Goal: Information Seeking & Learning: Learn about a topic

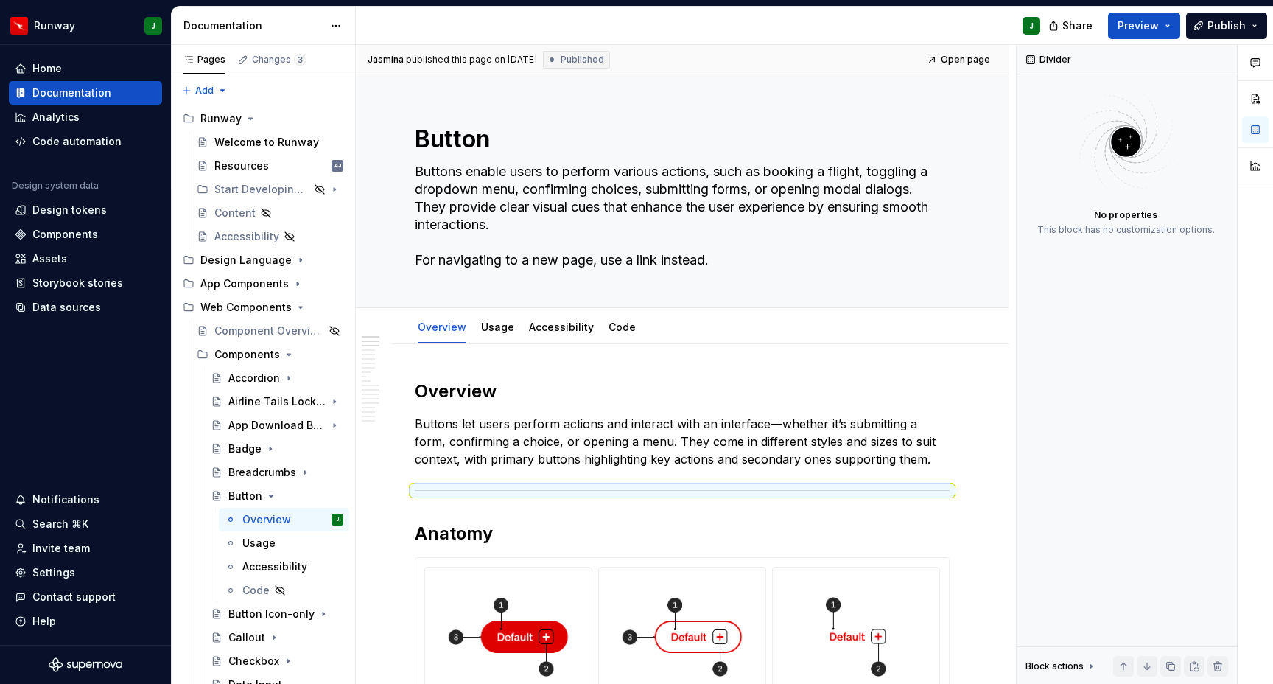
scroll to position [244, 0]
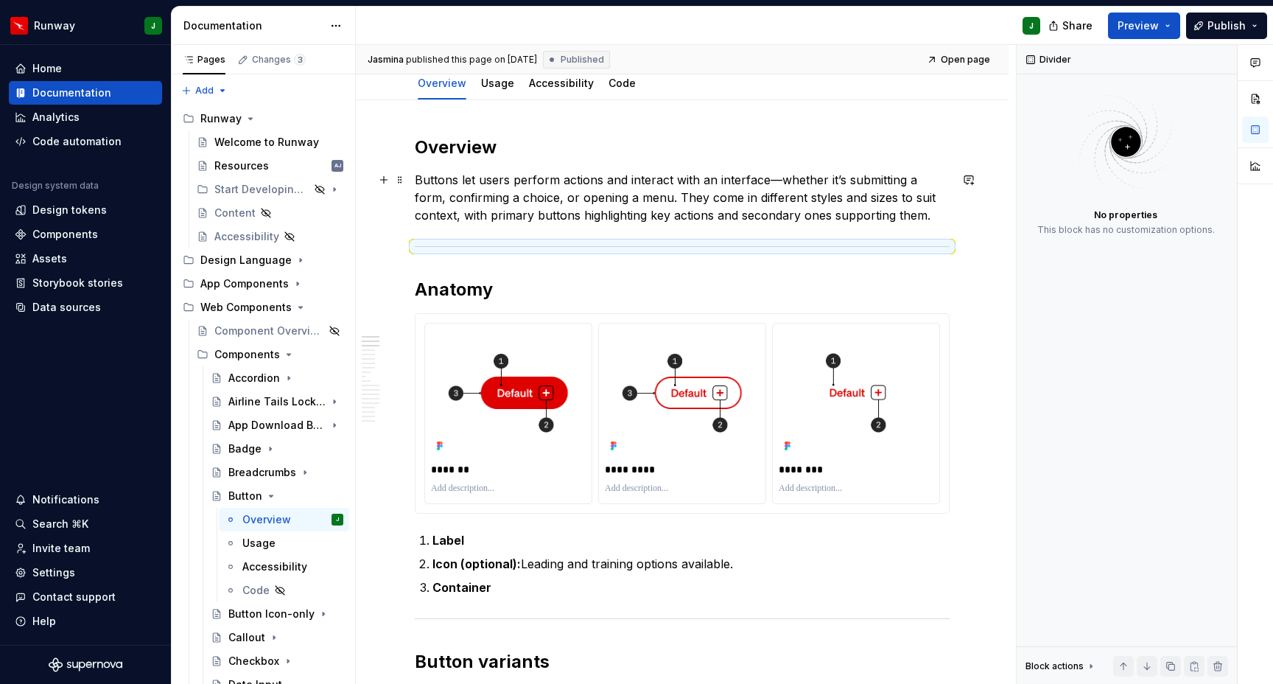
click at [520, 203] on p "Buttons let users perform actions and interact with an interface—whether it’s s…" at bounding box center [682, 197] width 535 height 53
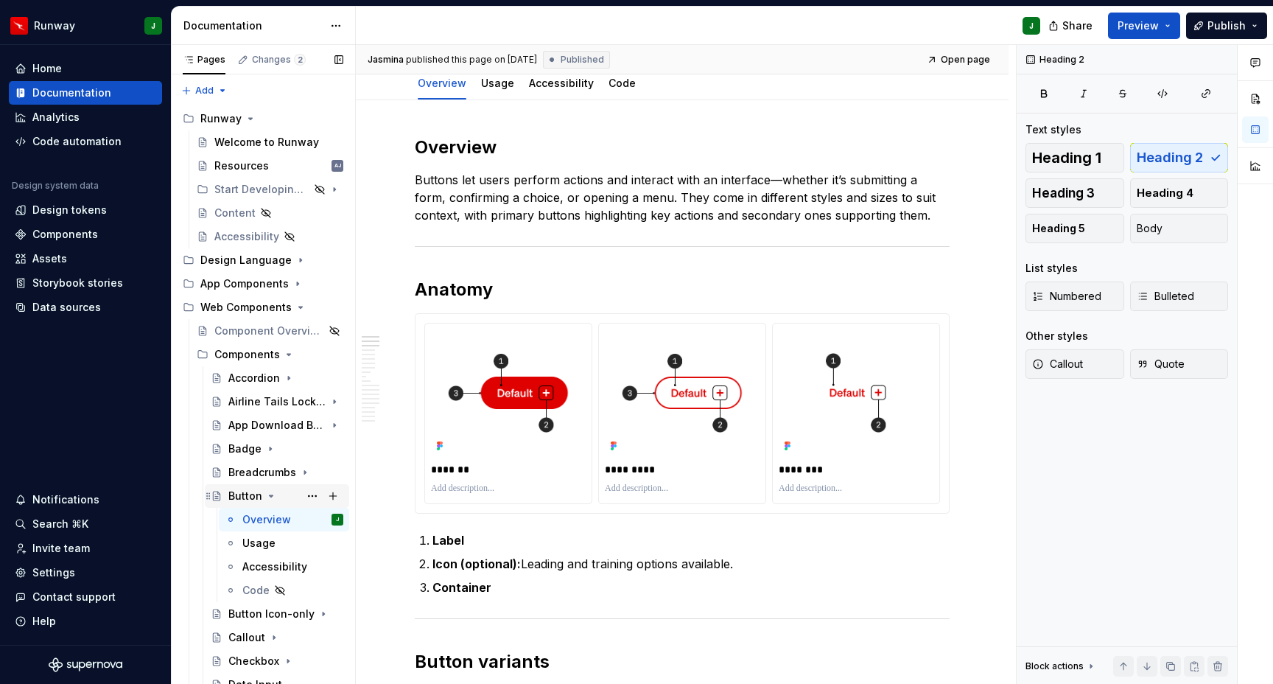
click at [273, 493] on icon "Page tree" at bounding box center [271, 496] width 12 height 12
click at [290, 377] on icon "Page tree" at bounding box center [289, 378] width 12 height 12
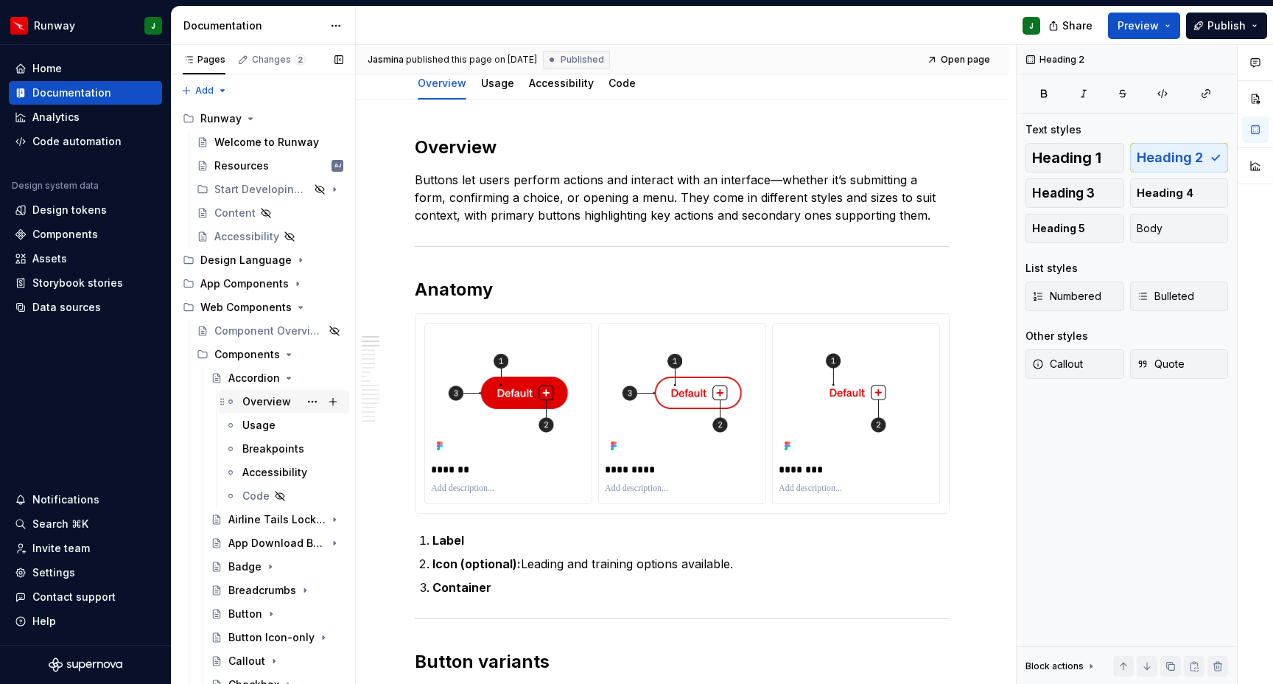
click at [291, 402] on div "Overview" at bounding box center [292, 401] width 101 height 21
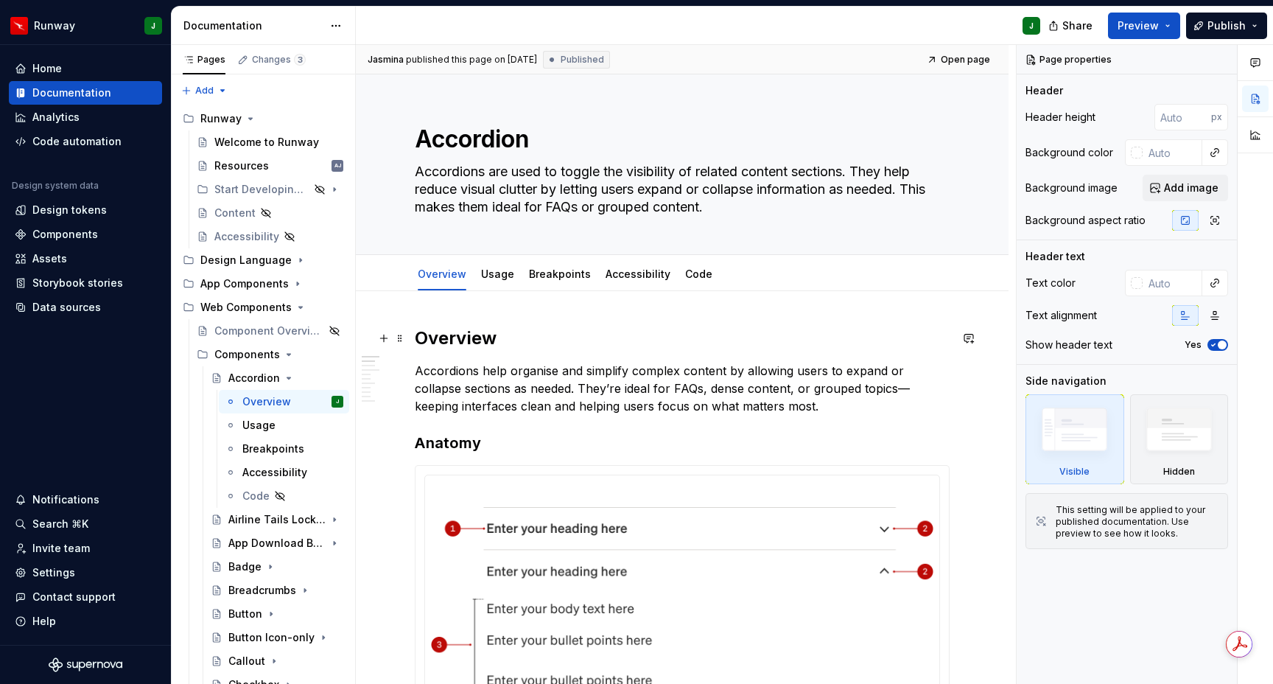
click at [469, 342] on h2 "Overview" at bounding box center [682, 338] width 535 height 24
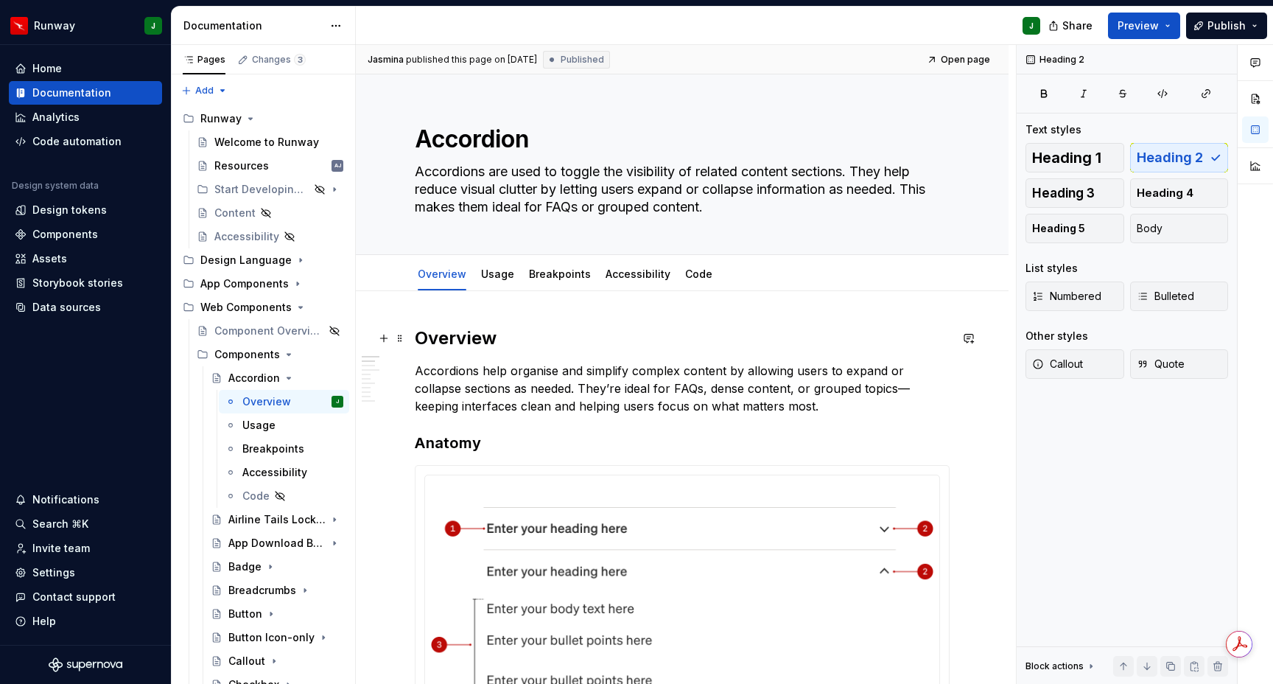
type textarea "*"
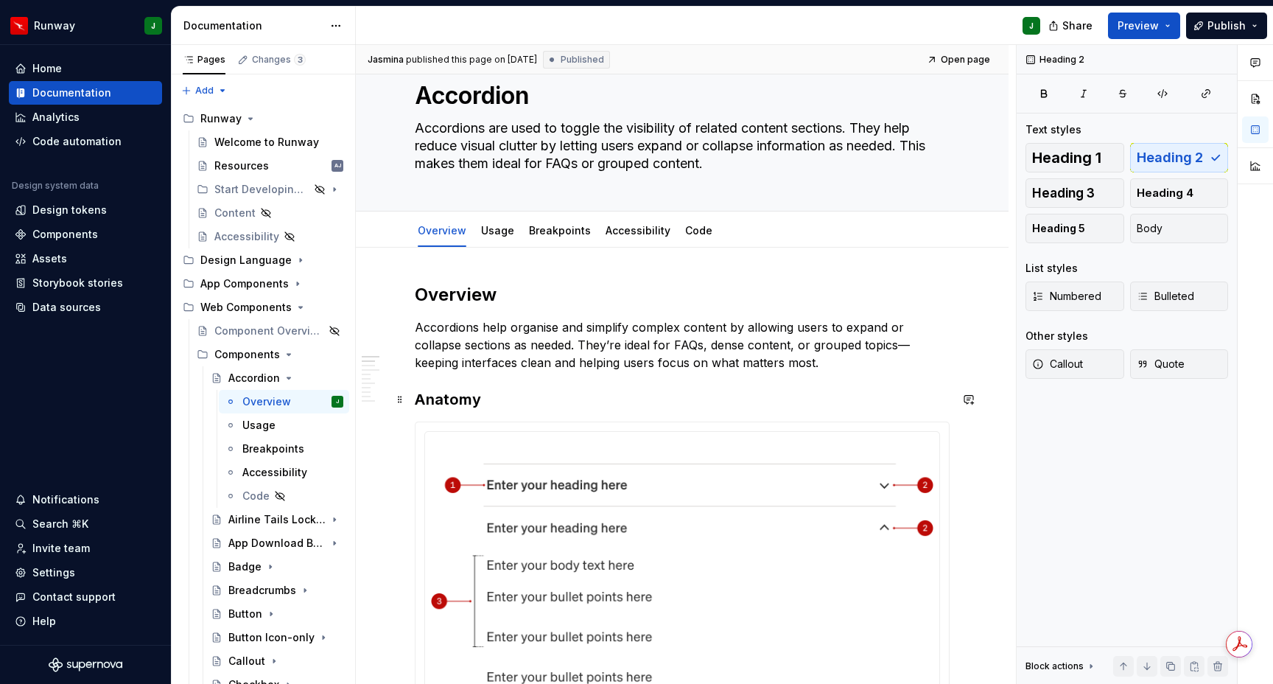
scroll to position [45, 0]
click at [417, 397] on h3 "Anatomy" at bounding box center [682, 398] width 535 height 21
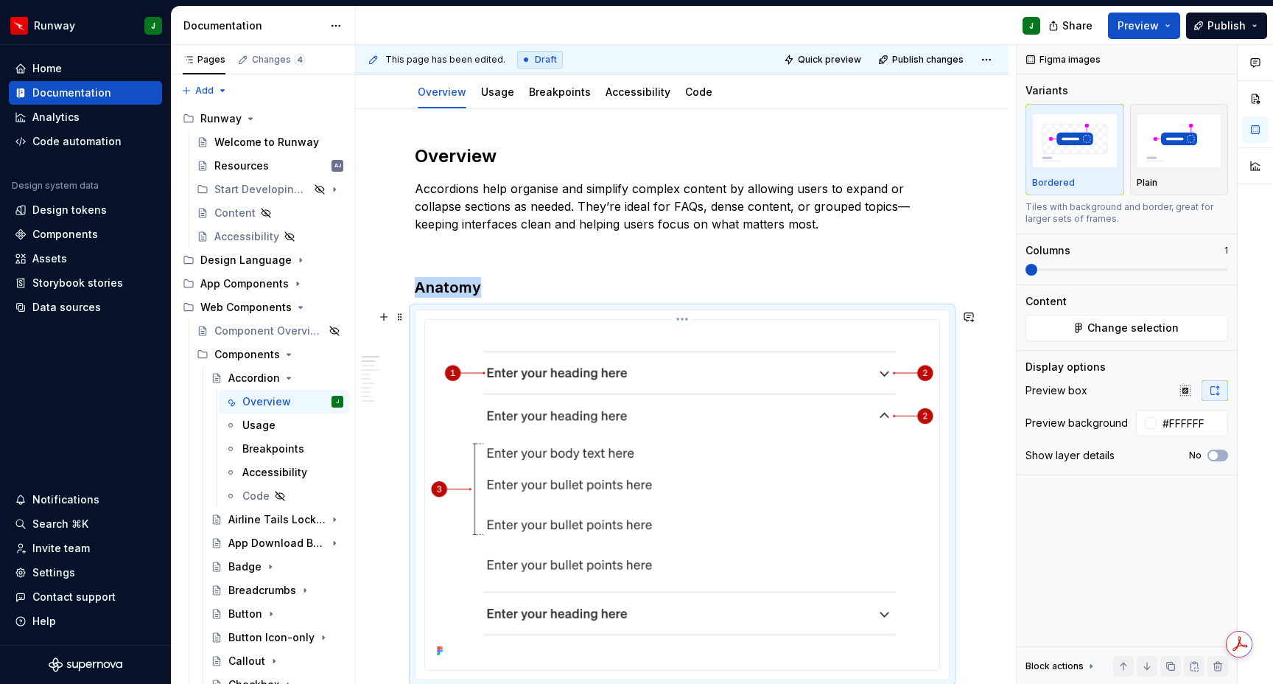
scroll to position [176, 0]
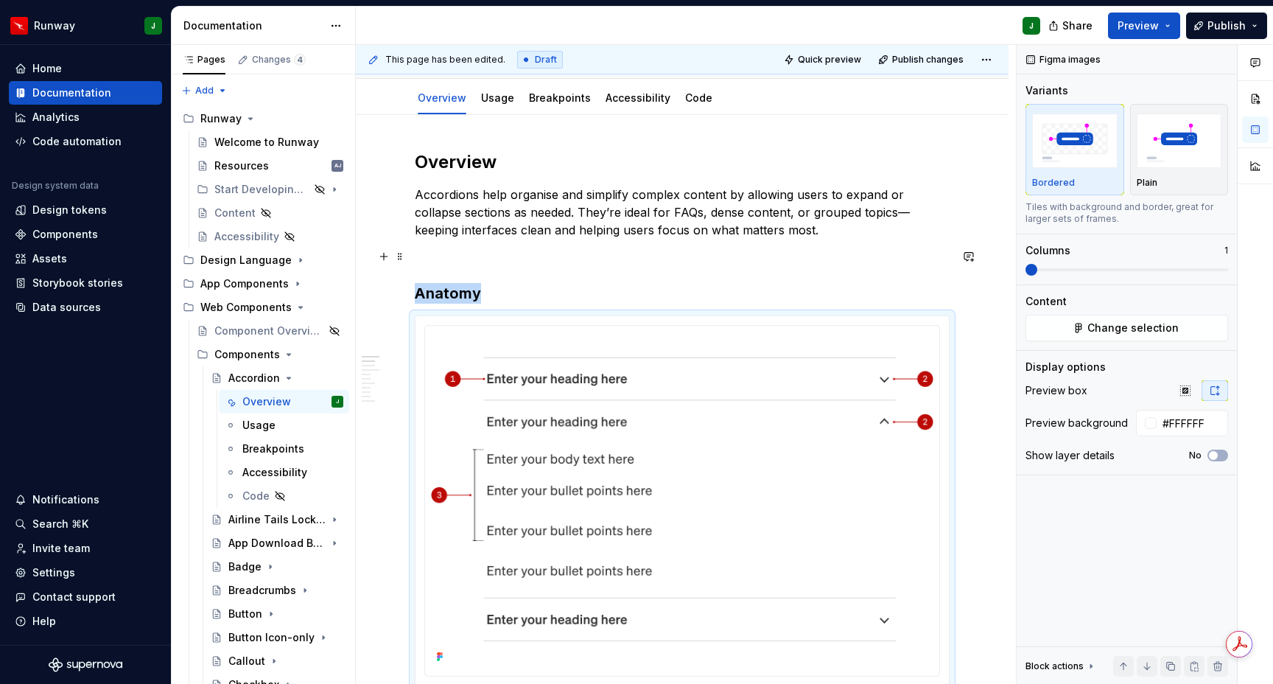
click at [436, 258] on p "To enrich screen reader interactions, please activate Accessibility in Grammarl…" at bounding box center [682, 257] width 535 height 18
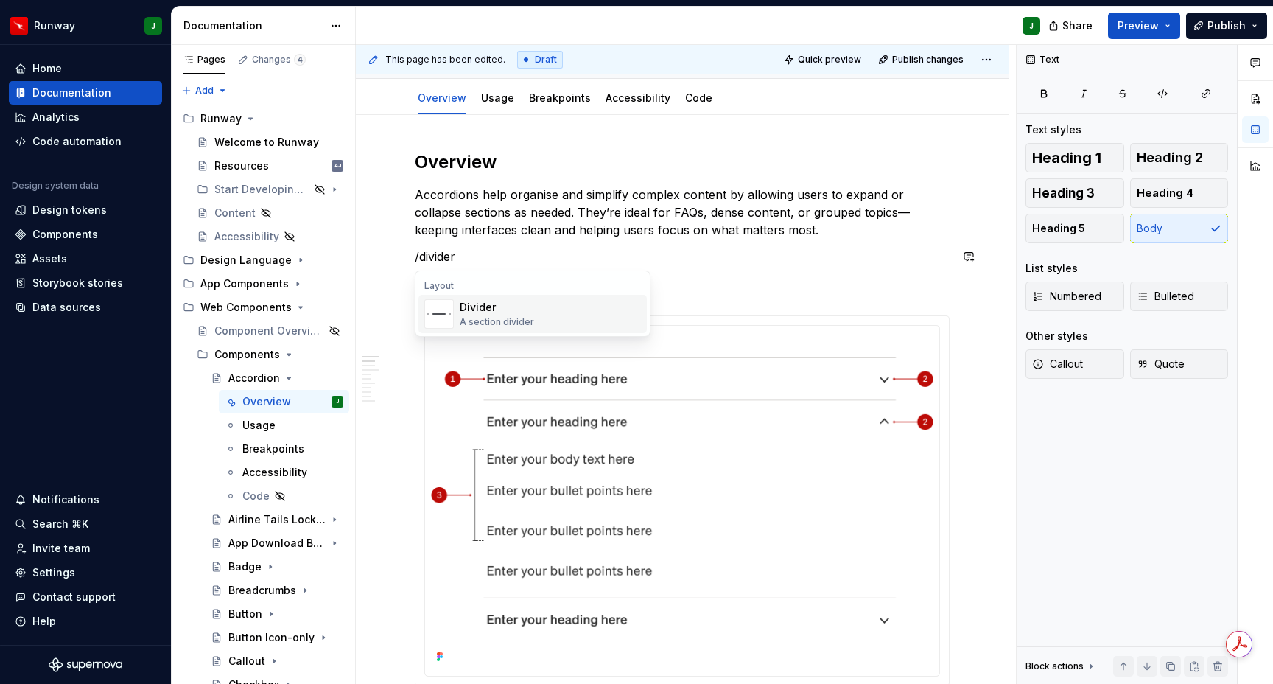
click at [490, 317] on div "A section divider" at bounding box center [497, 322] width 74 height 12
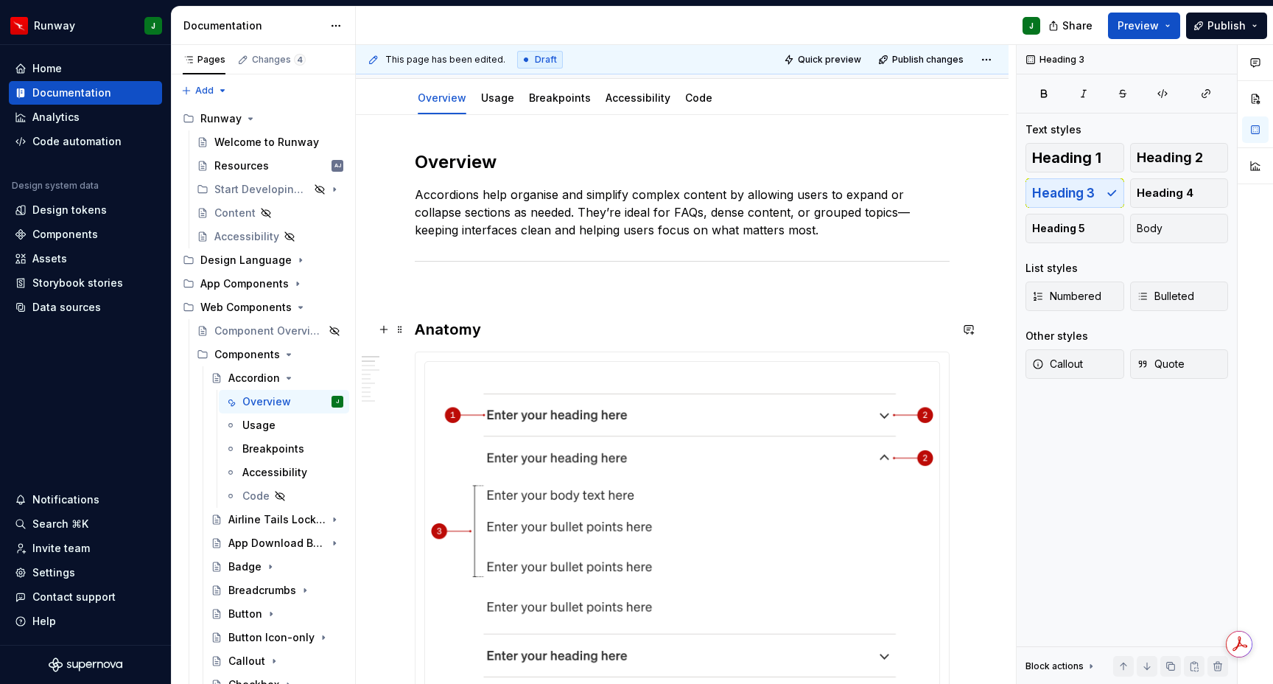
click at [415, 326] on h3 "Anatomy" at bounding box center [682, 329] width 535 height 21
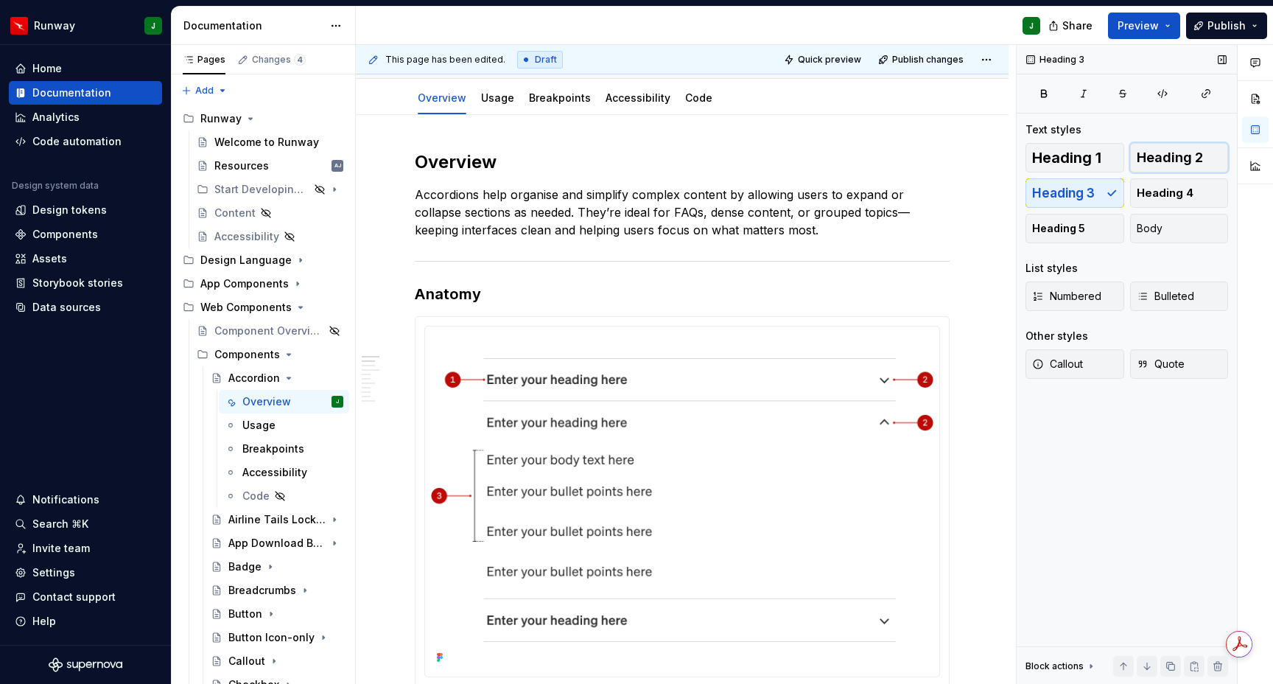
click at [1194, 160] on span "Heading 2" at bounding box center [1170, 157] width 66 height 15
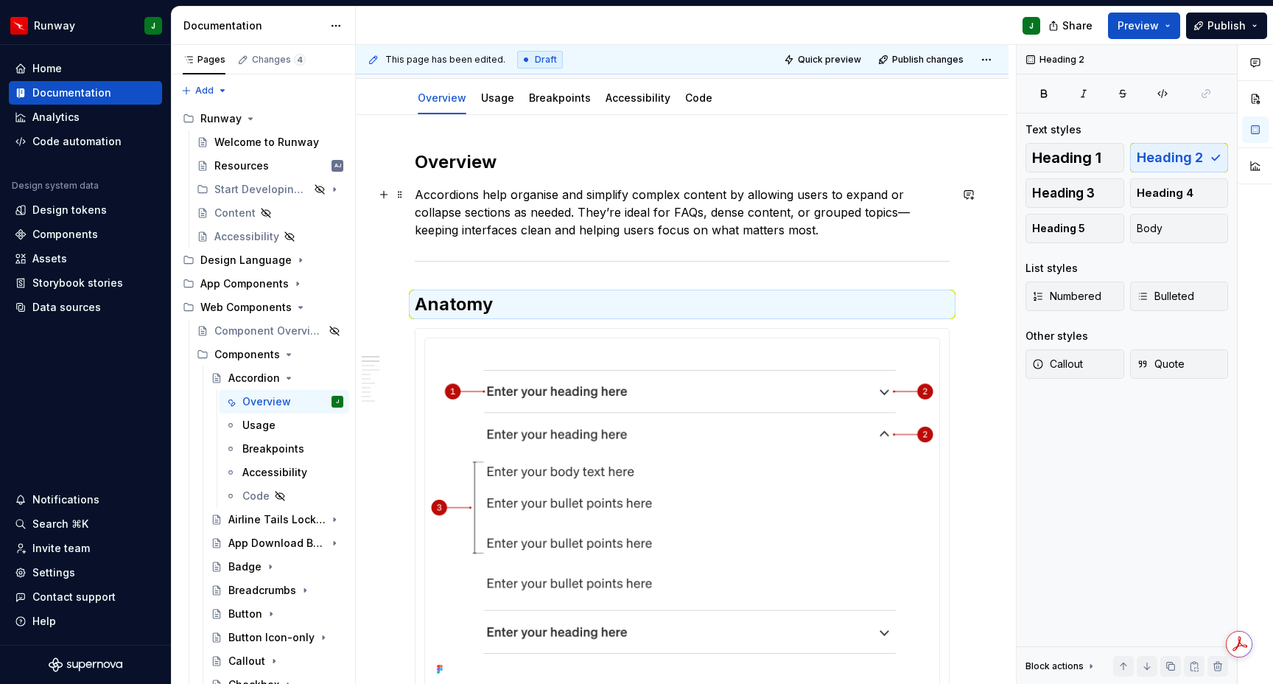
click at [538, 223] on p "Accordions help organise and simplify complex content by allowing users to expa…" at bounding box center [682, 212] width 535 height 53
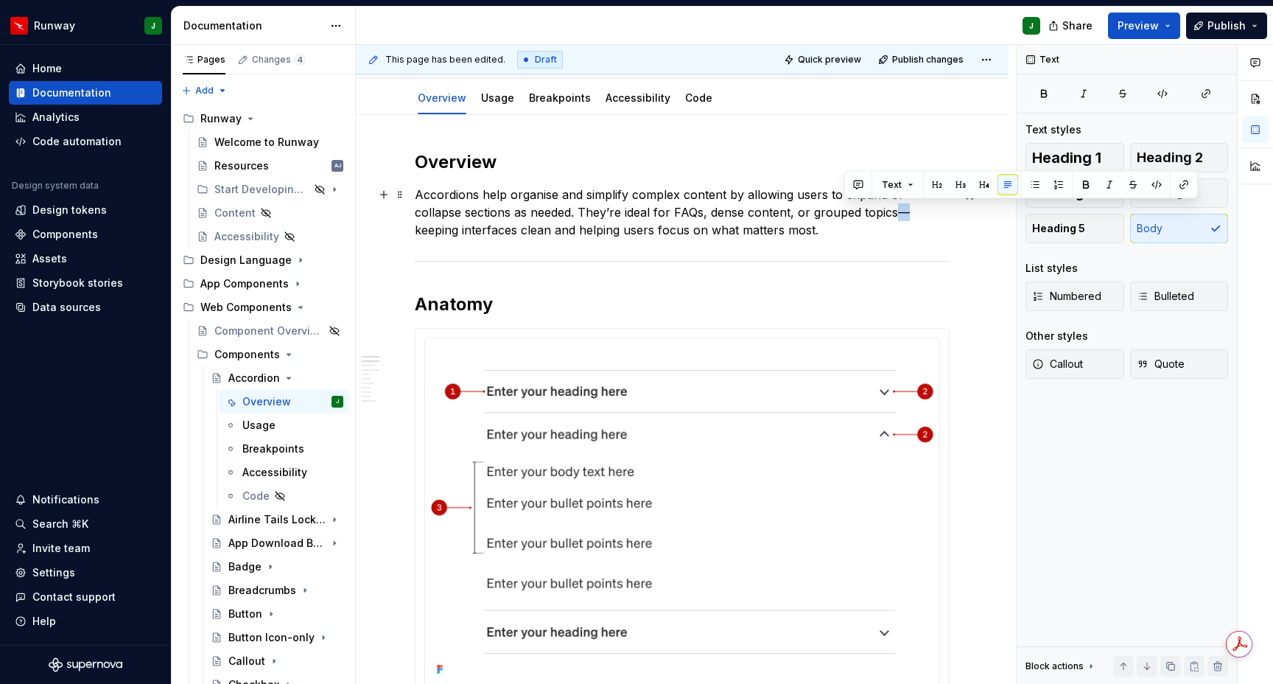
drag, startPoint x: 843, startPoint y: 214, endPoint x: 856, endPoint y: 213, distance: 12.6
click at [856, 213] on p "Accordions help organise and simplify complex content by allowing users to expa…" at bounding box center [682, 212] width 535 height 53
click at [786, 236] on p "Accordions help organise and simplify complex content by allowing users to expa…" at bounding box center [682, 212] width 535 height 53
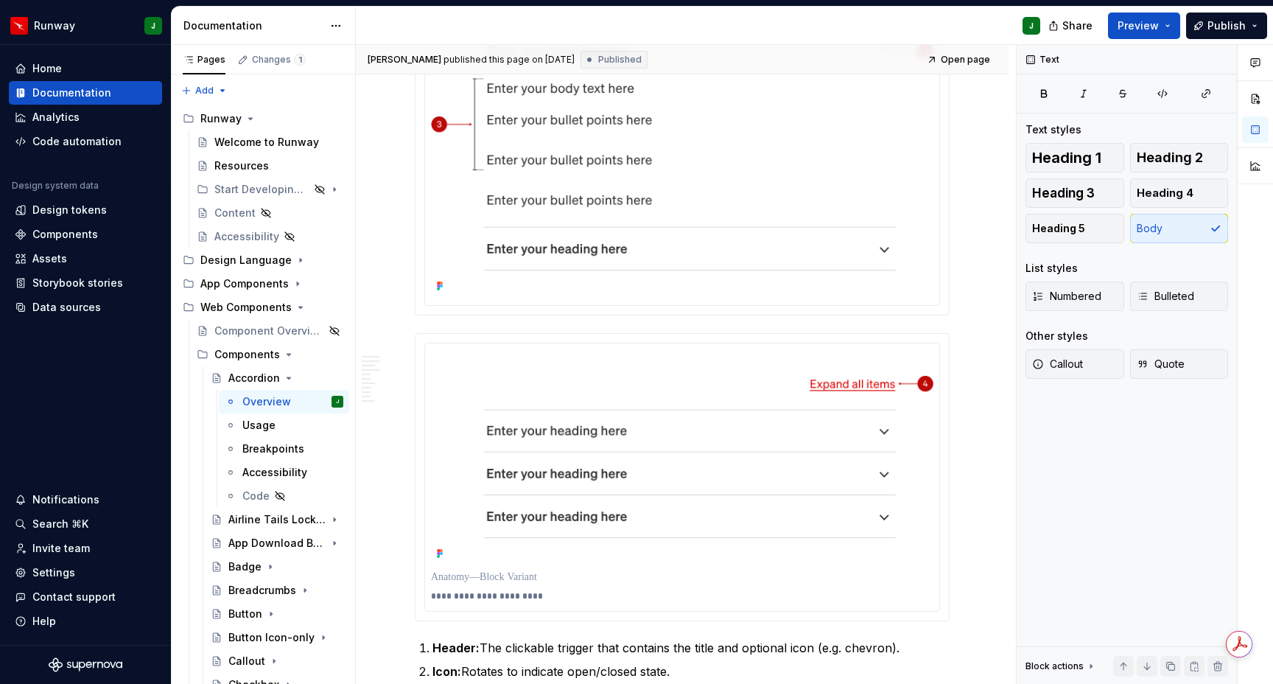
scroll to position [563, 0]
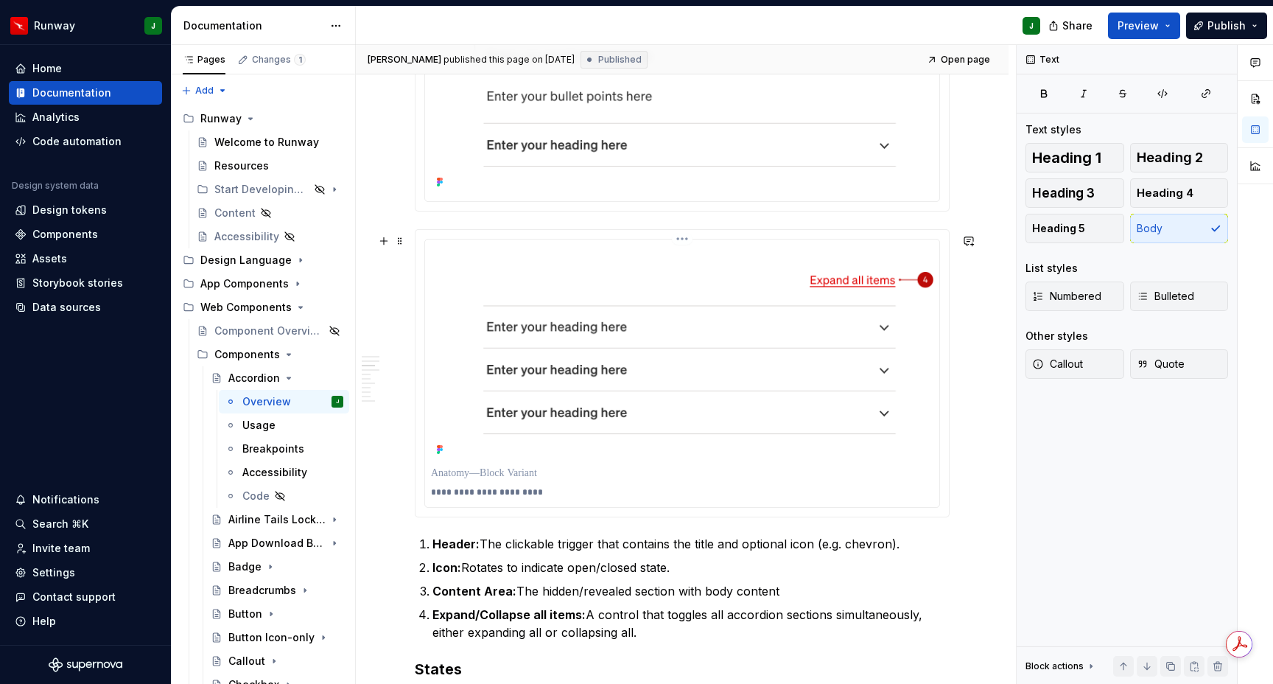
click at [702, 268] on img "To enrich screen reader interactions, please activate Accessibility in Grammarl…" at bounding box center [682, 352] width 503 height 214
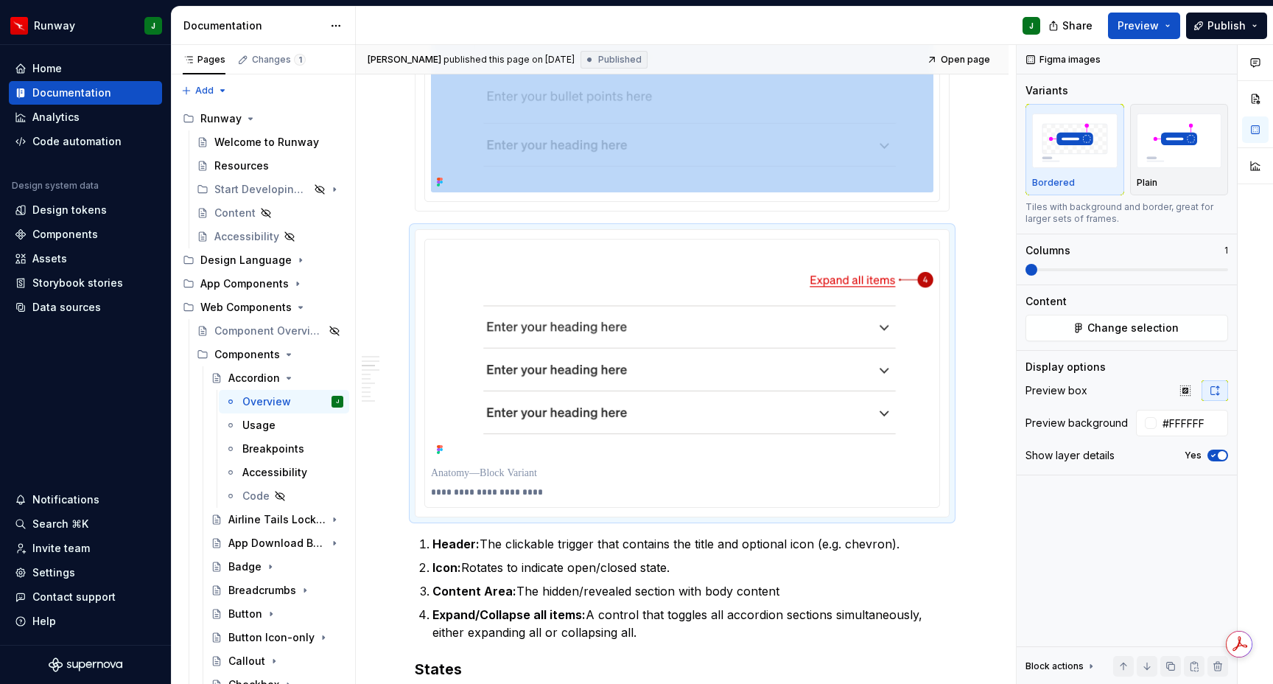
drag, startPoint x: 1215, startPoint y: 453, endPoint x: 968, endPoint y: 381, distance: 257.2
click at [1215, 453] on icon "button" at bounding box center [1214, 455] width 12 height 9
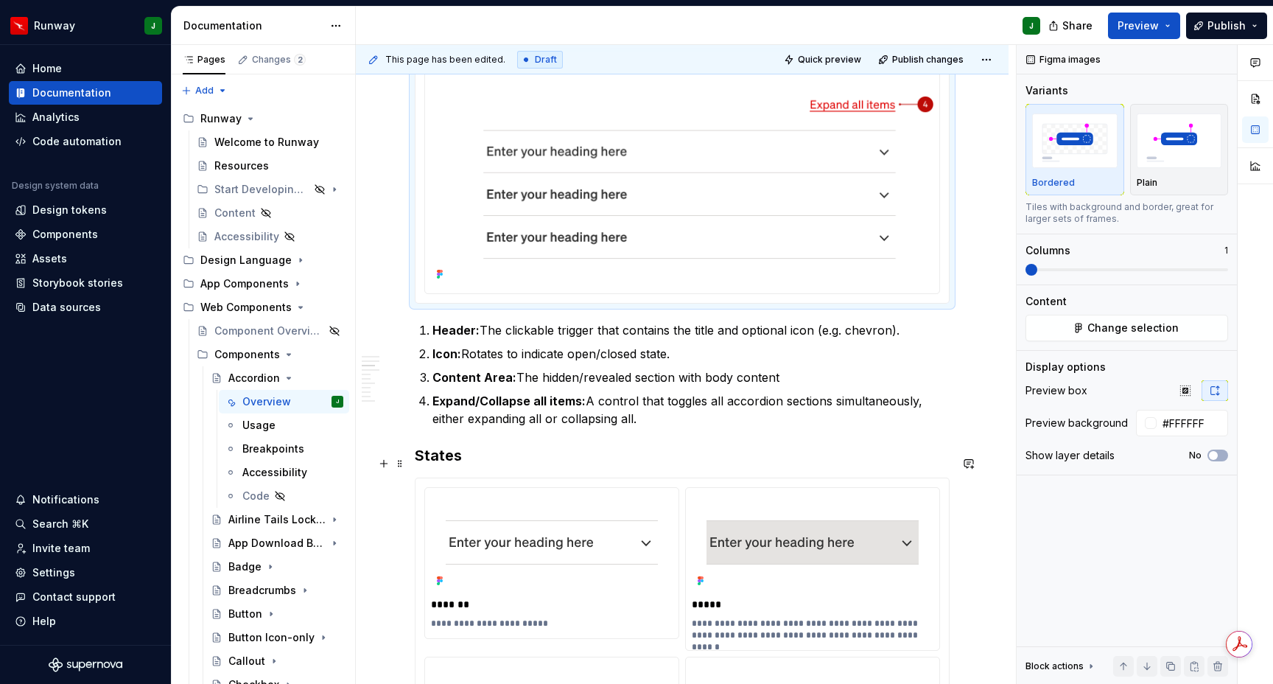
click at [431, 459] on h3 "States" at bounding box center [682, 455] width 535 height 21
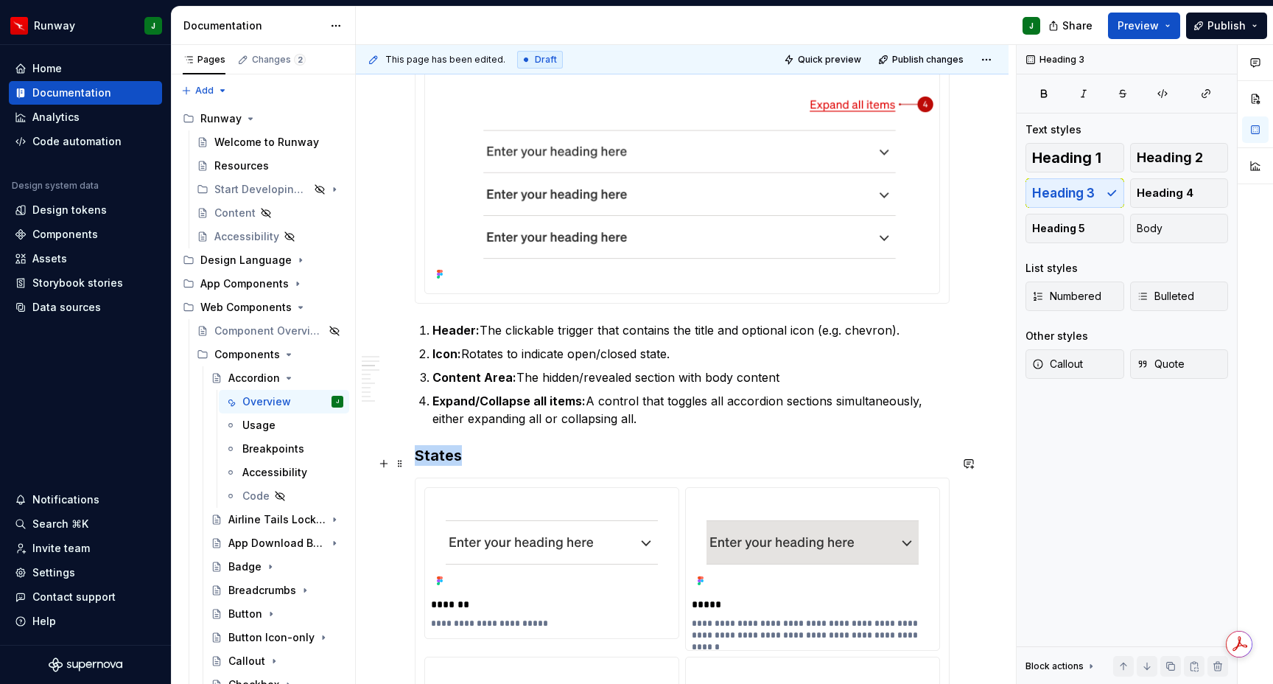
click at [432, 460] on h3 "States" at bounding box center [682, 455] width 535 height 21
drag, startPoint x: 528, startPoint y: 436, endPoint x: 540, endPoint y: 440, distance: 12.4
click at [528, 436] on button "button" at bounding box center [533, 434] width 21 height 21
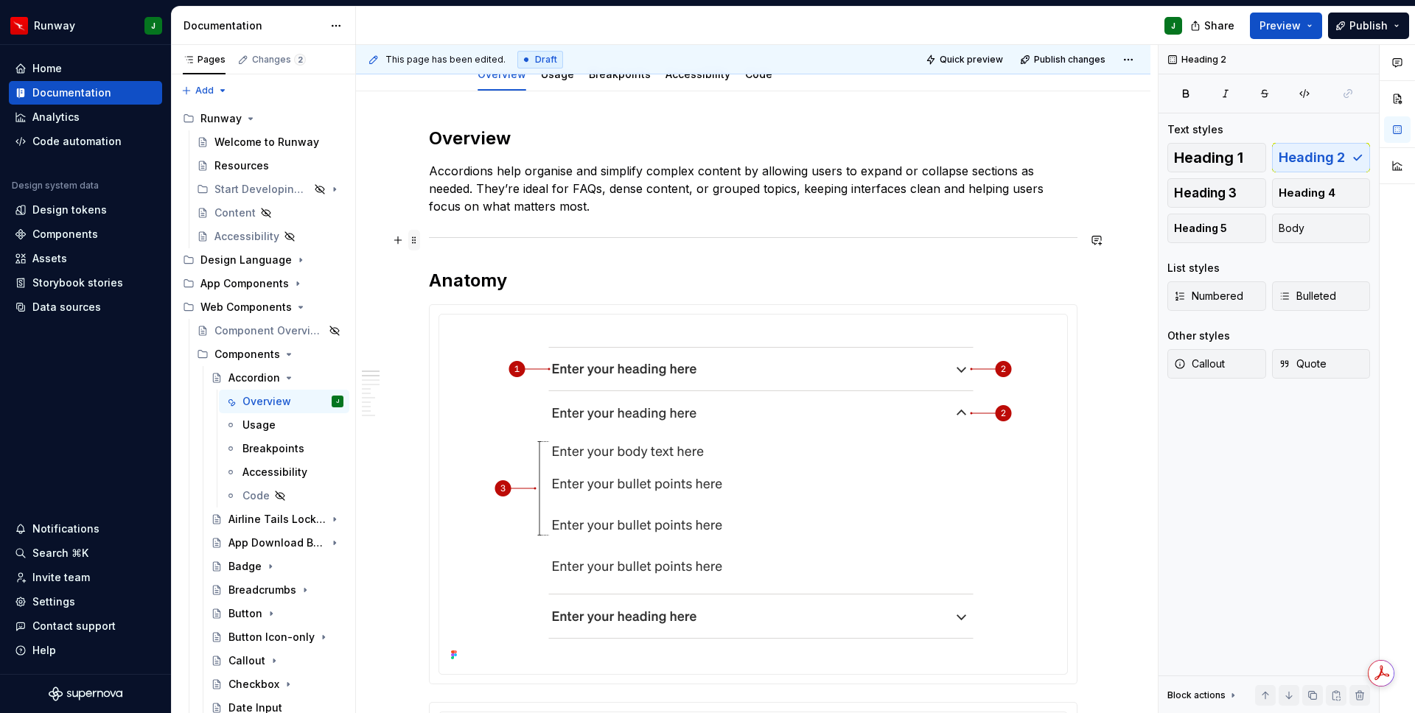
click at [415, 237] on span at bounding box center [414, 240] width 12 height 21
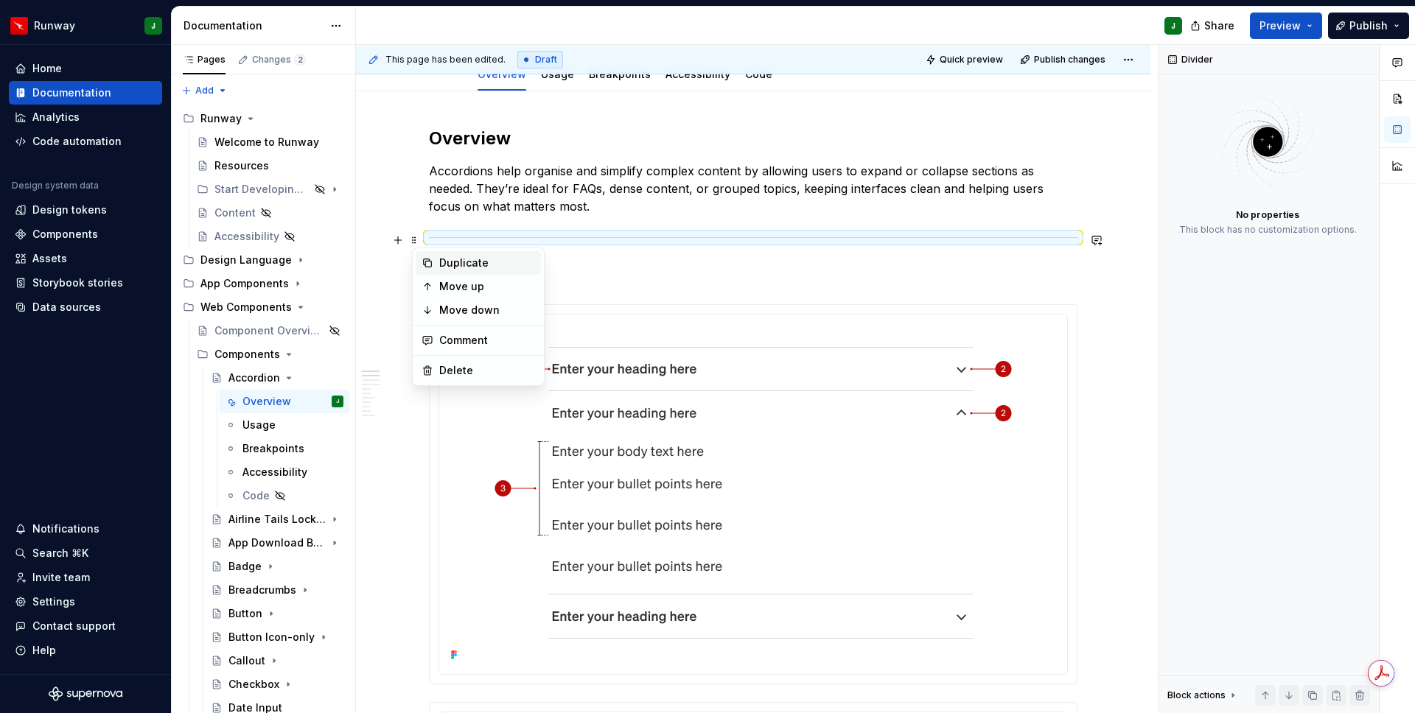
click at [450, 264] on div "Duplicate" at bounding box center [487, 263] width 96 height 15
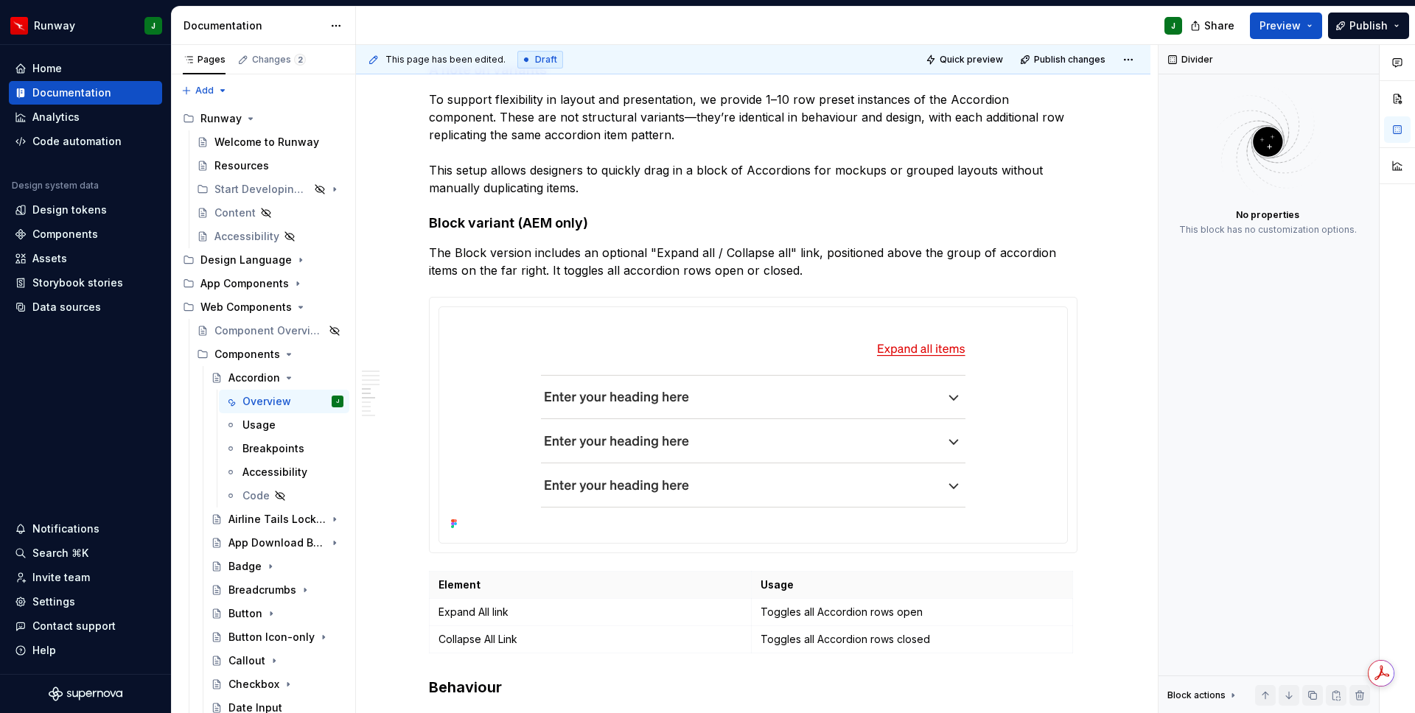
scroll to position [2066, 0]
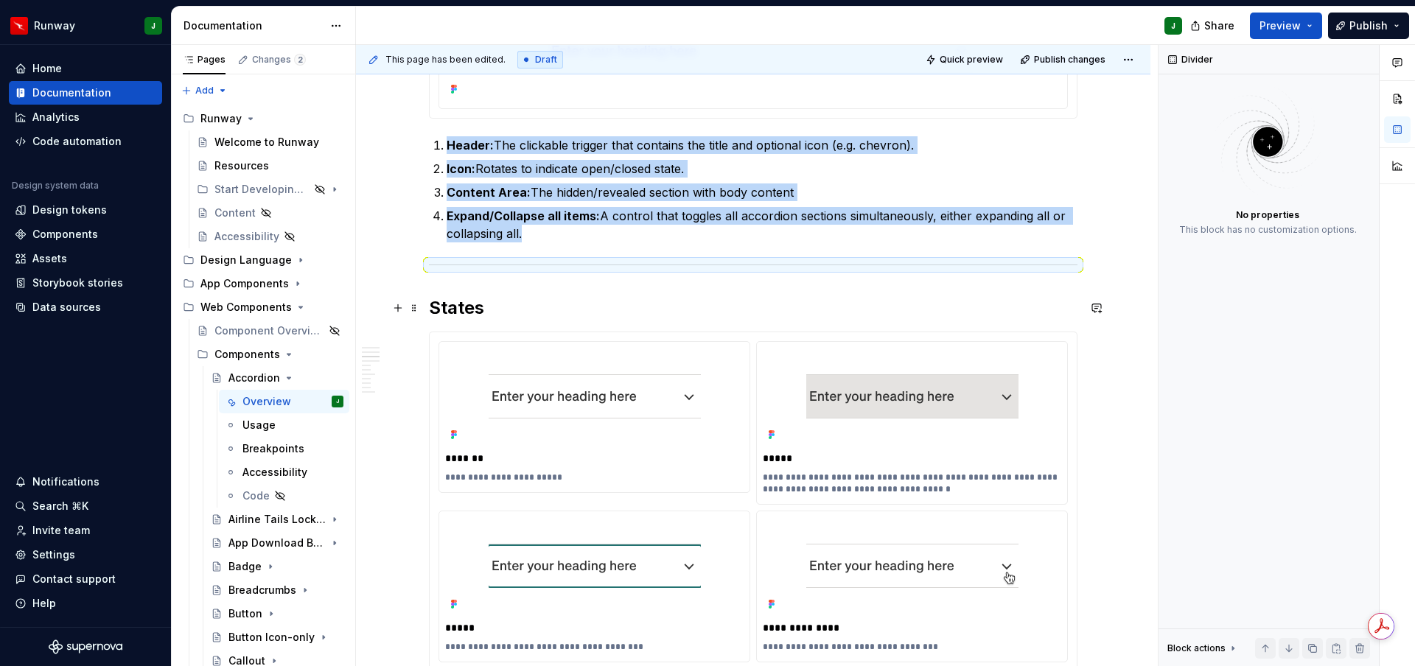
click at [462, 297] on h2 "States" at bounding box center [753, 308] width 649 height 24
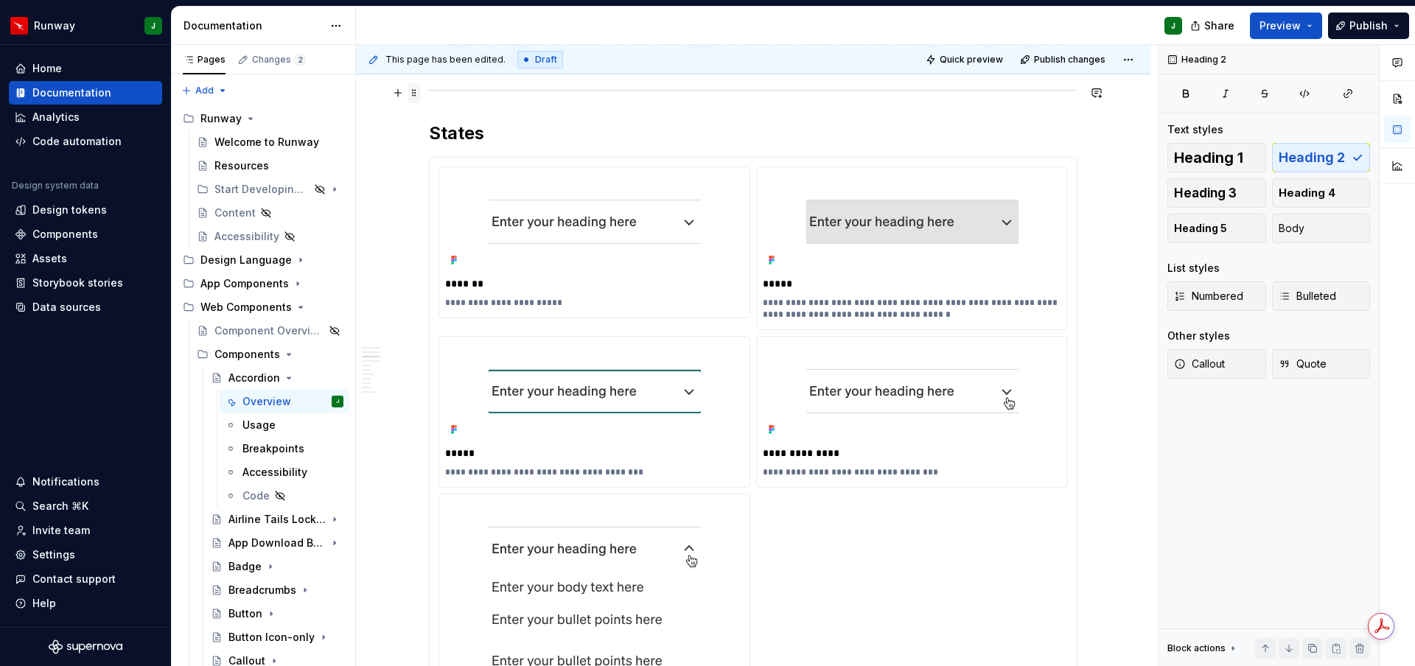
click at [417, 92] on span at bounding box center [414, 93] width 12 height 21
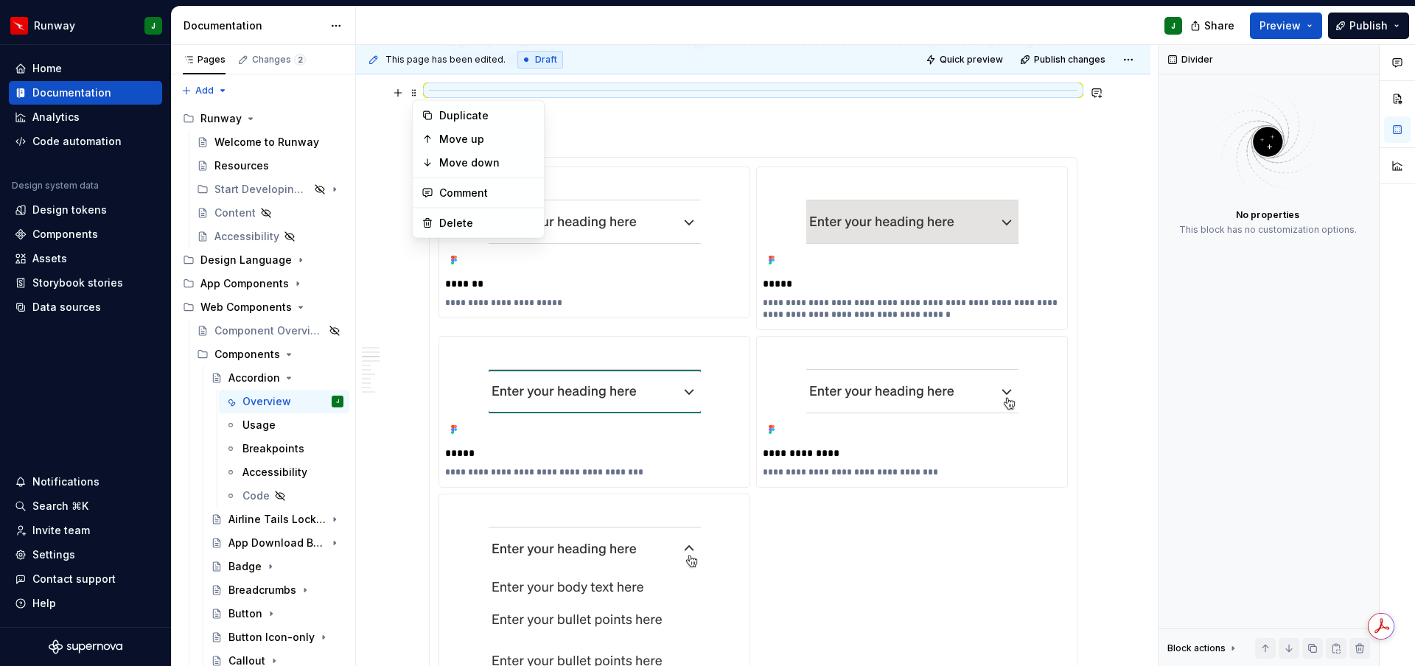
click at [442, 115] on div "Duplicate" at bounding box center [487, 115] width 96 height 15
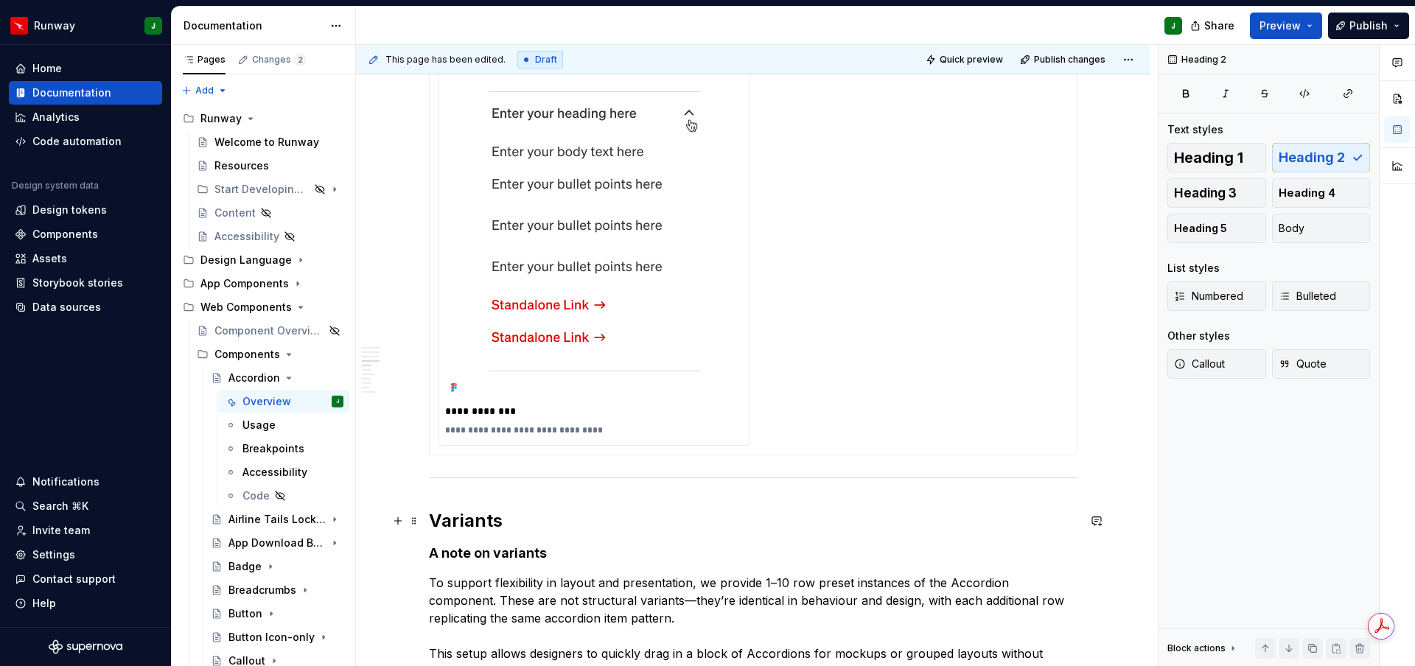
click at [472, 529] on h2 "Variants" at bounding box center [753, 521] width 649 height 24
click at [474, 555] on h4 "A note on variants" at bounding box center [753, 554] width 649 height 18
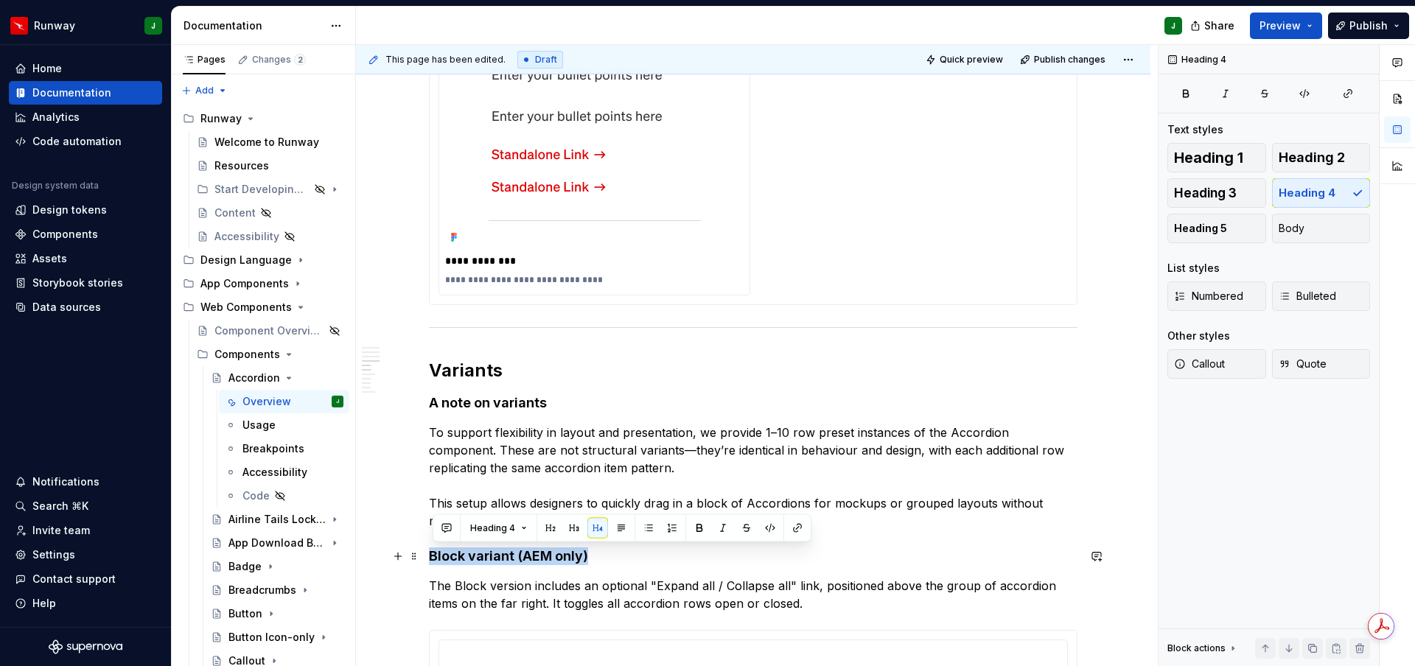
drag, startPoint x: 595, startPoint y: 556, endPoint x: 433, endPoint y: 560, distance: 162.9
click at [433, 560] on h4 "Block variant (AEM only)" at bounding box center [753, 557] width 649 height 18
copy h4 "Block variant (AEM only)"
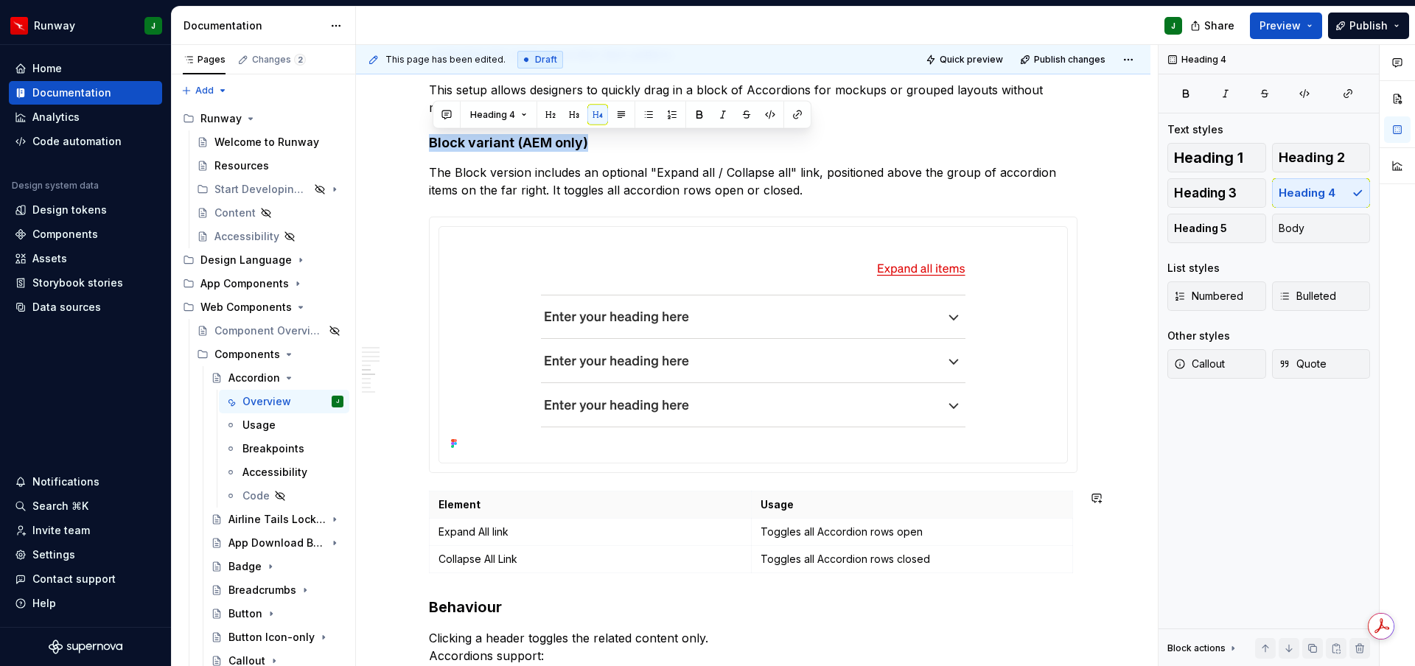
click at [853, 509] on p "Usage" at bounding box center [913, 504] width 304 height 15
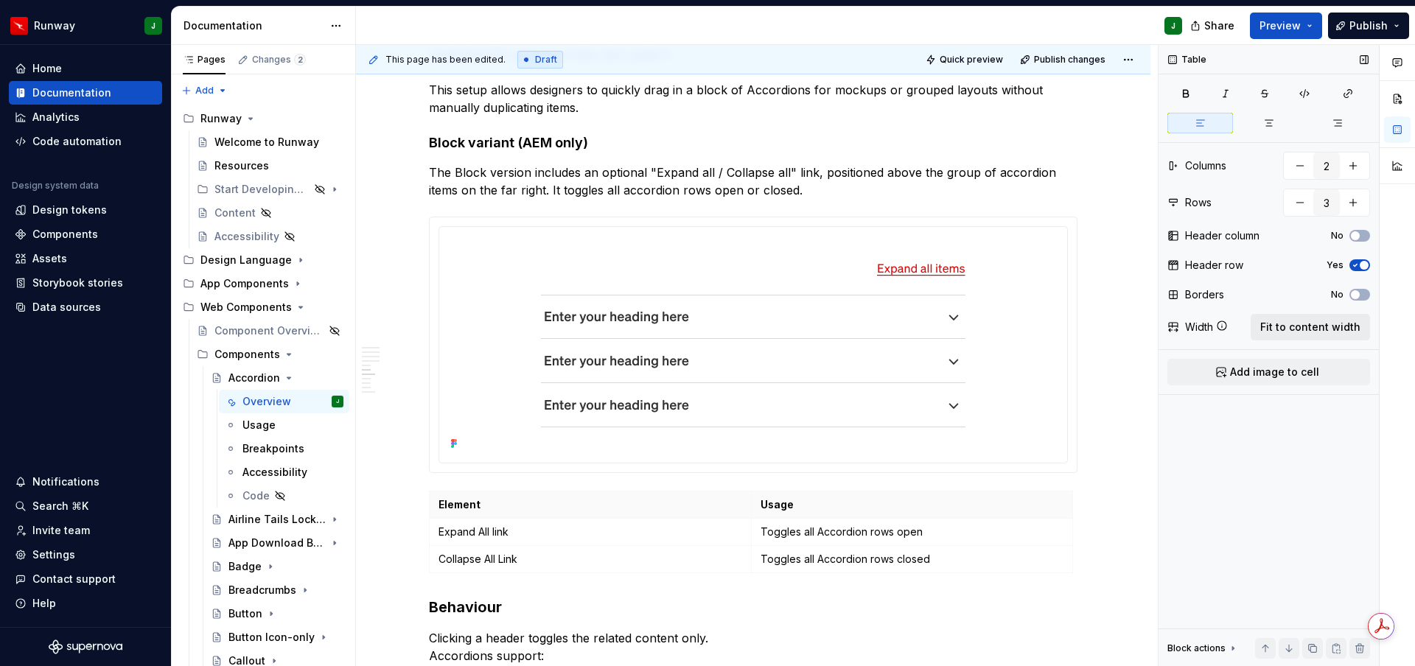
click at [1273, 326] on span "Fit to content width" at bounding box center [1310, 327] width 100 height 15
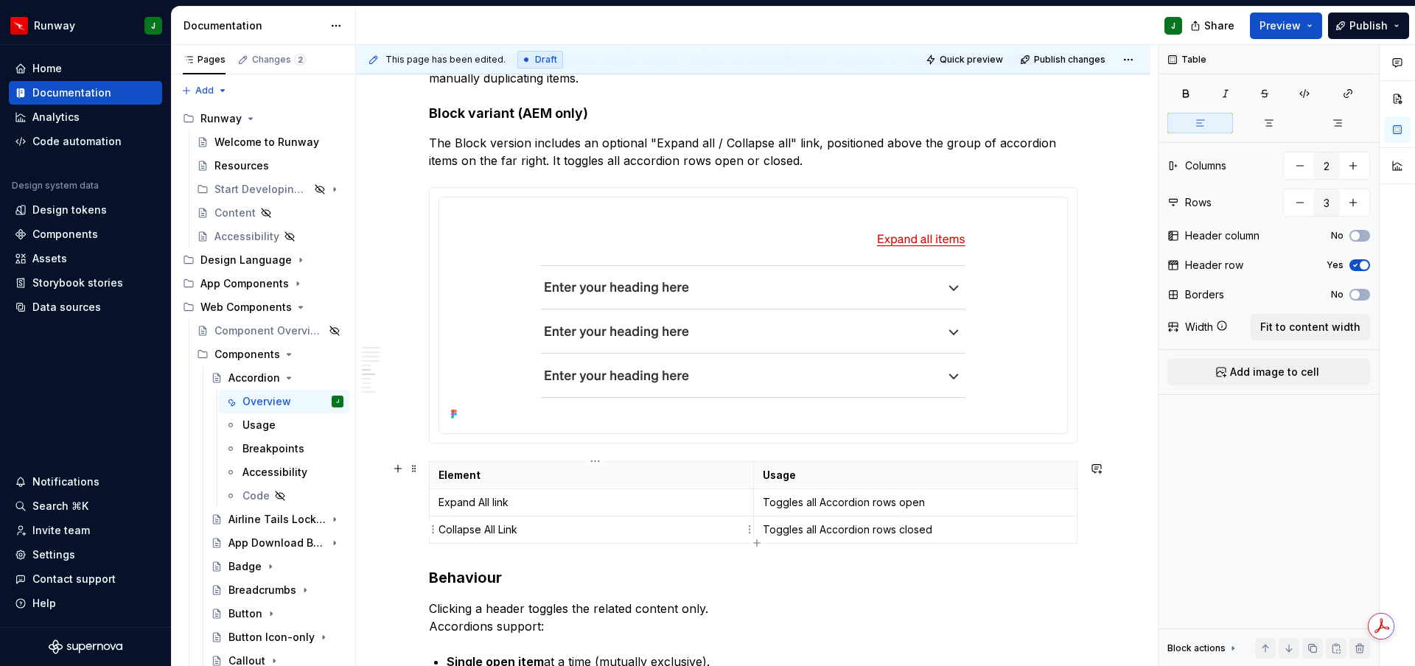
click at [467, 571] on h3 "Behaviour" at bounding box center [753, 577] width 649 height 21
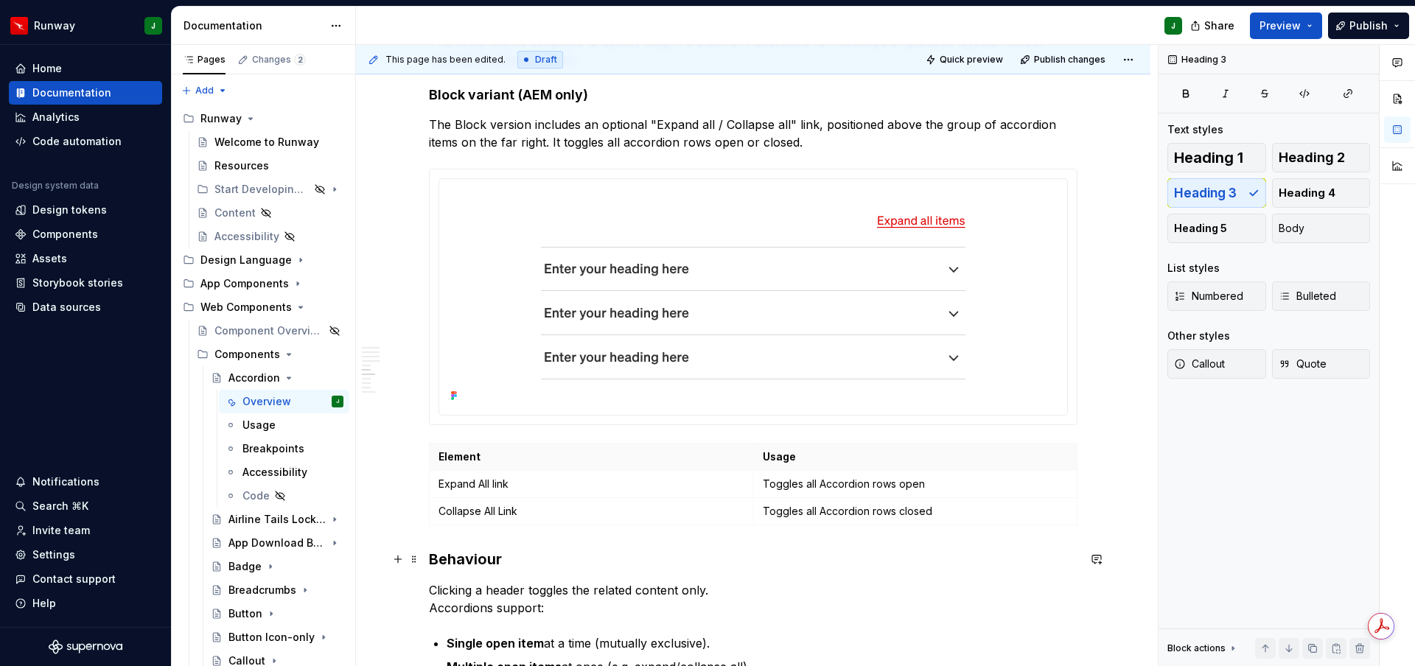
click at [492, 561] on h3 "Behaviour" at bounding box center [753, 559] width 649 height 21
drag, startPoint x: 1304, startPoint y: 153, endPoint x: 906, endPoint y: 418, distance: 478.9
click at [1273, 153] on span "Heading 2" at bounding box center [1312, 157] width 66 height 15
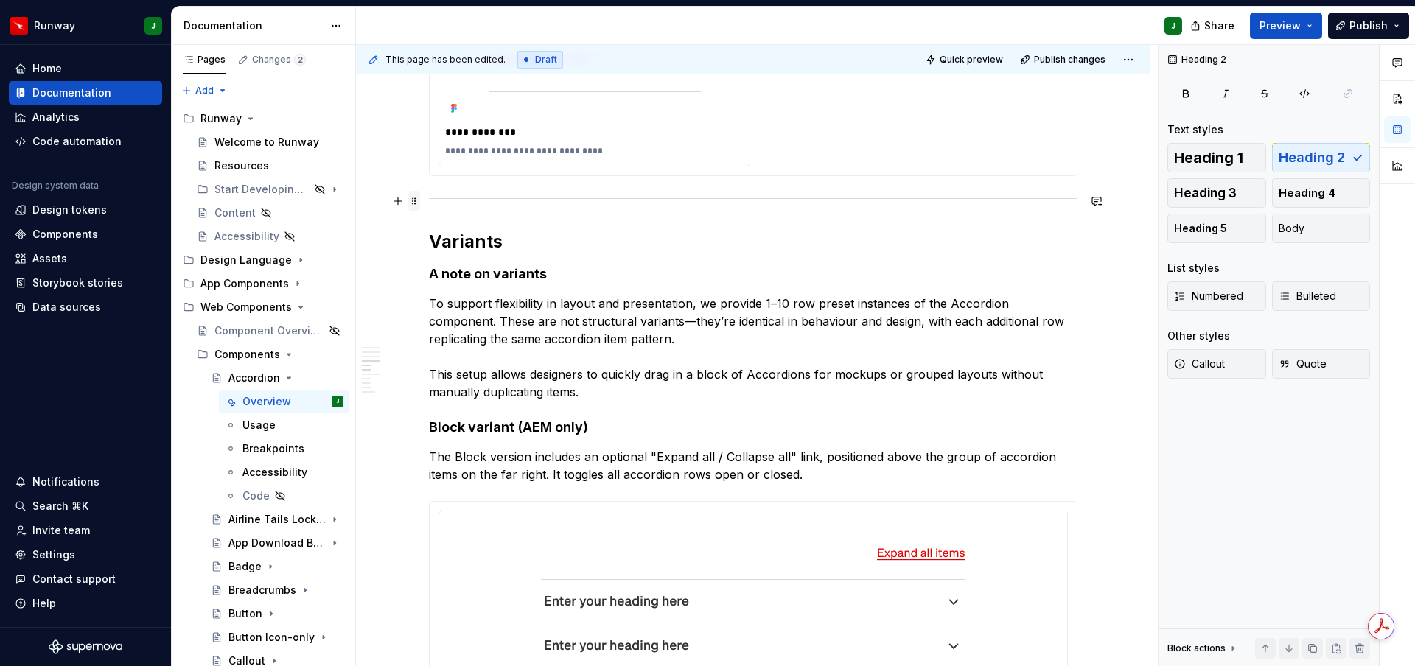
click at [416, 201] on span at bounding box center [414, 201] width 12 height 21
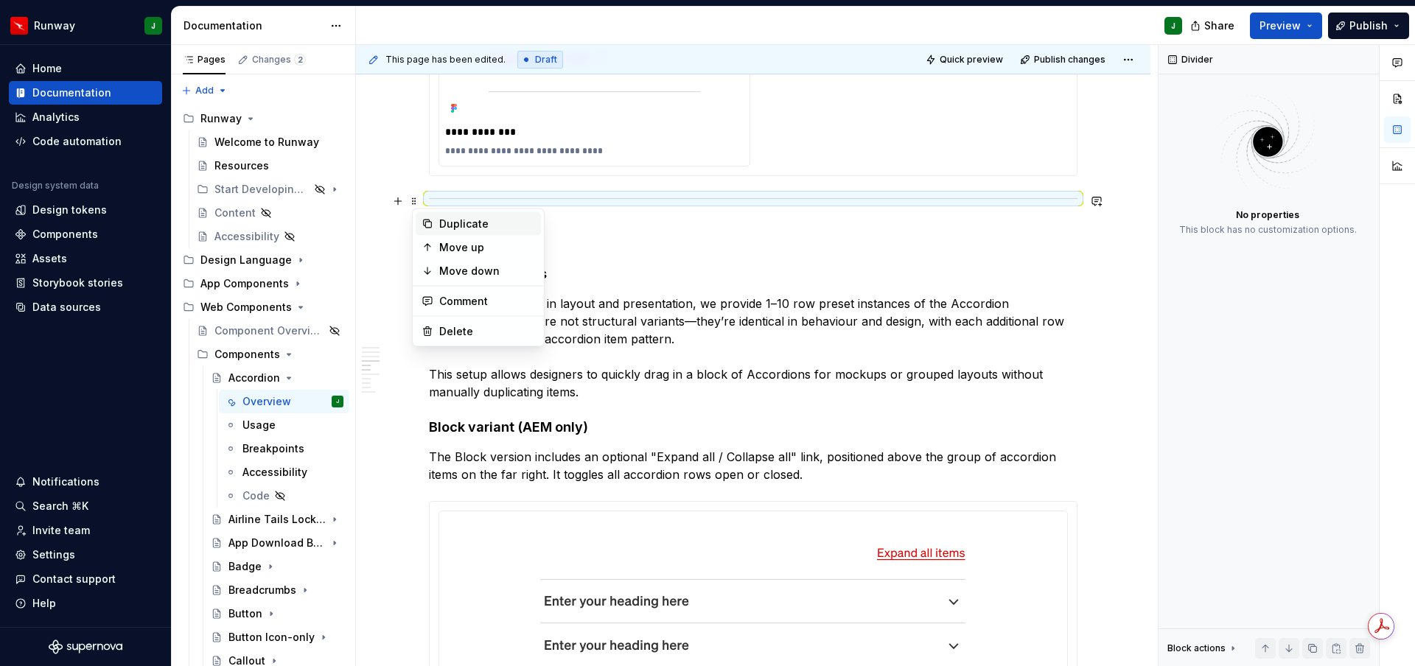
click at [464, 231] on div "Duplicate" at bounding box center [487, 224] width 96 height 15
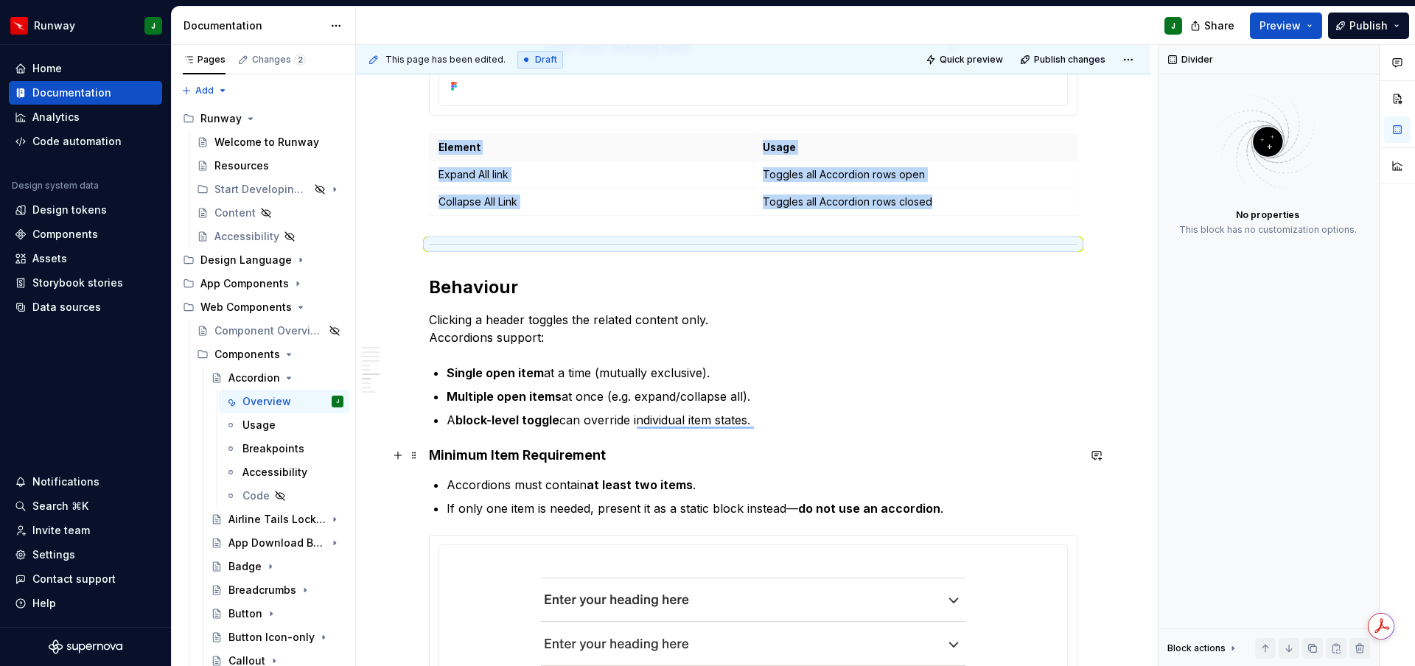
click at [471, 461] on h4 "Minimum Item Requirement" at bounding box center [753, 456] width 649 height 18
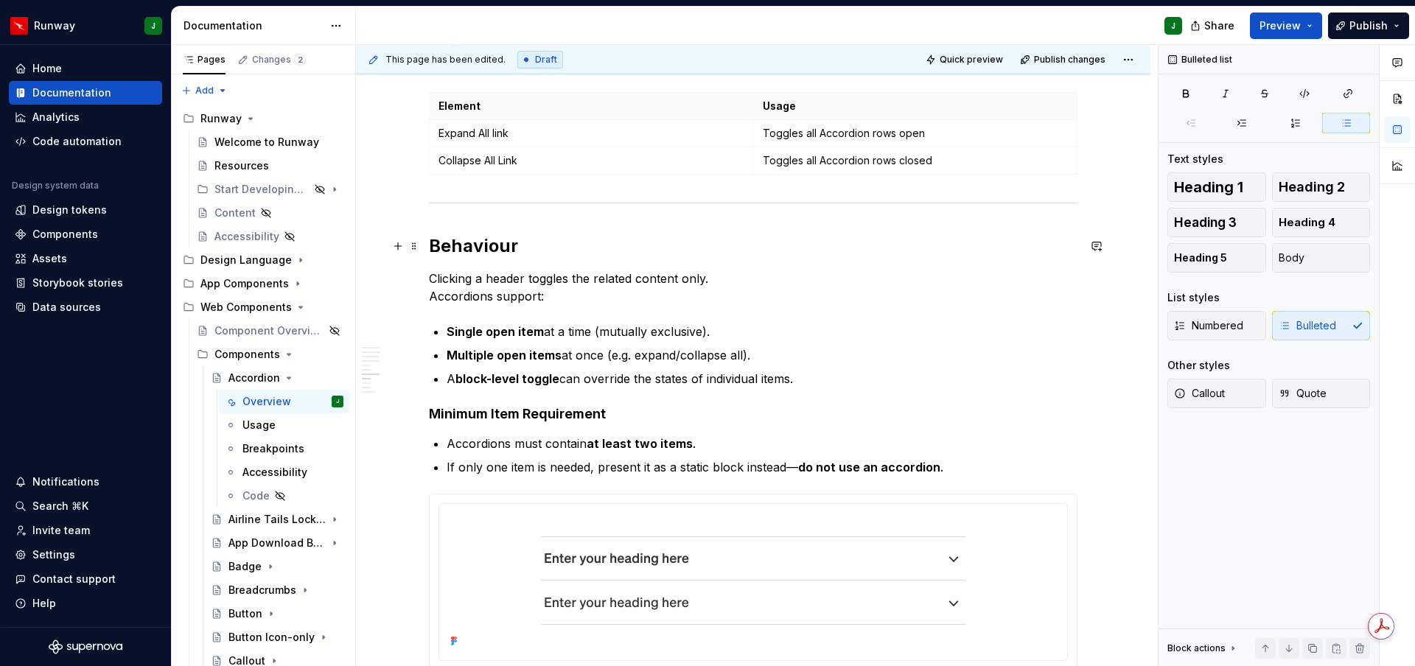
click at [465, 246] on h2 "Behaviour" at bounding box center [753, 246] width 649 height 24
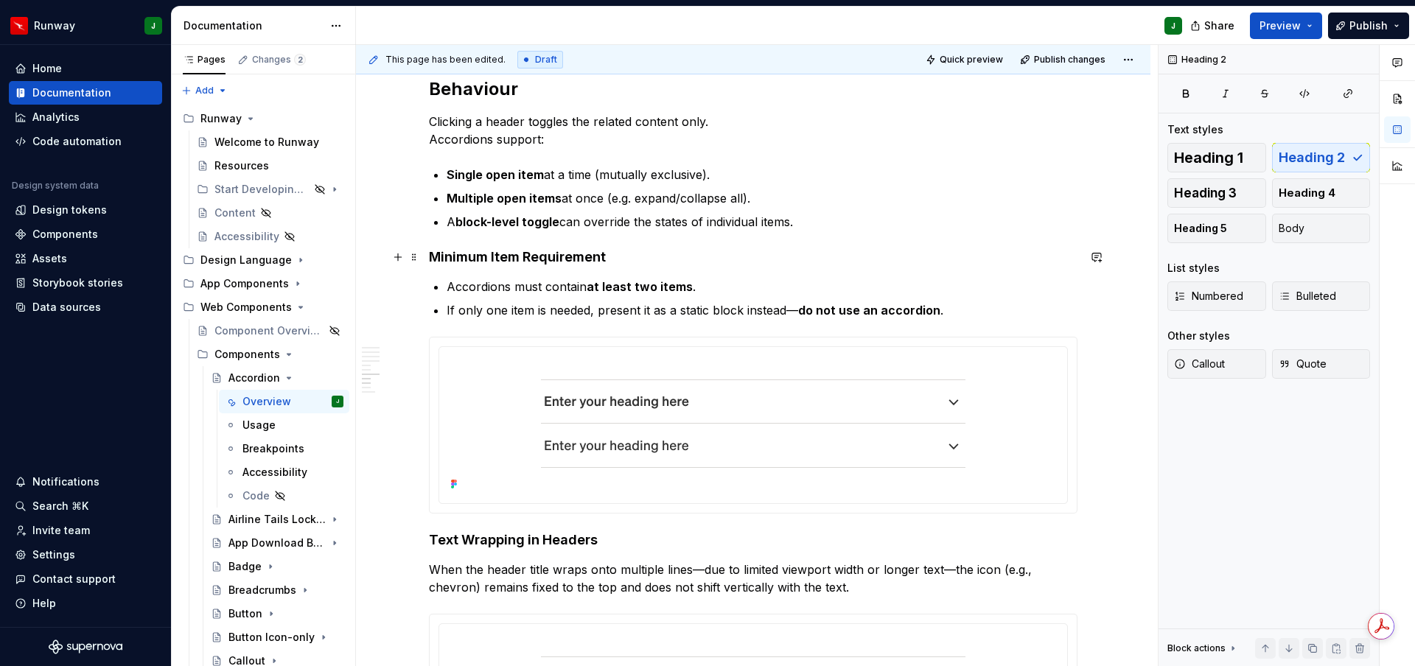
click at [486, 260] on h4 "Minimum Item Requirement" at bounding box center [753, 257] width 649 height 18
click at [474, 258] on h4 "Minimum Item Requirement" at bounding box center [753, 257] width 649 height 18
click at [1180, 193] on span "Heading 3" at bounding box center [1205, 193] width 63 height 15
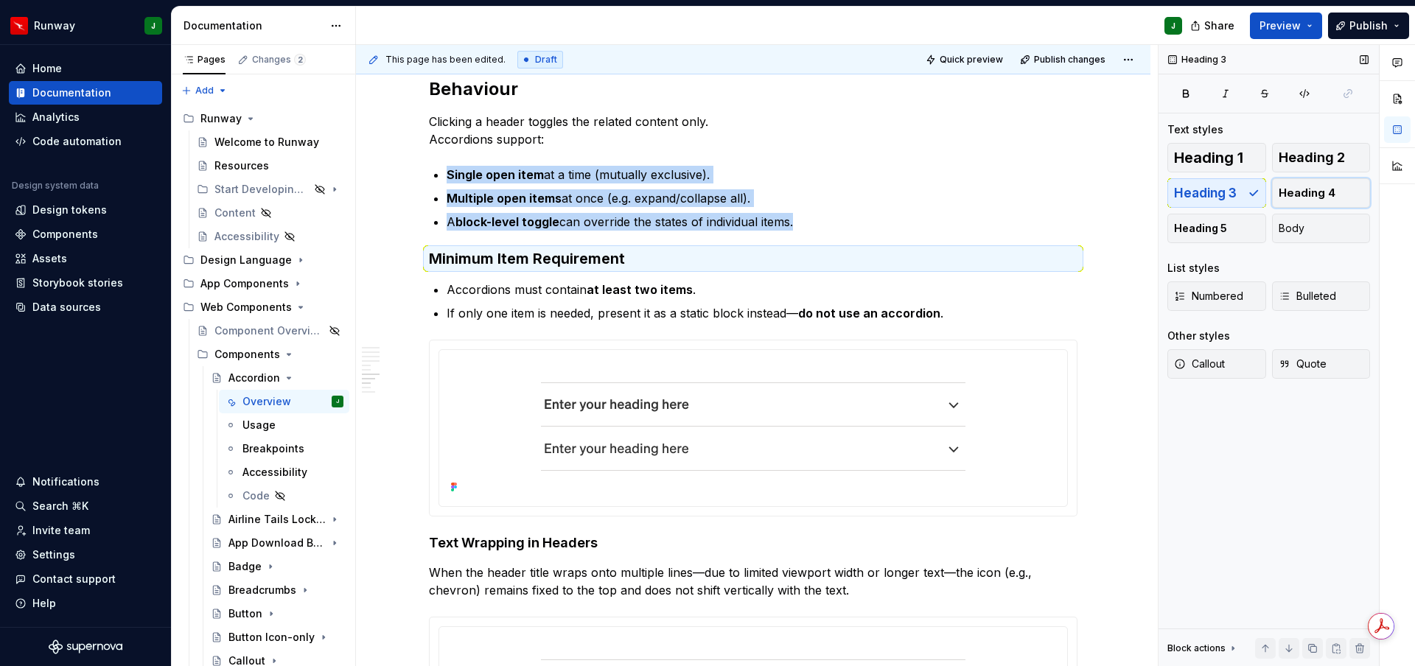
drag, startPoint x: 1295, startPoint y: 194, endPoint x: 1189, endPoint y: 195, distance: 106.1
click at [1273, 194] on span "Heading 4" at bounding box center [1307, 193] width 57 height 15
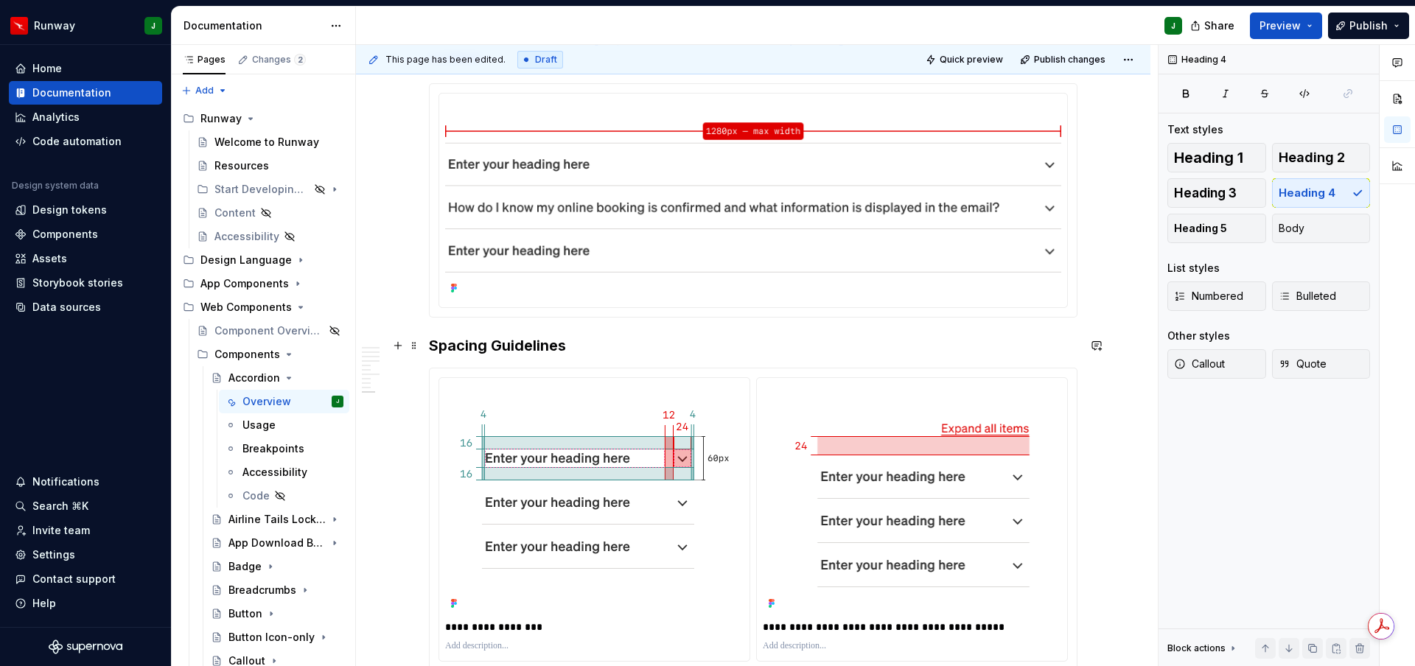
click at [475, 348] on h3 "Spacing Guidelines" at bounding box center [753, 345] width 649 height 21
drag, startPoint x: 1327, startPoint y: 164, endPoint x: 1223, endPoint y: 175, distance: 104.4
click at [1273, 164] on span "Heading 2" at bounding box center [1312, 157] width 66 height 15
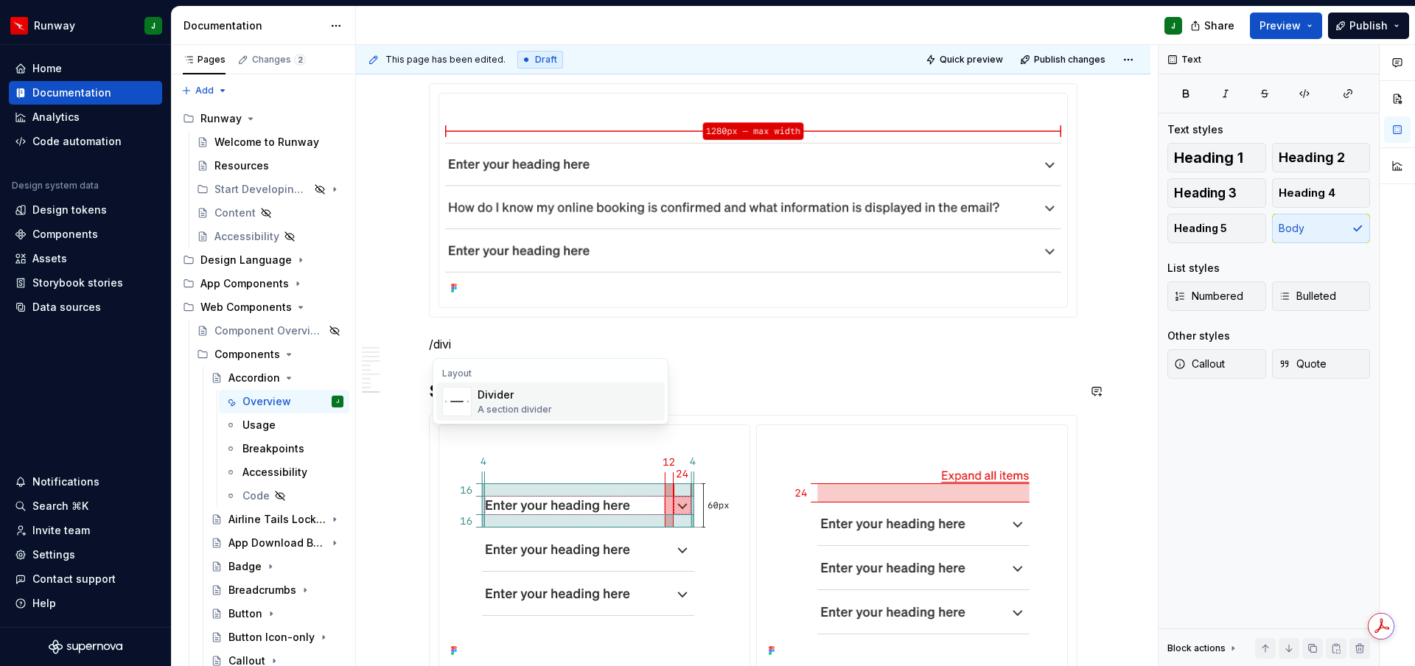
click at [514, 405] on div "A section divider" at bounding box center [515, 410] width 74 height 12
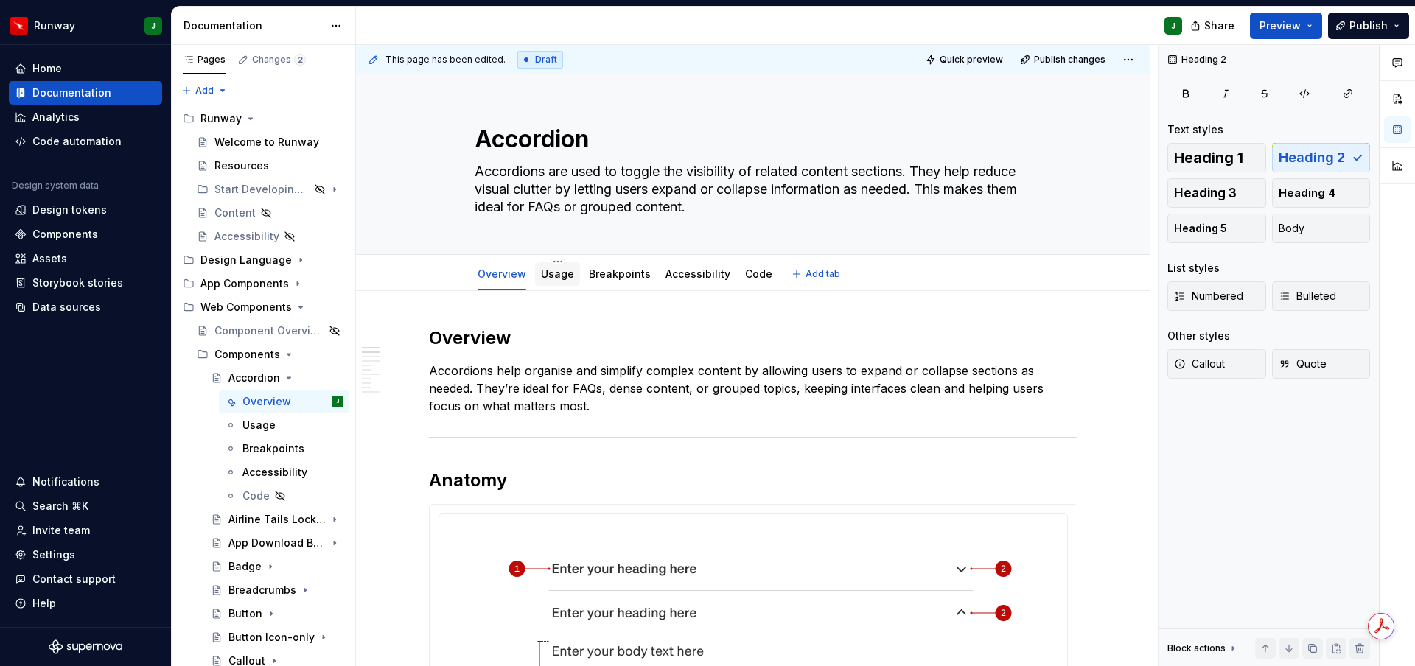
click at [559, 273] on link "Usage" at bounding box center [557, 274] width 33 height 13
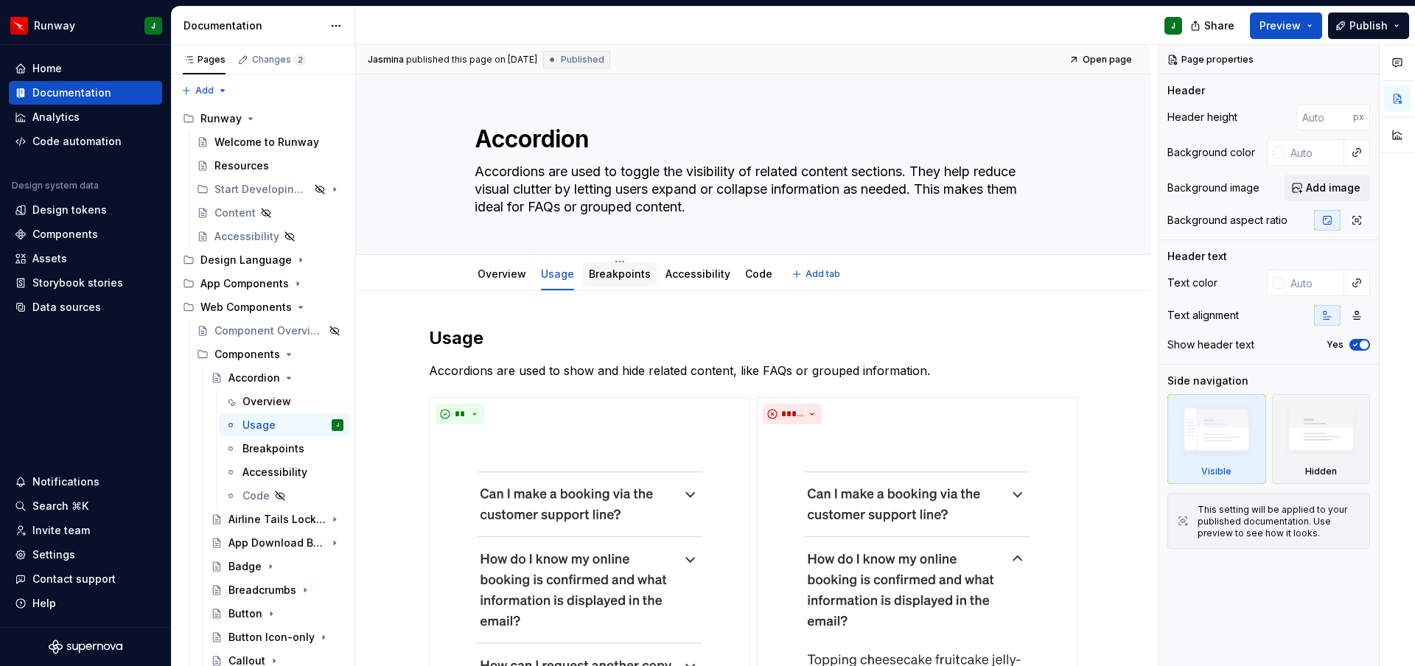
click at [624, 272] on link "Breakpoints" at bounding box center [620, 274] width 62 height 13
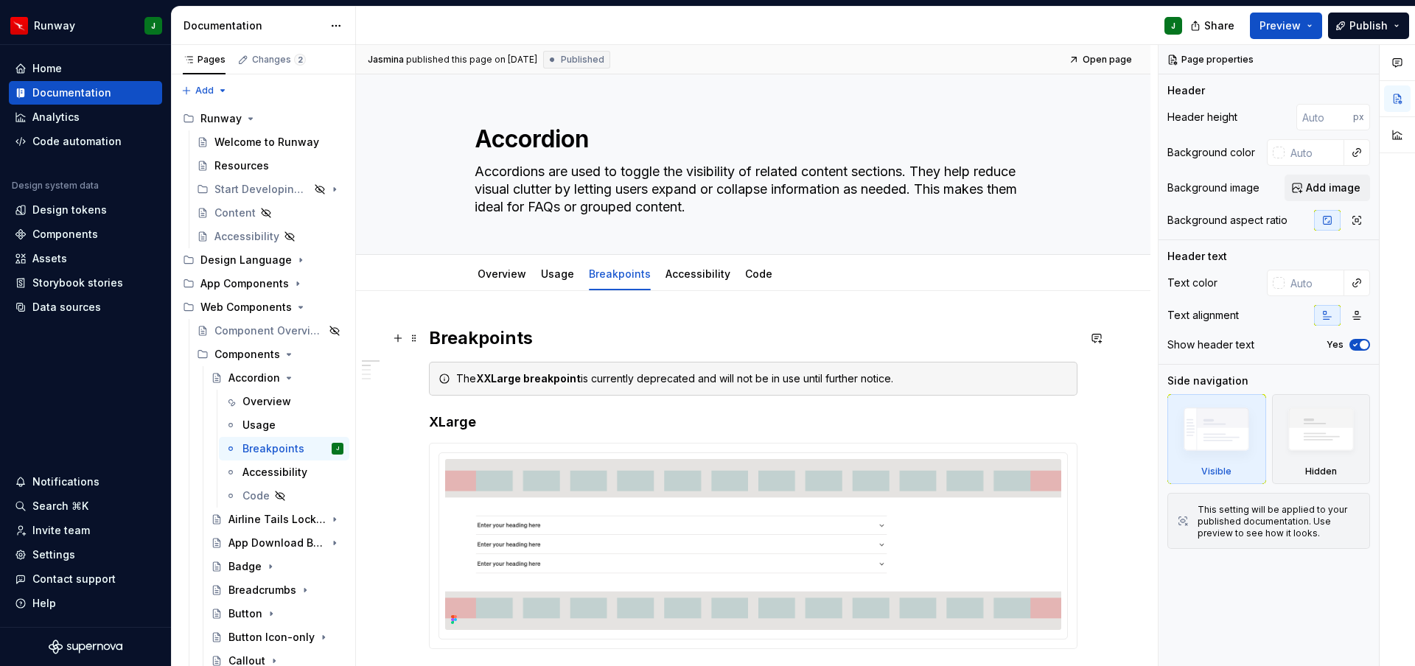
click at [472, 338] on h2 "Breakpoints" at bounding box center [753, 338] width 649 height 24
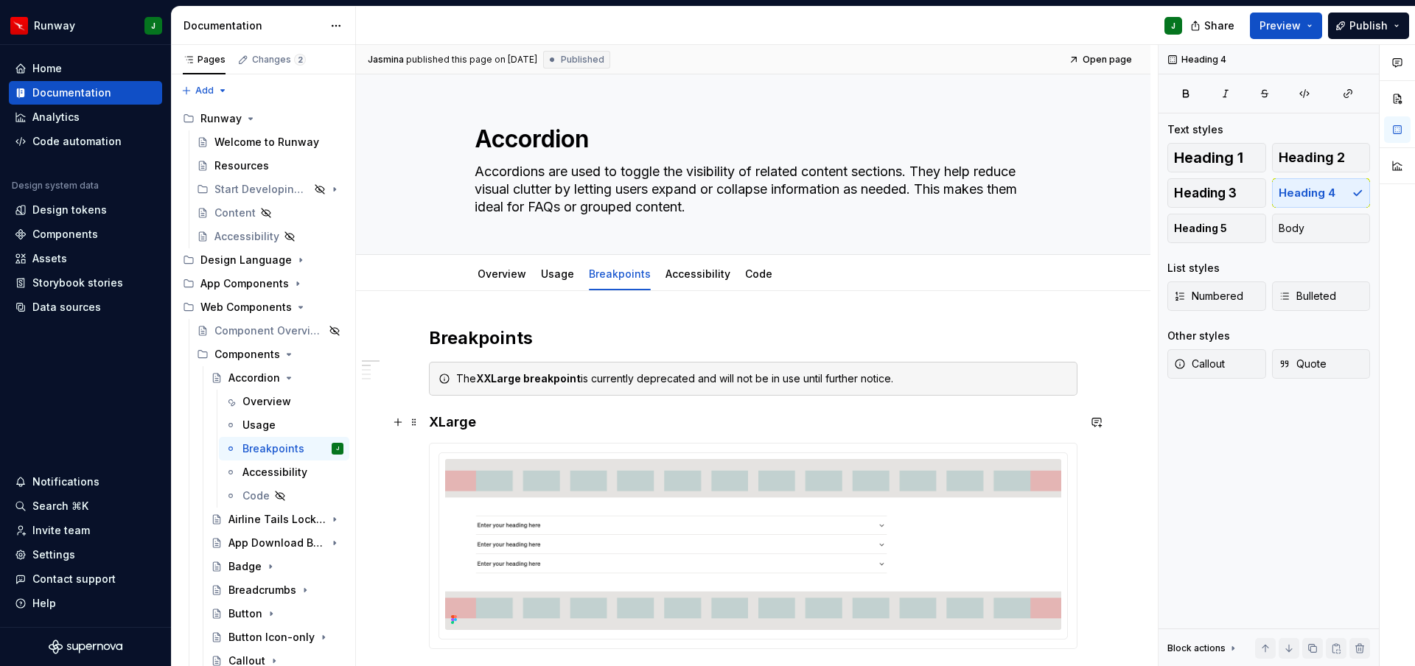
click at [464, 416] on h4 "XLarge" at bounding box center [753, 422] width 649 height 18
click at [709, 282] on div "Accessibility" at bounding box center [698, 274] width 77 height 24
click at [691, 280] on link "Accessibility" at bounding box center [697, 274] width 65 height 13
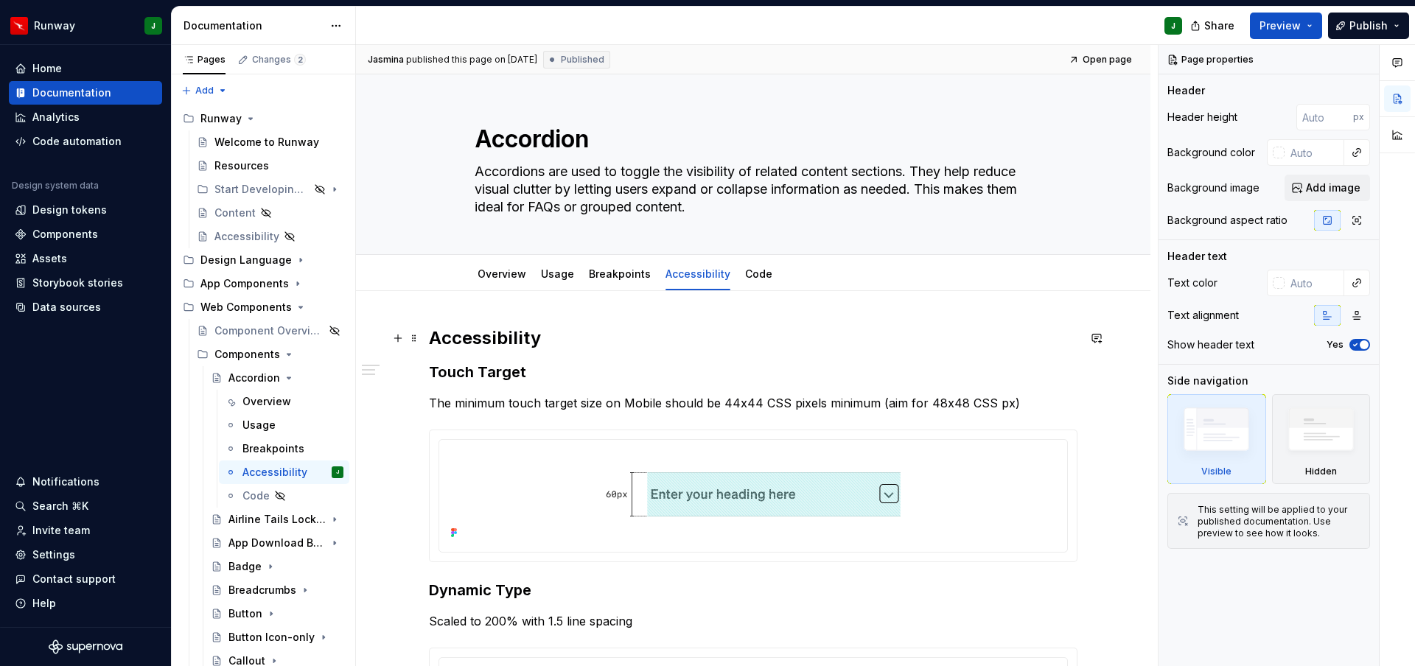
click at [483, 337] on h2 "Accessibility" at bounding box center [753, 338] width 649 height 24
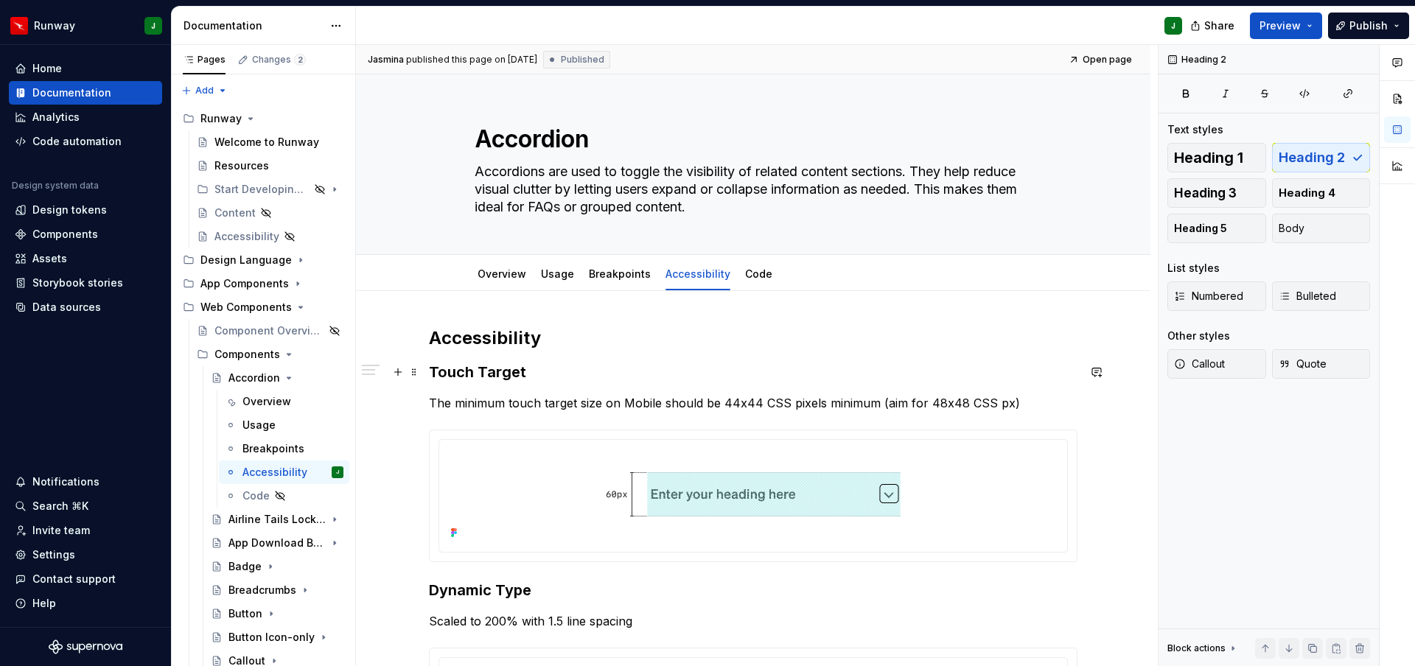
click at [480, 373] on h3 "Touch Target" at bounding box center [753, 372] width 649 height 21
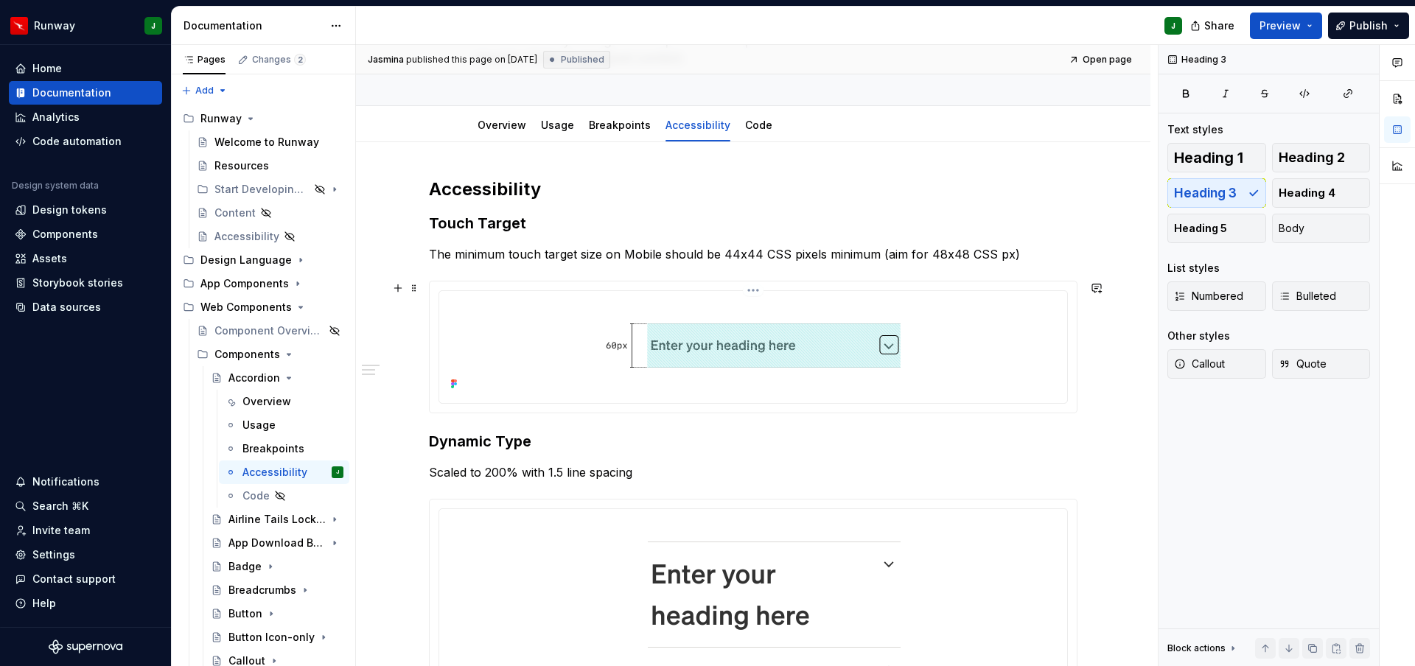
scroll to position [175, 0]
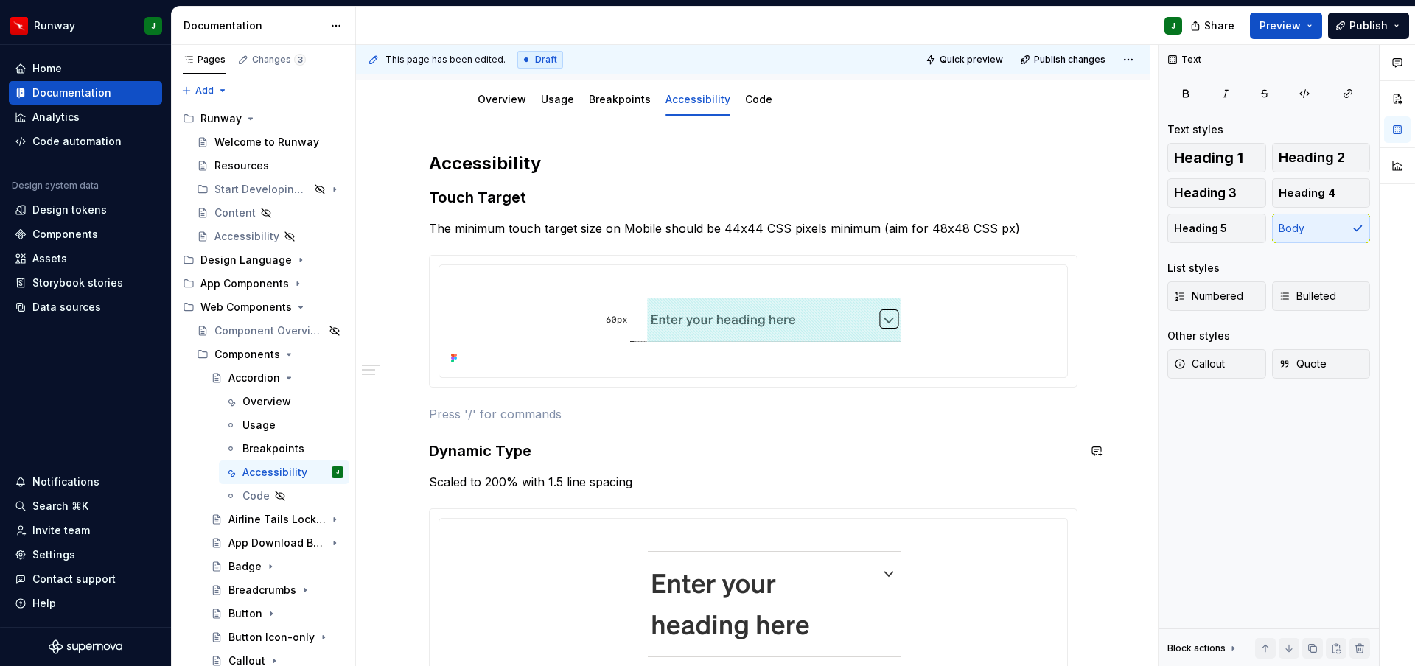
type textarea "*"
click at [542, 466] on div "Divider" at bounding box center [515, 465] width 74 height 15
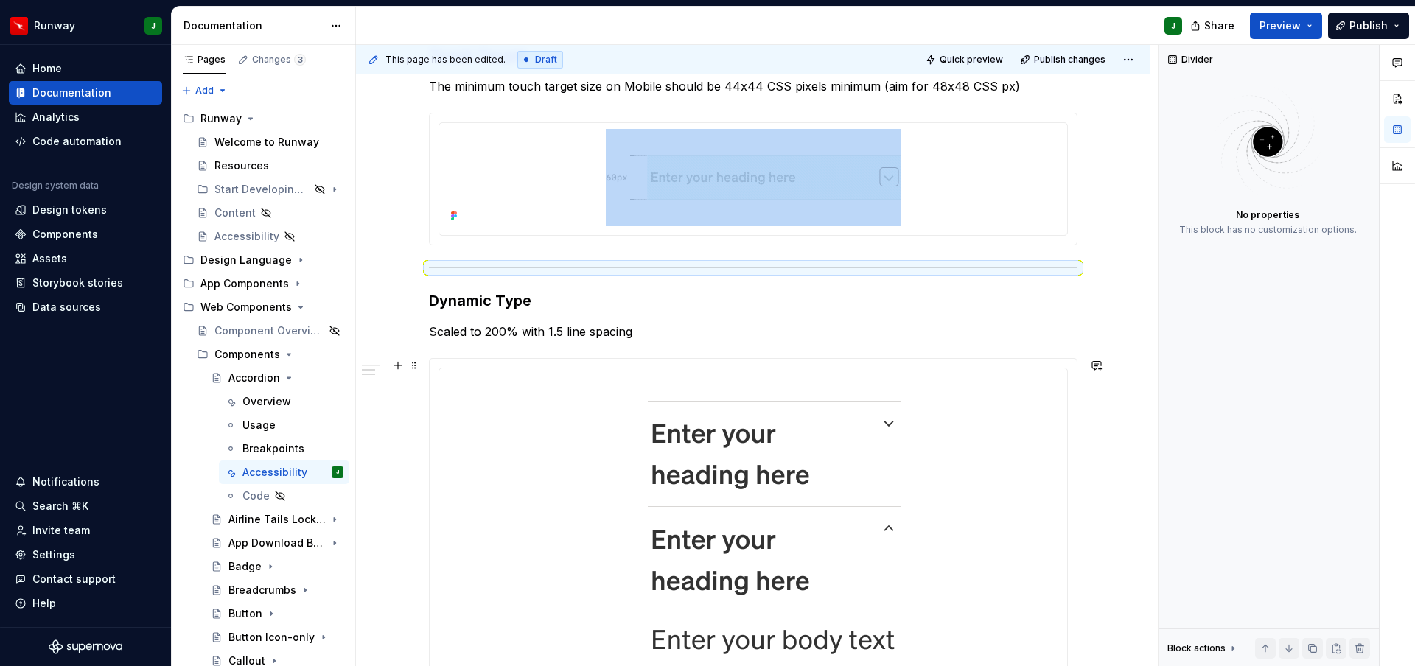
scroll to position [318, 0]
click at [419, 271] on span at bounding box center [414, 269] width 12 height 21
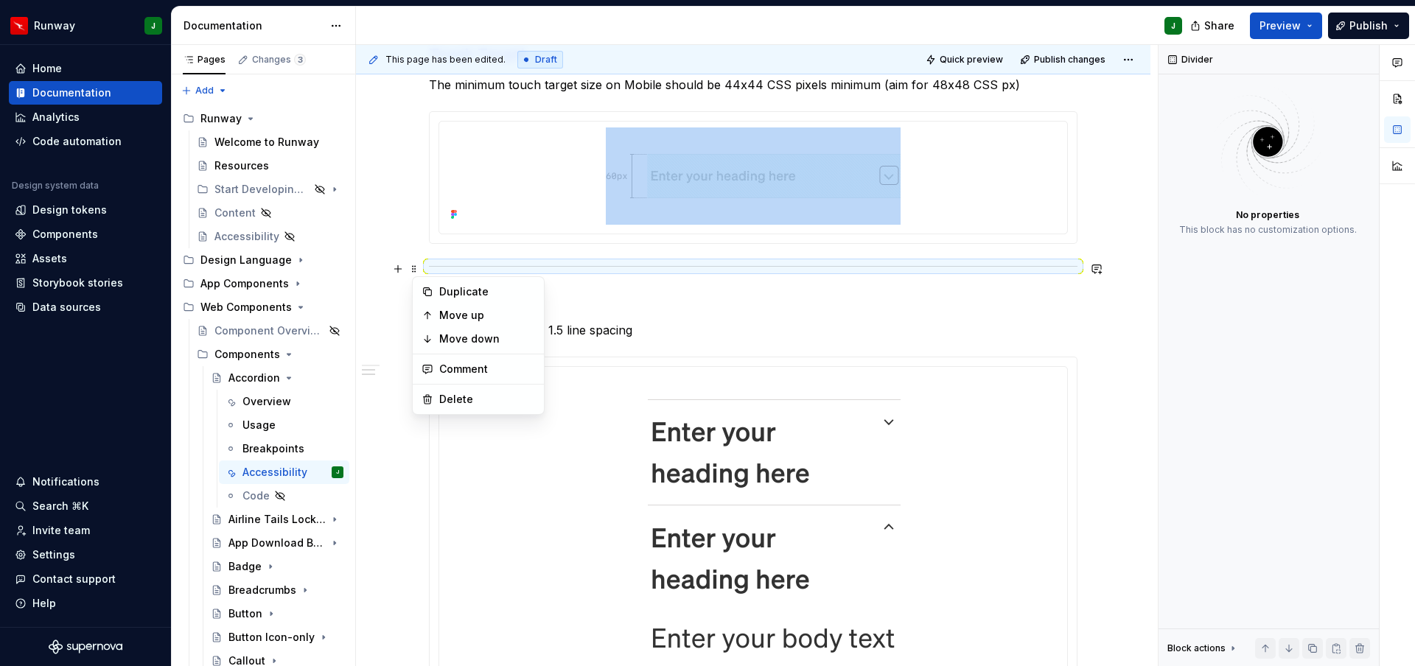
click at [436, 254] on div "Accessibility Touch Target The minimum touch target size on Mobile should be 44…" at bounding box center [753, 589] width 649 height 1162
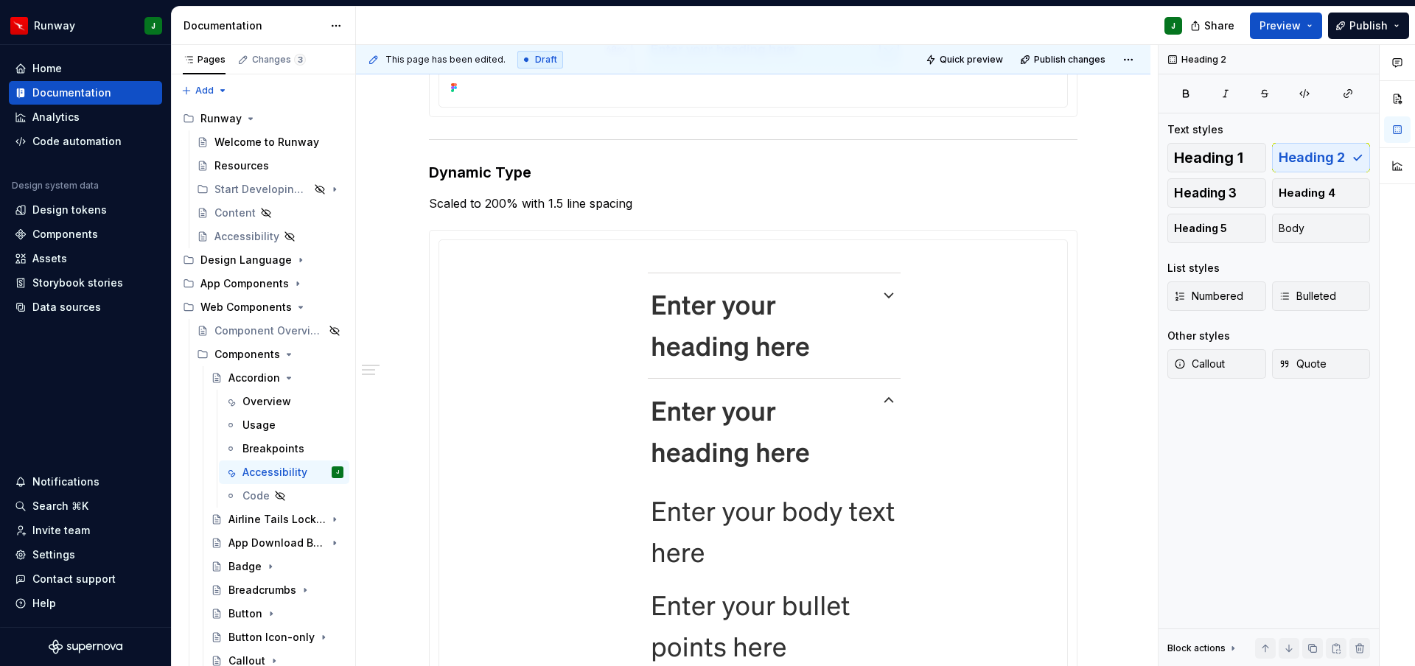
scroll to position [0, 0]
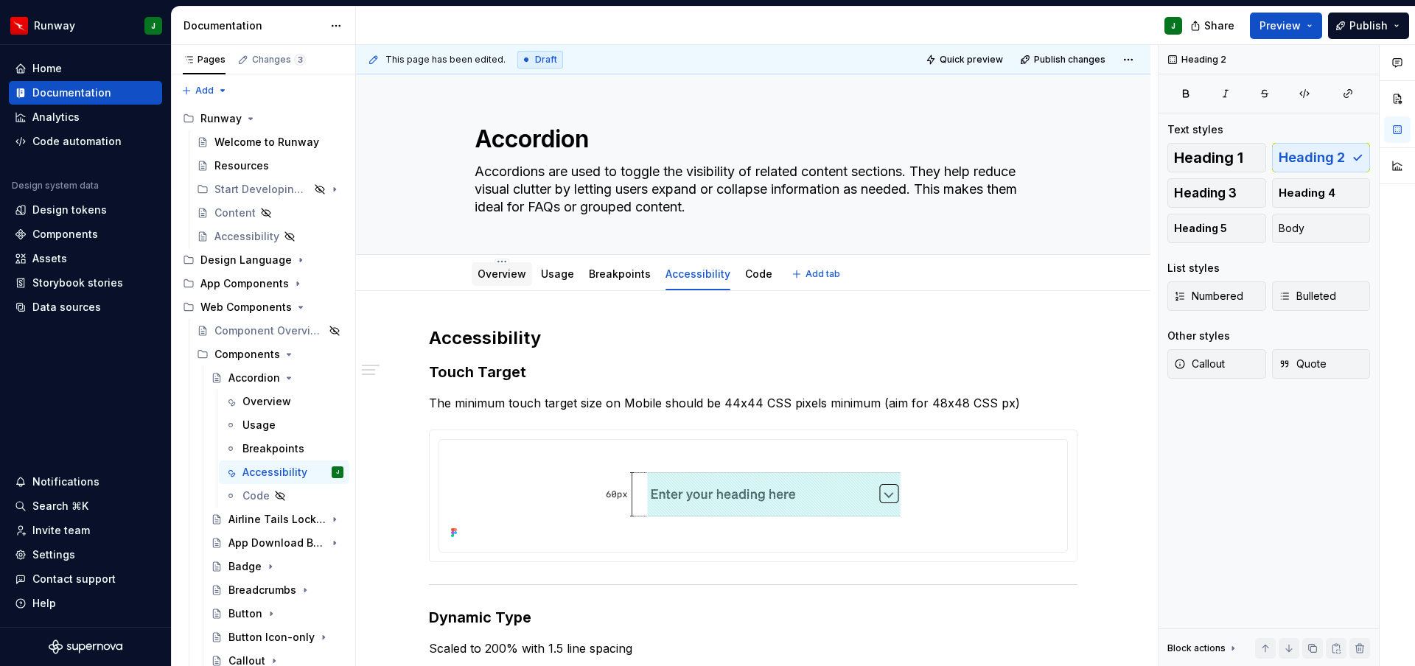
click at [505, 273] on link "Overview" at bounding box center [502, 274] width 49 height 13
click at [287, 377] on icon "Page tree" at bounding box center [289, 377] width 4 height 1
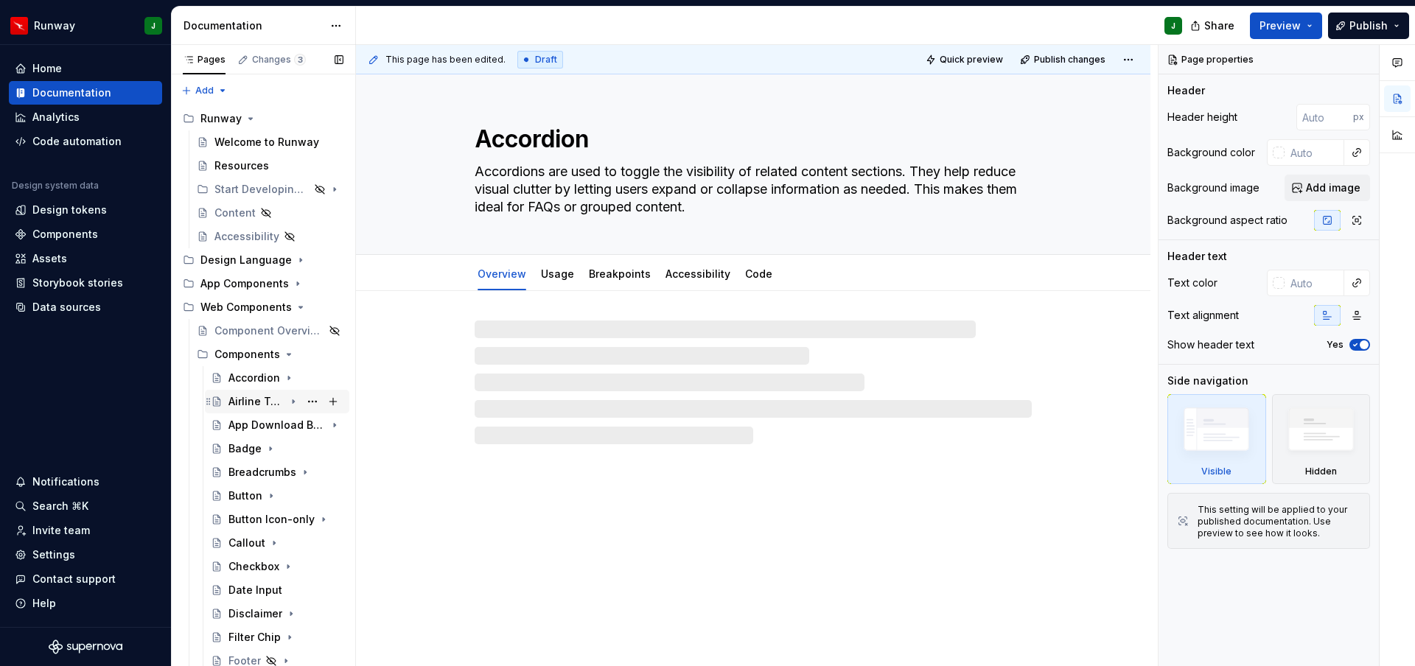
click at [248, 401] on div "Airline Tails Lockup" at bounding box center [256, 401] width 56 height 15
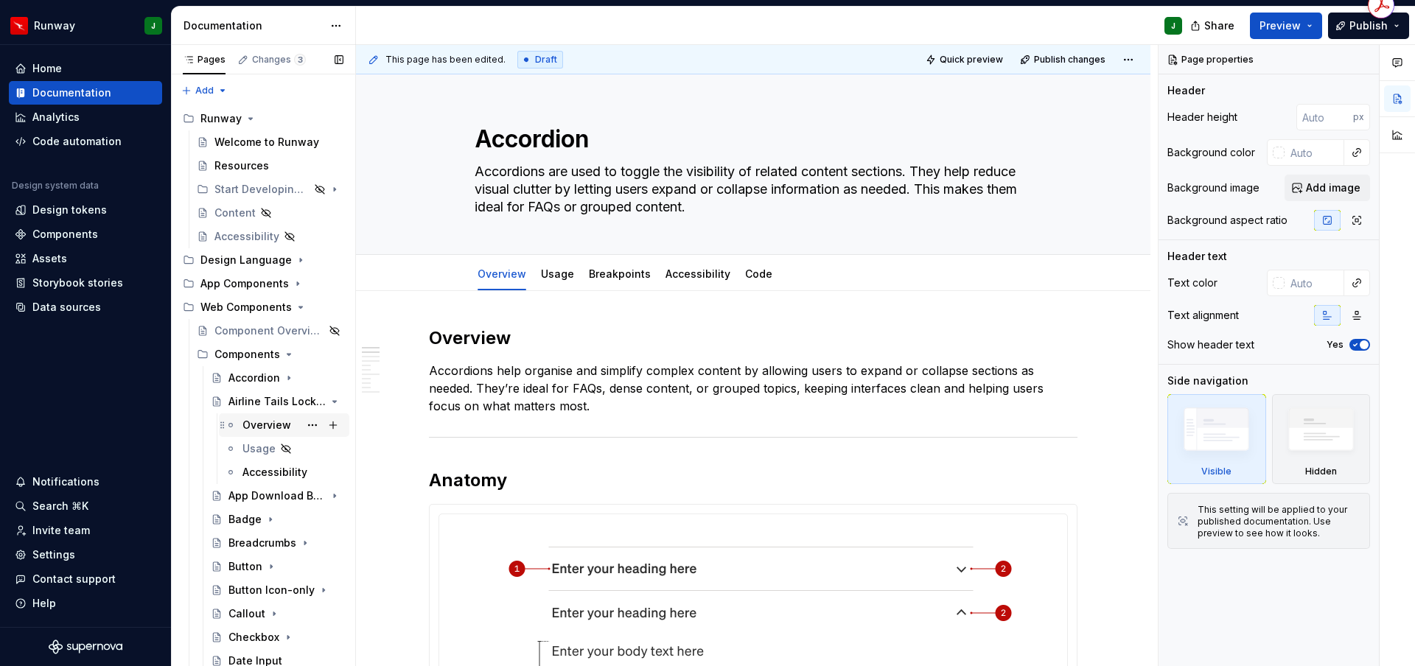
click at [254, 424] on div "Overview" at bounding box center [266, 425] width 49 height 15
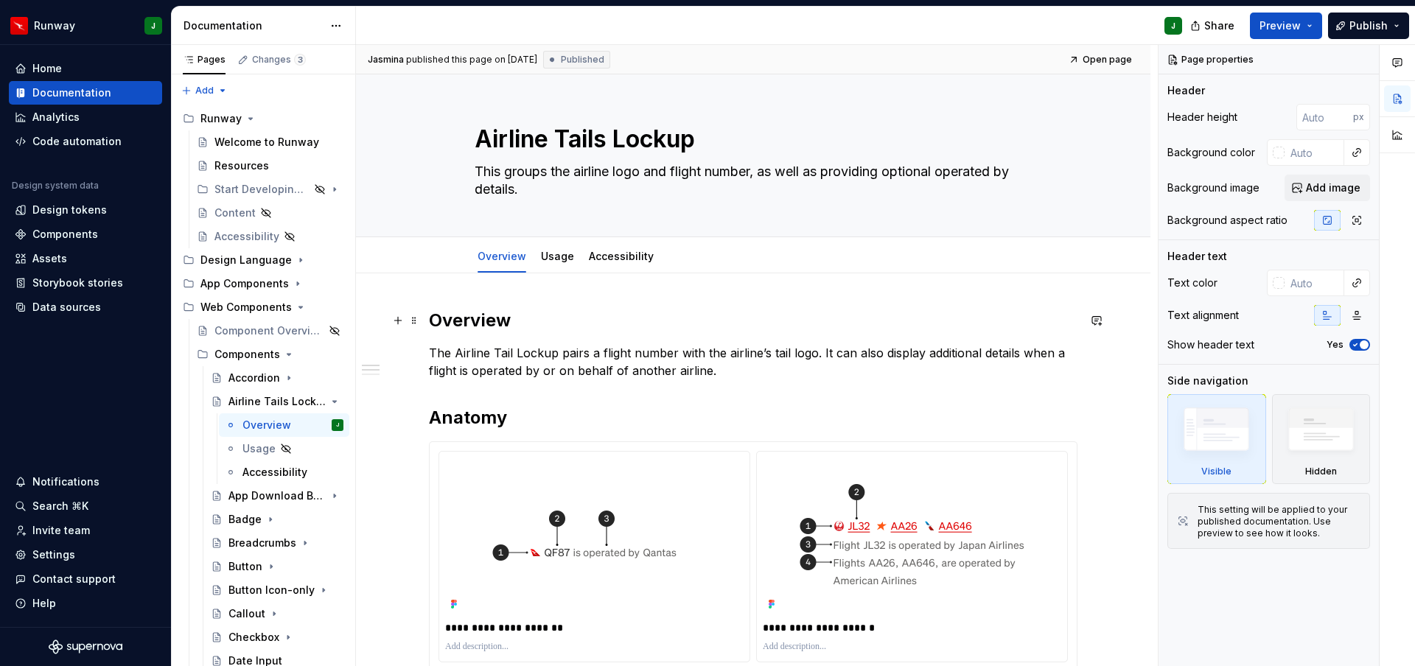
click at [469, 320] on h2 "Overview" at bounding box center [753, 321] width 649 height 24
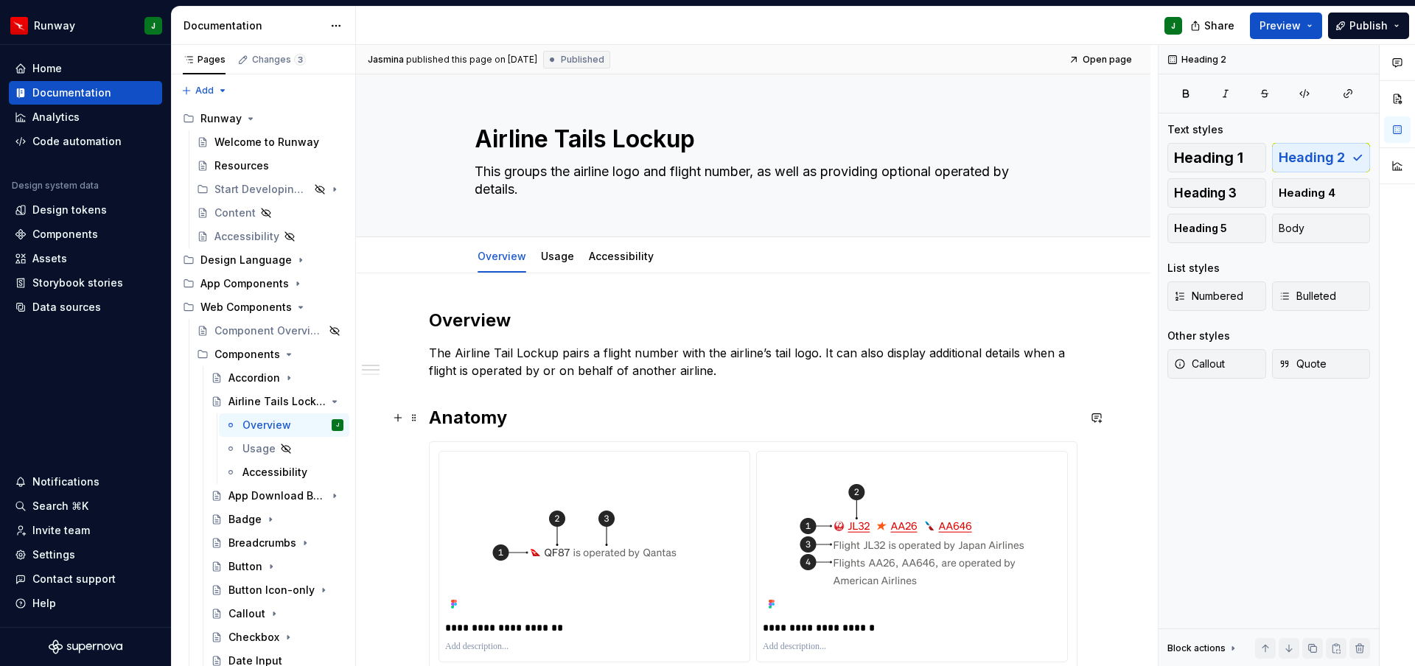
click at [475, 419] on h2 "Anatomy" at bounding box center [753, 418] width 649 height 24
click at [729, 373] on p "The Airline Tail Lockup pairs a flight number with the airline’s tail logo. It …" at bounding box center [753, 361] width 649 height 35
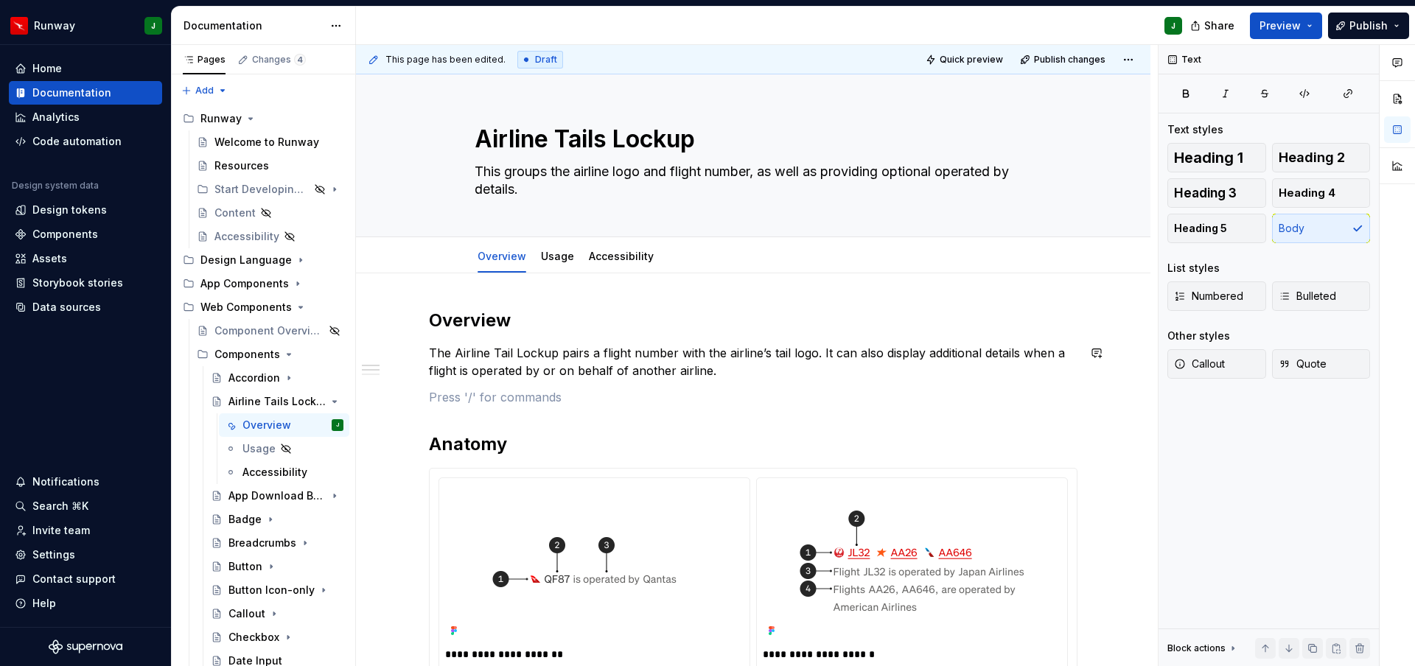
type textarea "*"
click at [605, 455] on div "Divider A section divider" at bounding box center [568, 455] width 181 height 29
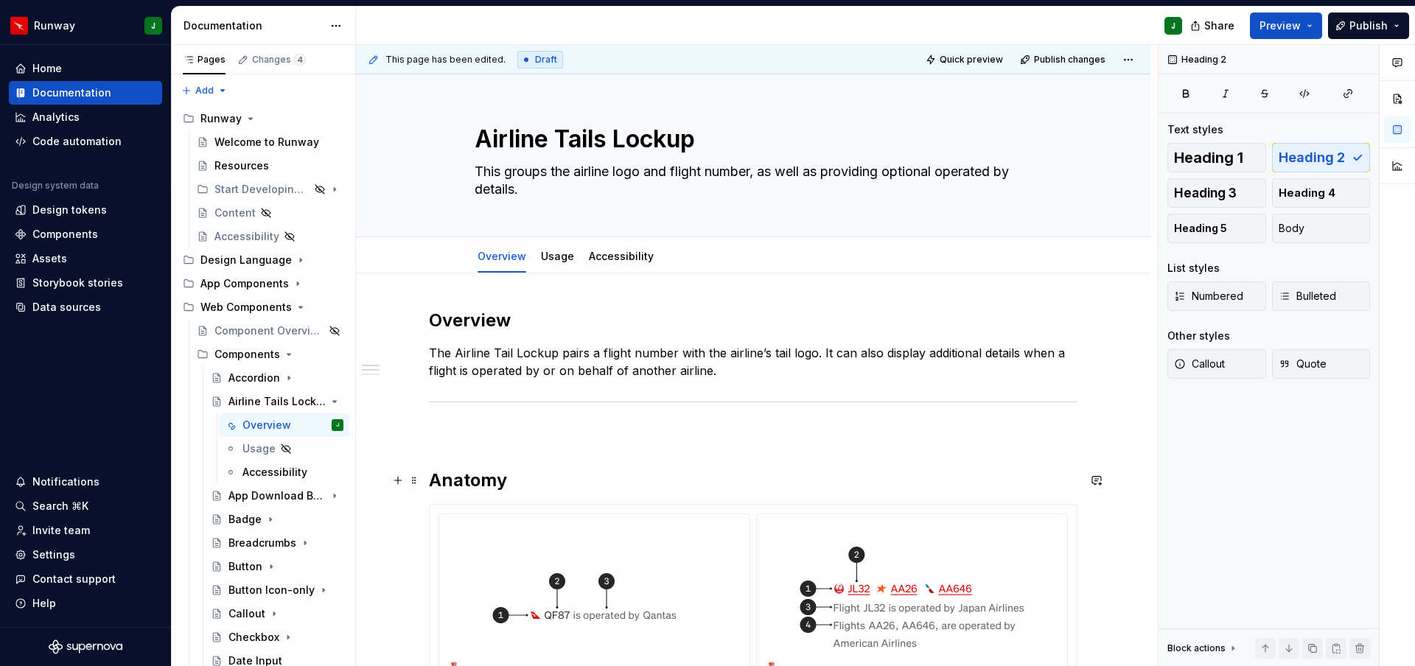
click at [435, 481] on h2 "Anatomy" at bounding box center [753, 481] width 649 height 24
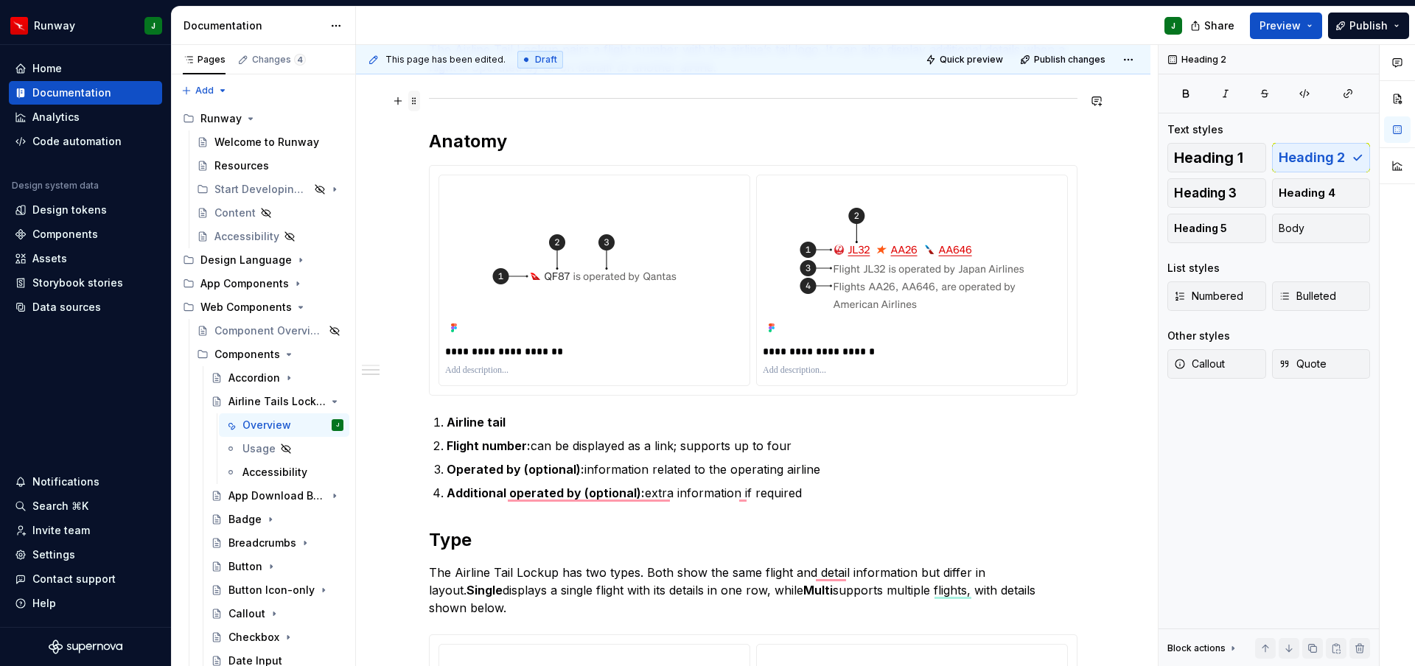
click at [420, 102] on span at bounding box center [414, 101] width 12 height 21
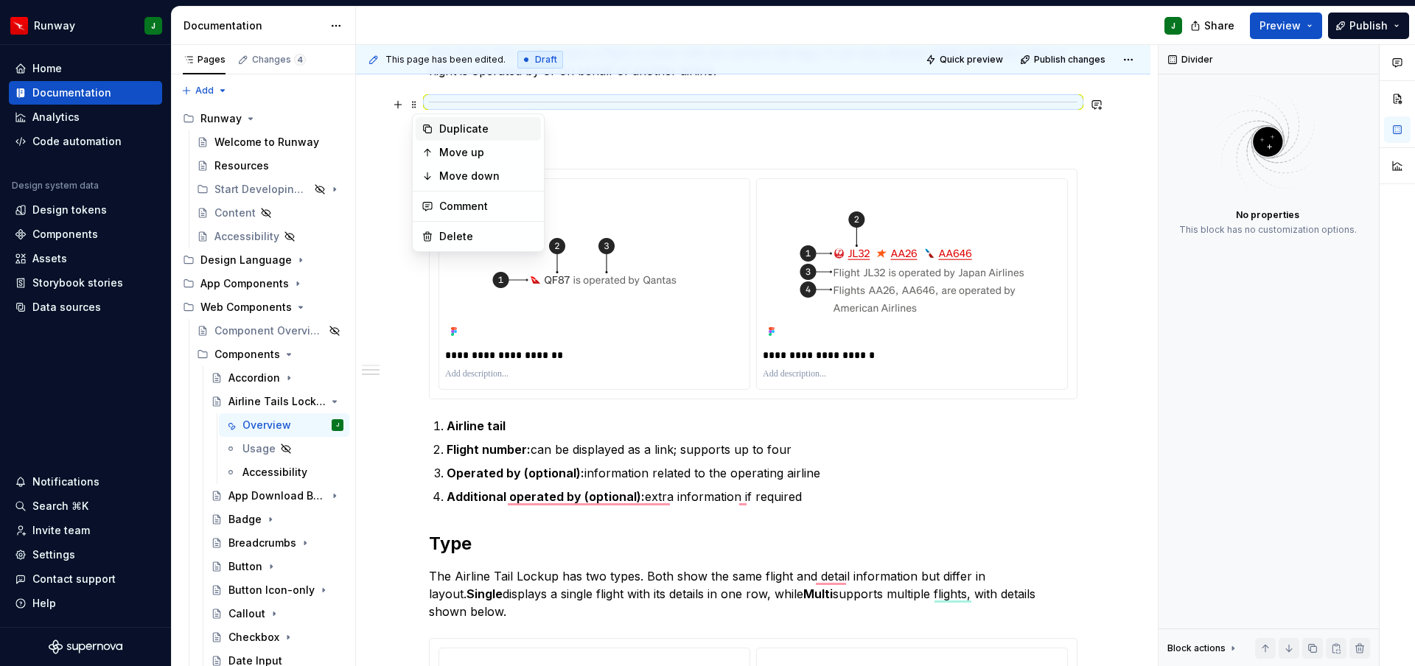
click at [434, 129] on div "Duplicate" at bounding box center [478, 129] width 125 height 24
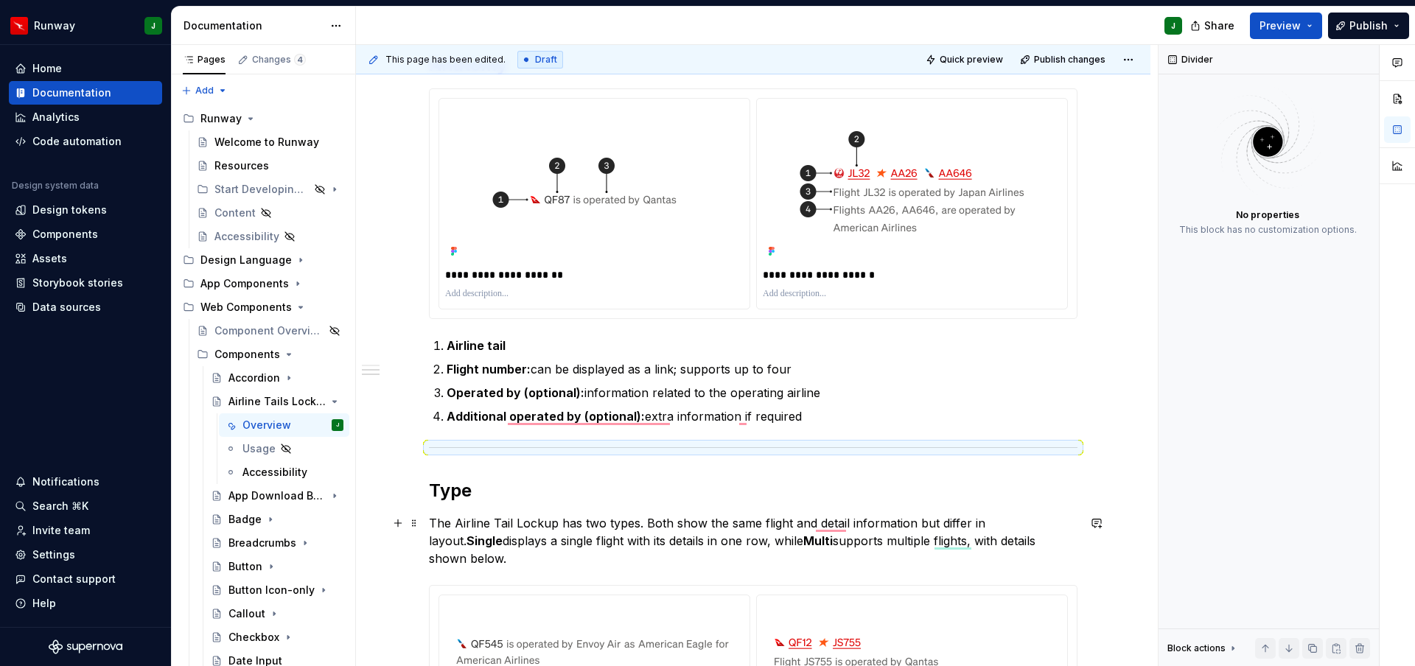
click at [455, 494] on h2 "Type" at bounding box center [753, 491] width 649 height 24
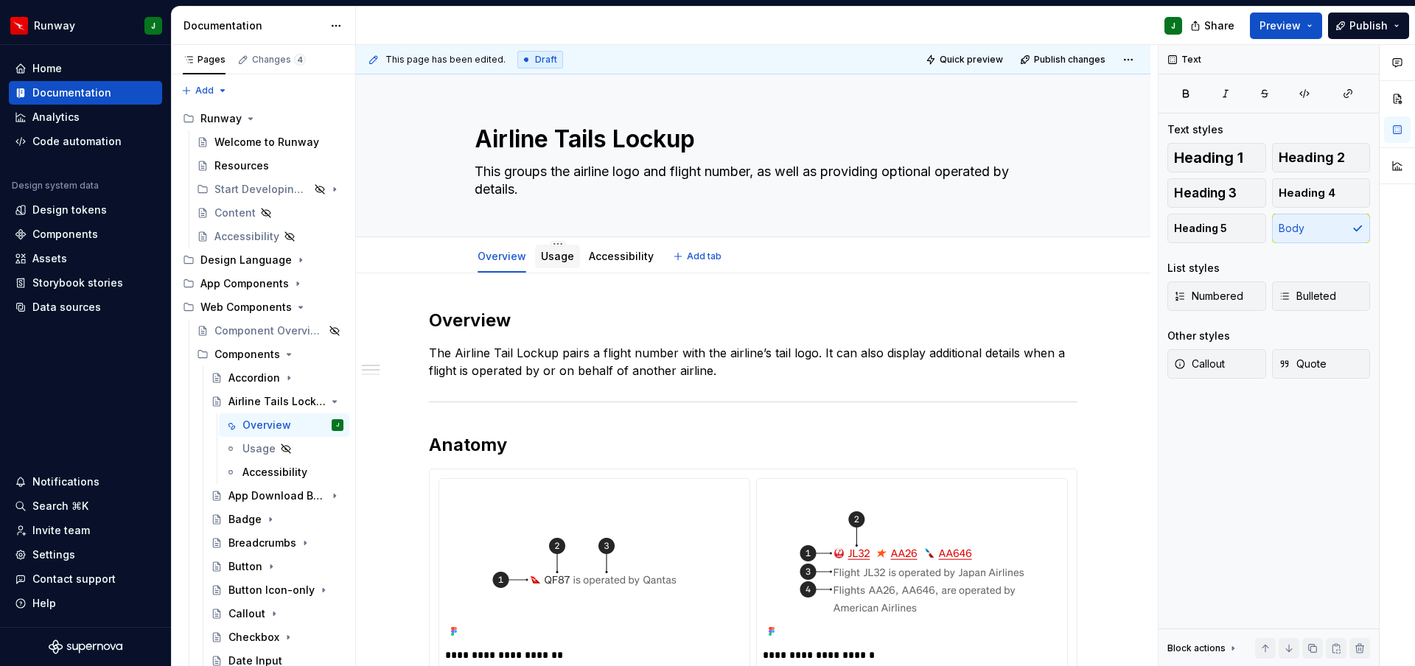
click at [561, 256] on link "Usage" at bounding box center [557, 256] width 33 height 13
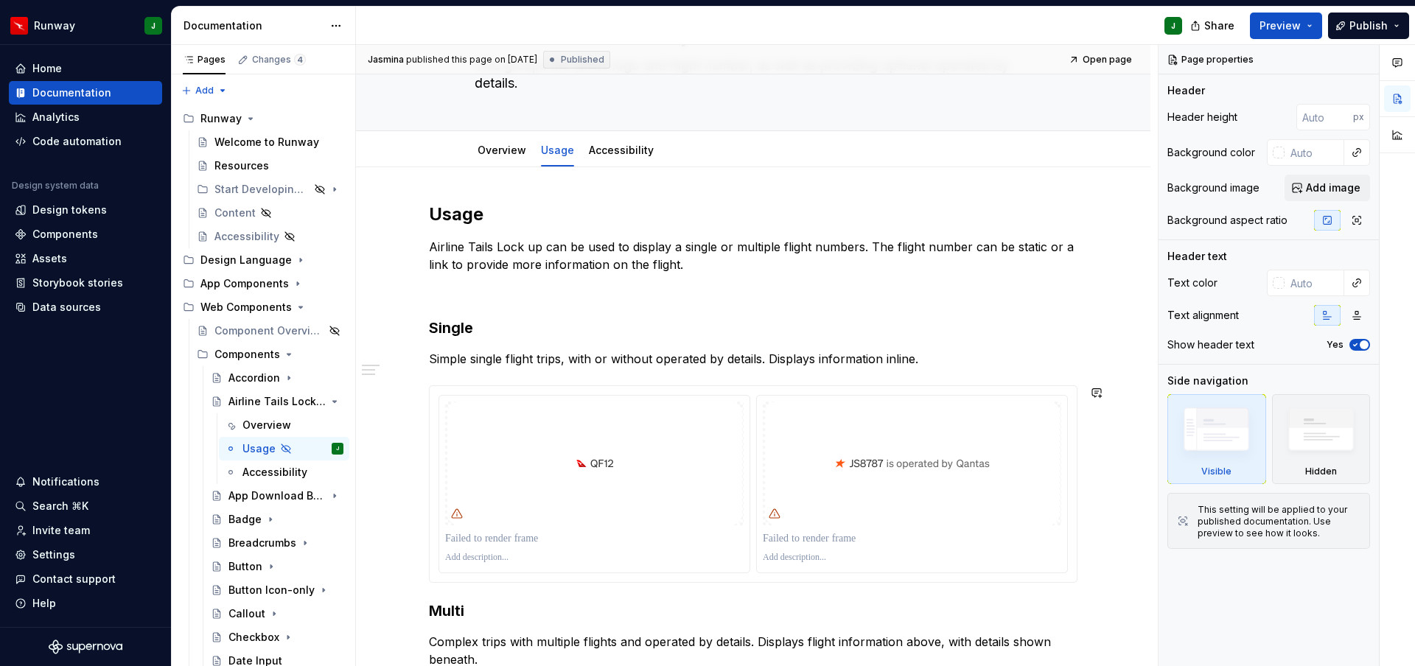
type textarea "*"
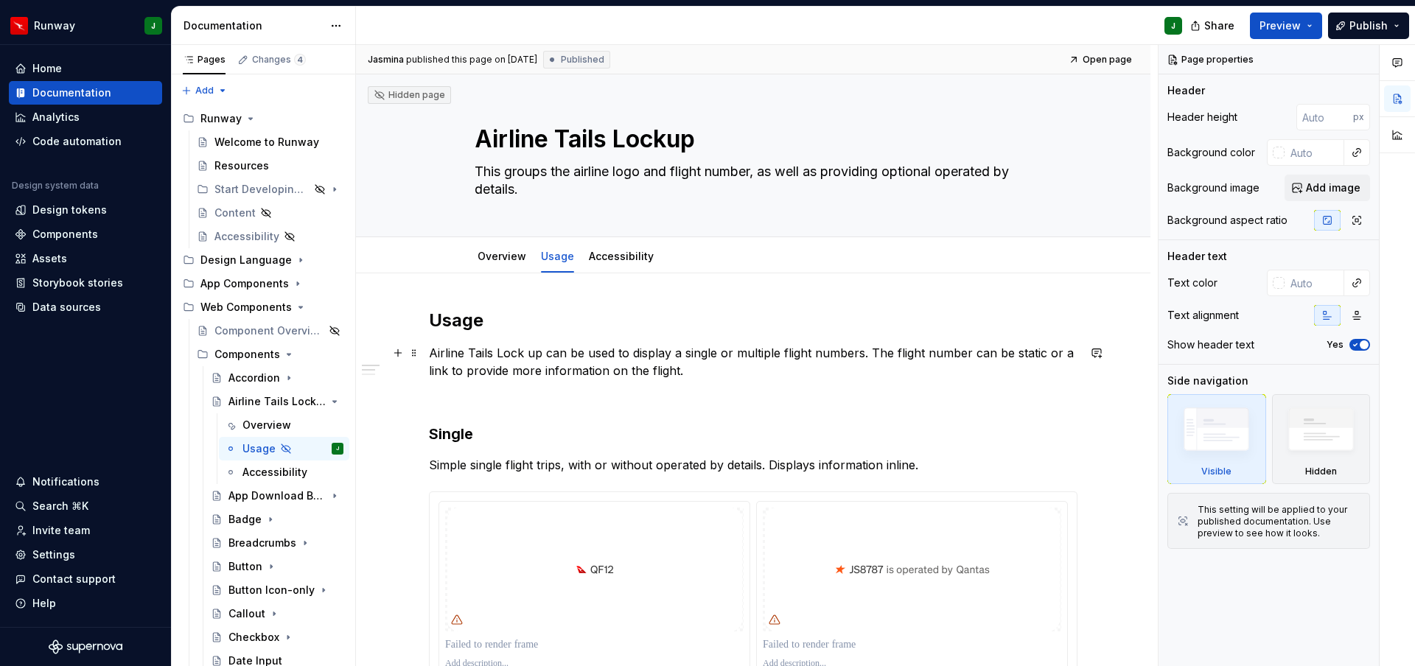
click at [686, 371] on p "Airline Tails Lock up can be used to display a single or multiple flight number…" at bounding box center [753, 361] width 649 height 35
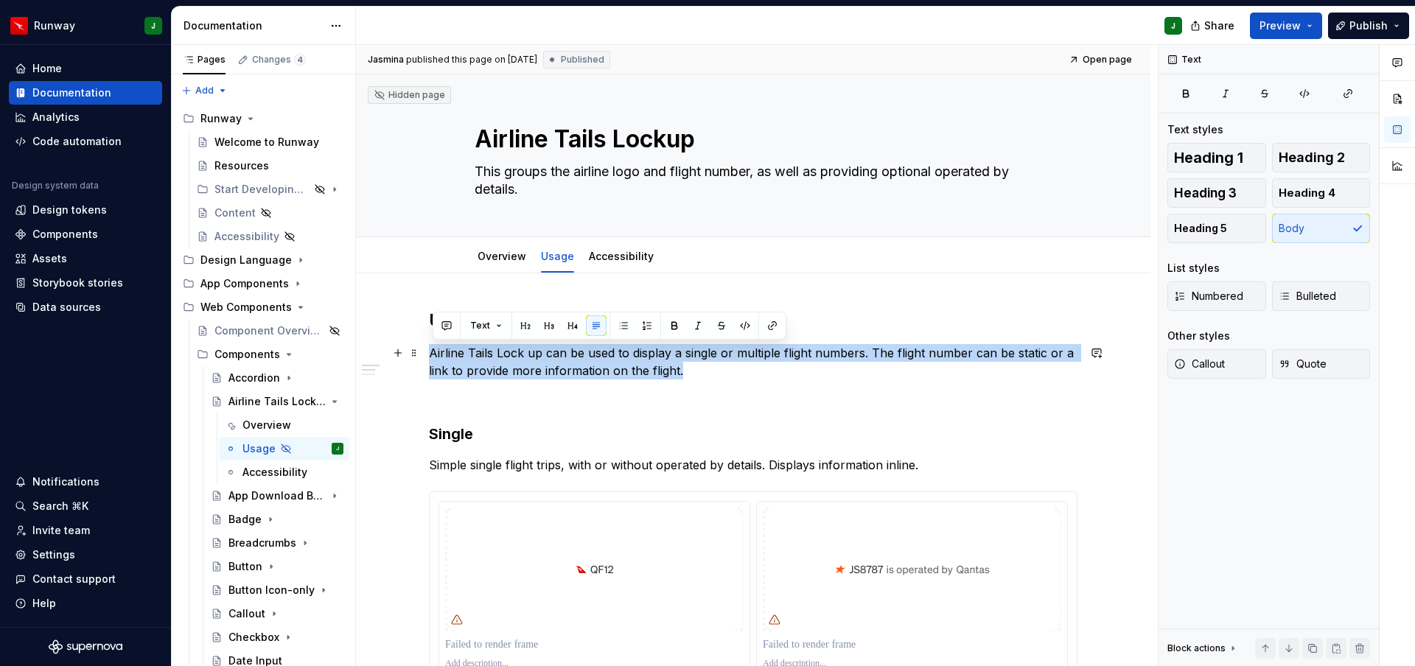
drag, startPoint x: 486, startPoint y: 352, endPoint x: 455, endPoint y: 360, distance: 32.0
copy p "Airline Tails Lock up can be used to display a single or multiple flight number…"
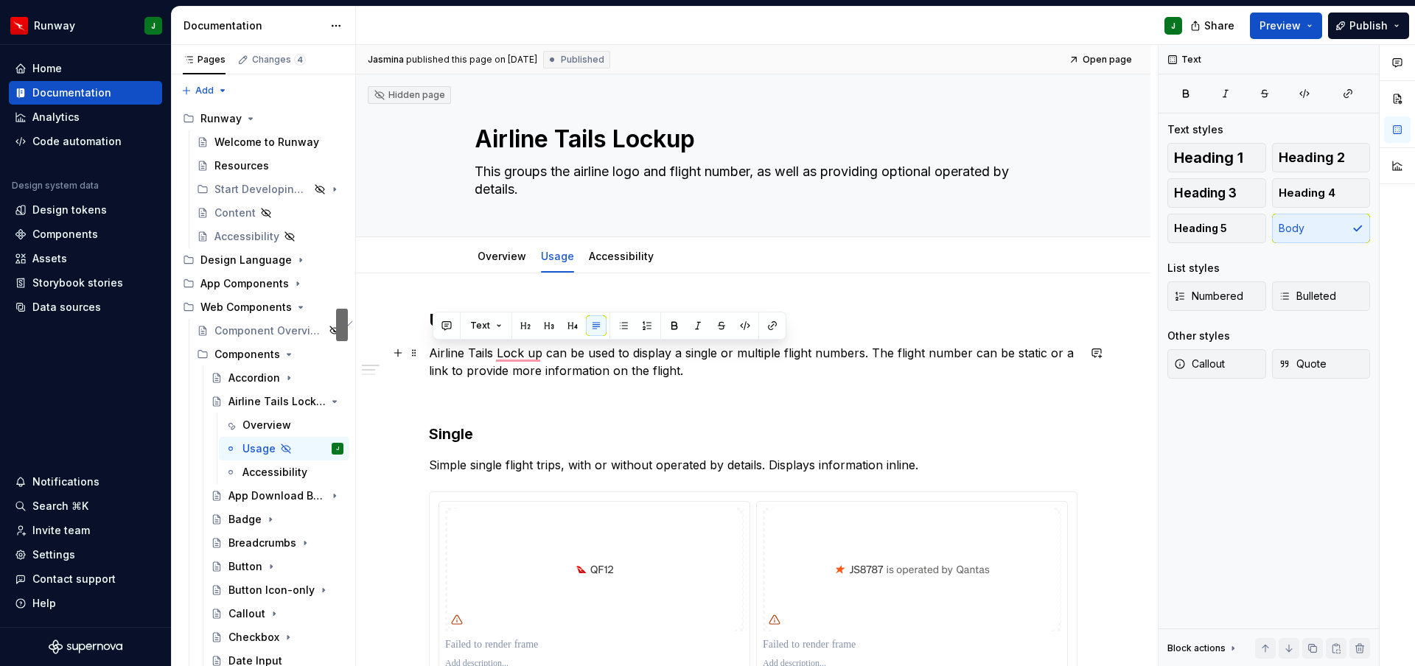
click at [604, 363] on p "Airline Tails Lock up can be used to display a single or multiple flight number…" at bounding box center [753, 361] width 649 height 35
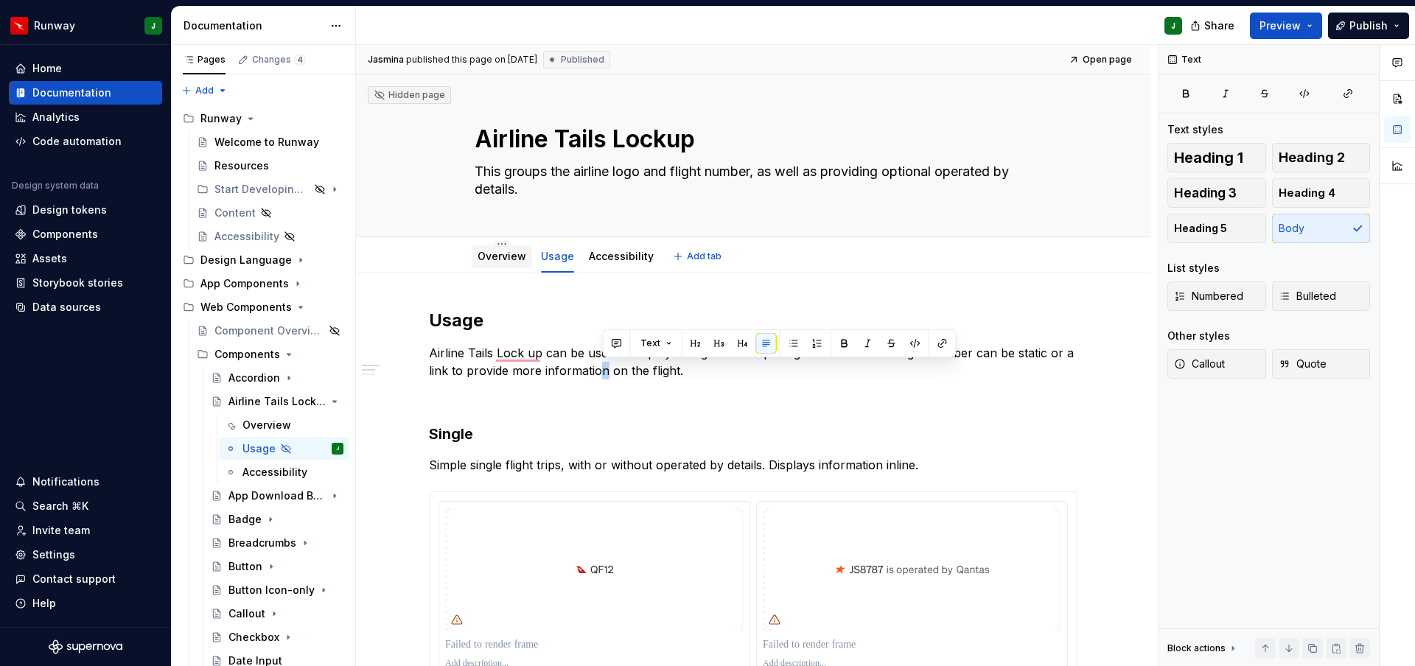
click at [497, 260] on link "Overview" at bounding box center [502, 256] width 49 height 13
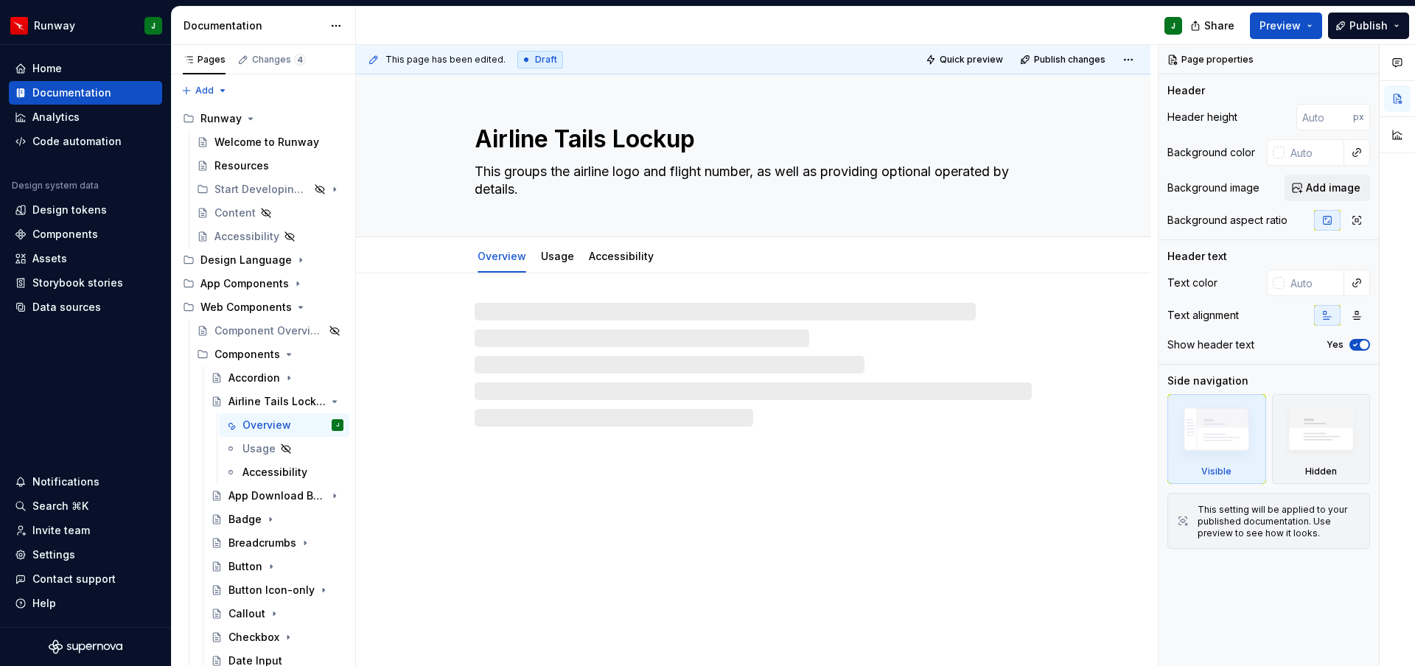
type textarea "*"
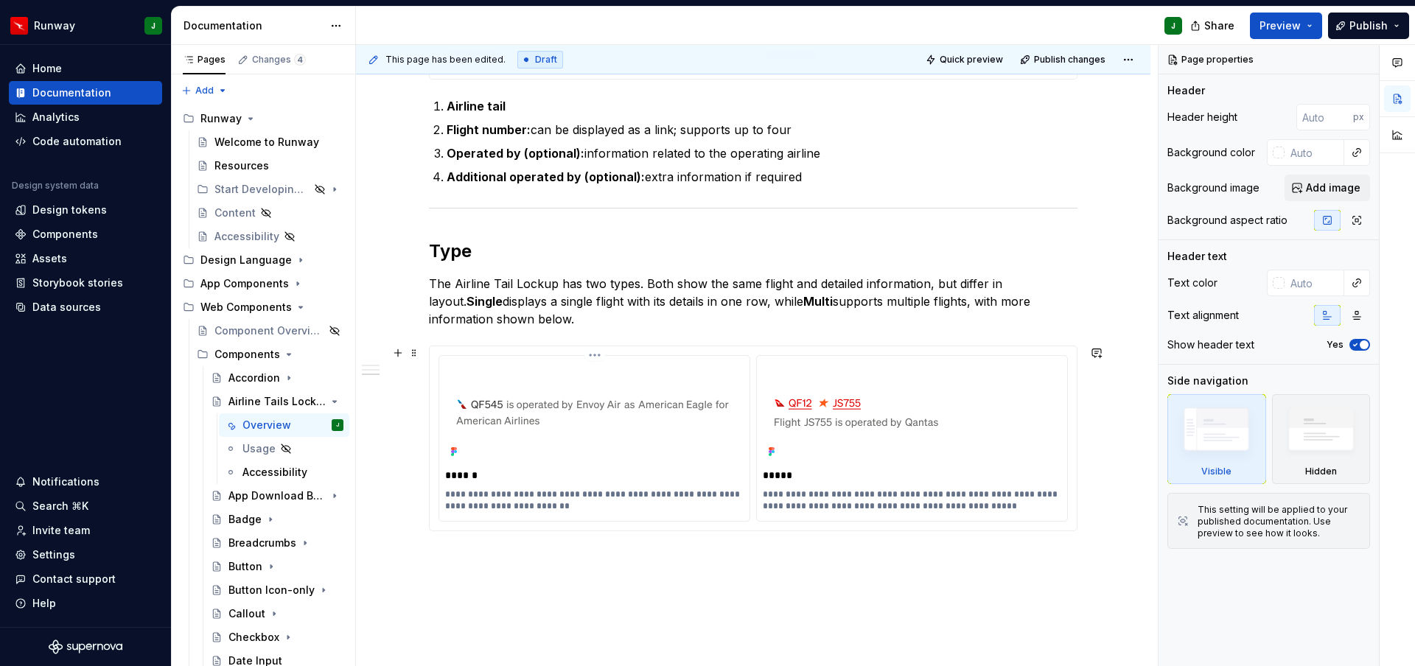
scroll to position [579, 0]
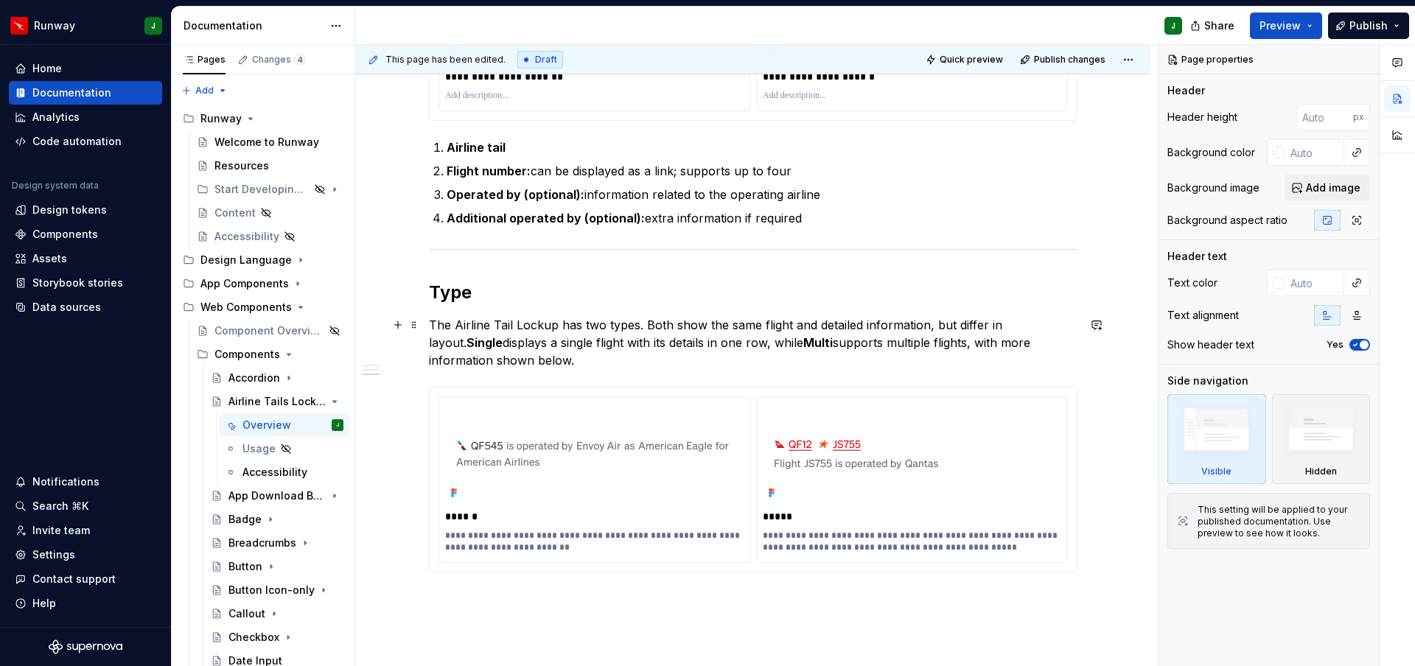
drag, startPoint x: 481, startPoint y: 329, endPoint x: 452, endPoint y: 323, distance: 30.1
click at [481, 329] on p "The Airline Tail Lockup has two types. Both show the same flight and detailed i…" at bounding box center [753, 342] width 649 height 53
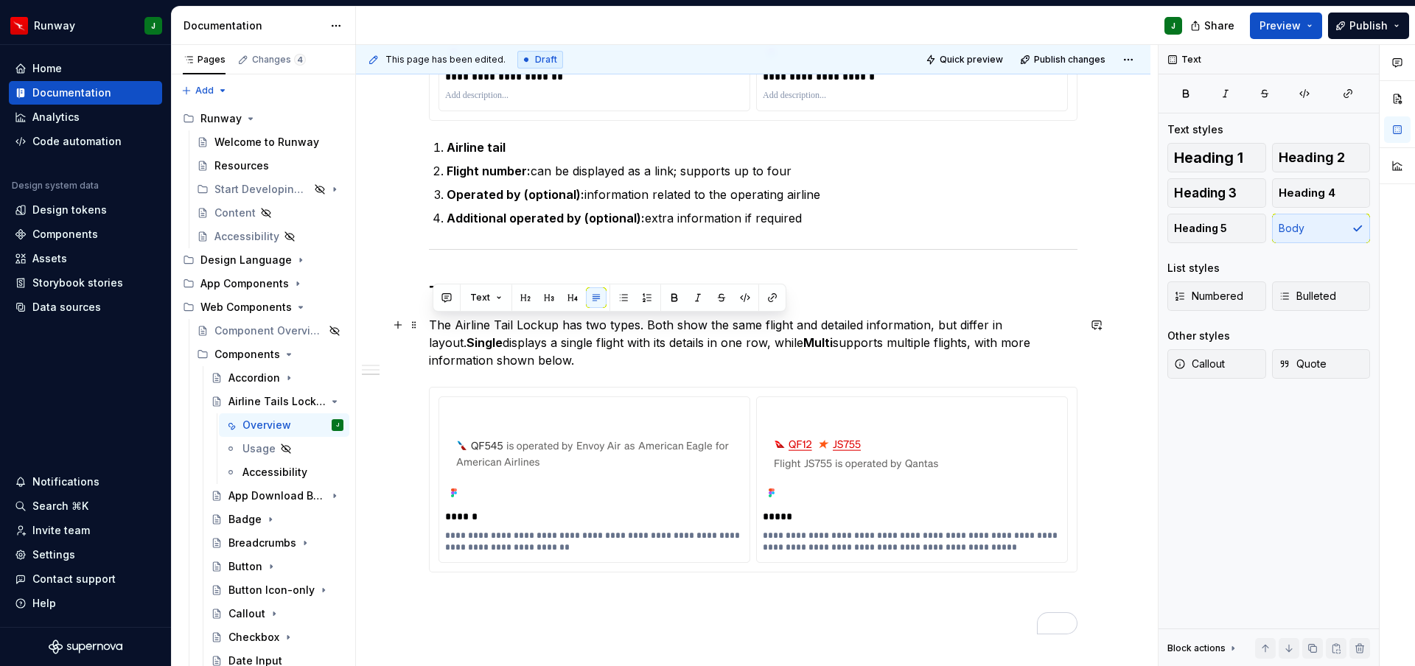
drag, startPoint x: 435, startPoint y: 326, endPoint x: 525, endPoint y: 359, distance: 95.8
click at [525, 360] on p "The Airline Tail Lockup has two types. Both show the same flight and detailed i…" at bounding box center [753, 342] width 649 height 53
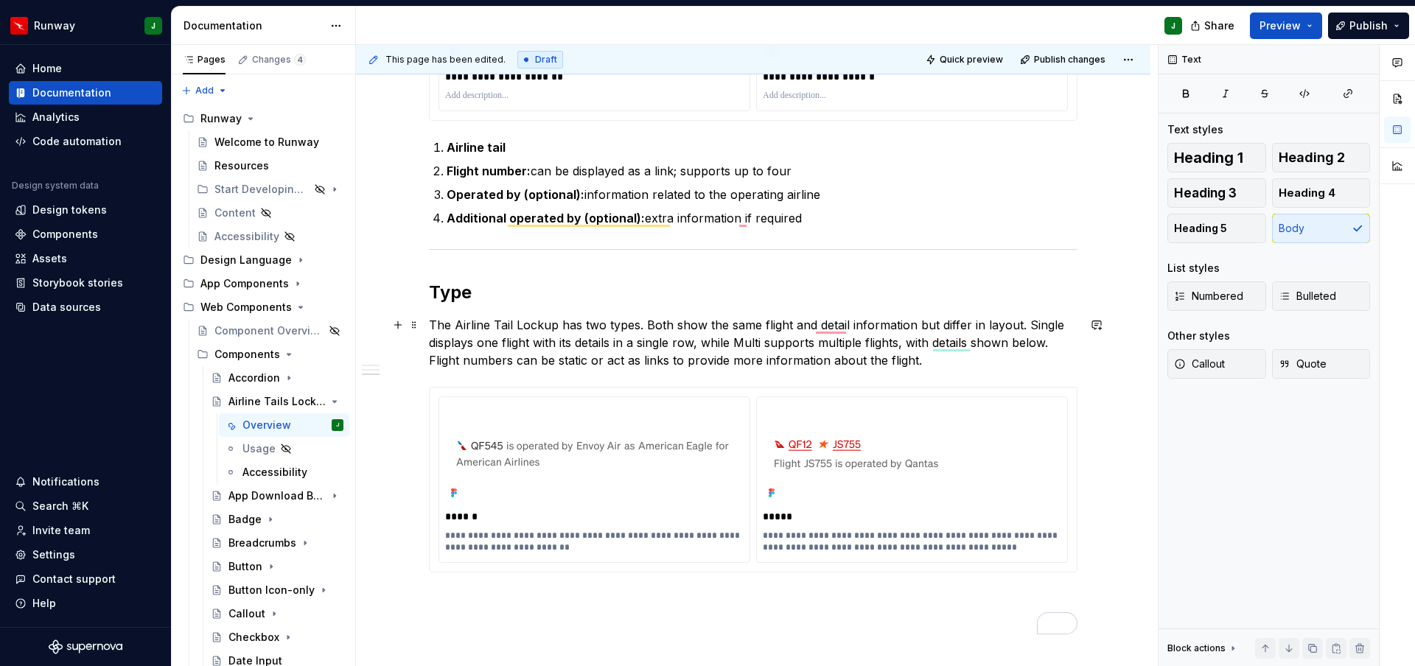
click at [1040, 325] on p "The Airline Tail Lockup has two types. Both show the same flight and detail inf…" at bounding box center [753, 342] width 649 height 53
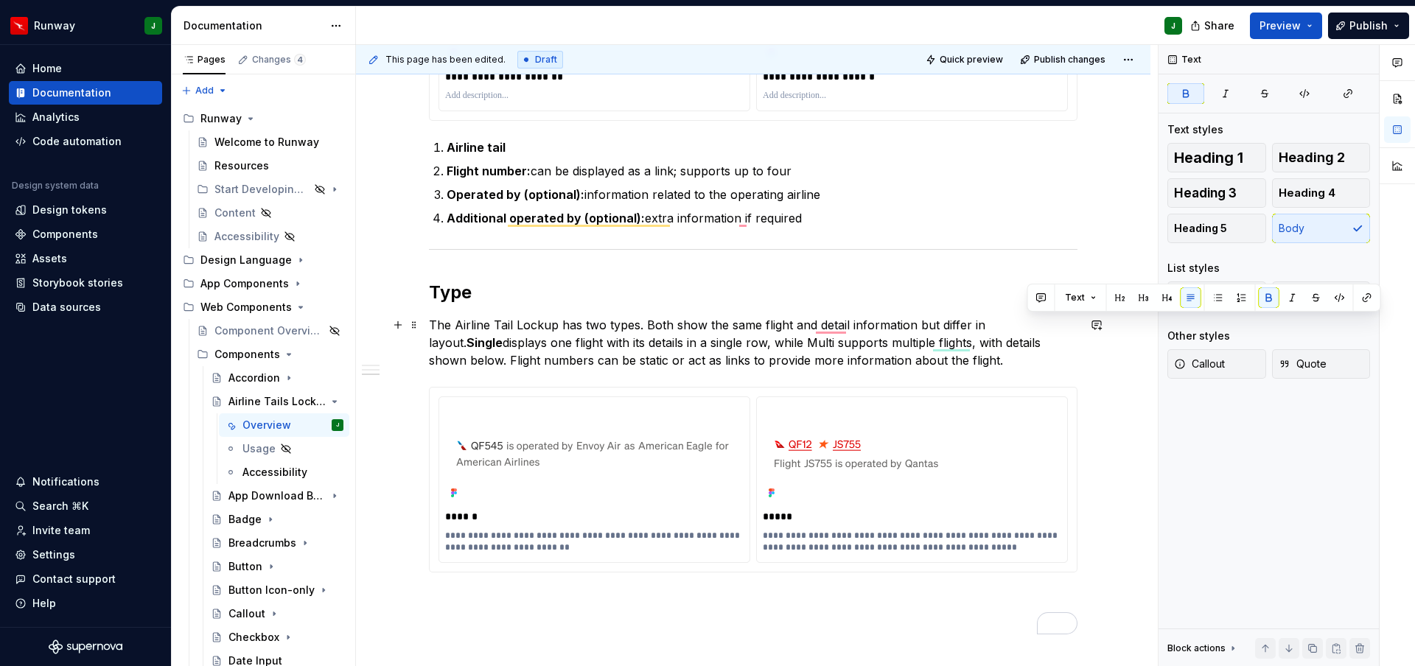
click at [752, 343] on p "The Airline Tail Lockup has two types. Both show the same flight and detail inf…" at bounding box center [753, 342] width 649 height 53
click at [710, 331] on p "The Airline Tail Lockup has two types. Both show the same flight and detail inf…" at bounding box center [753, 342] width 649 height 53
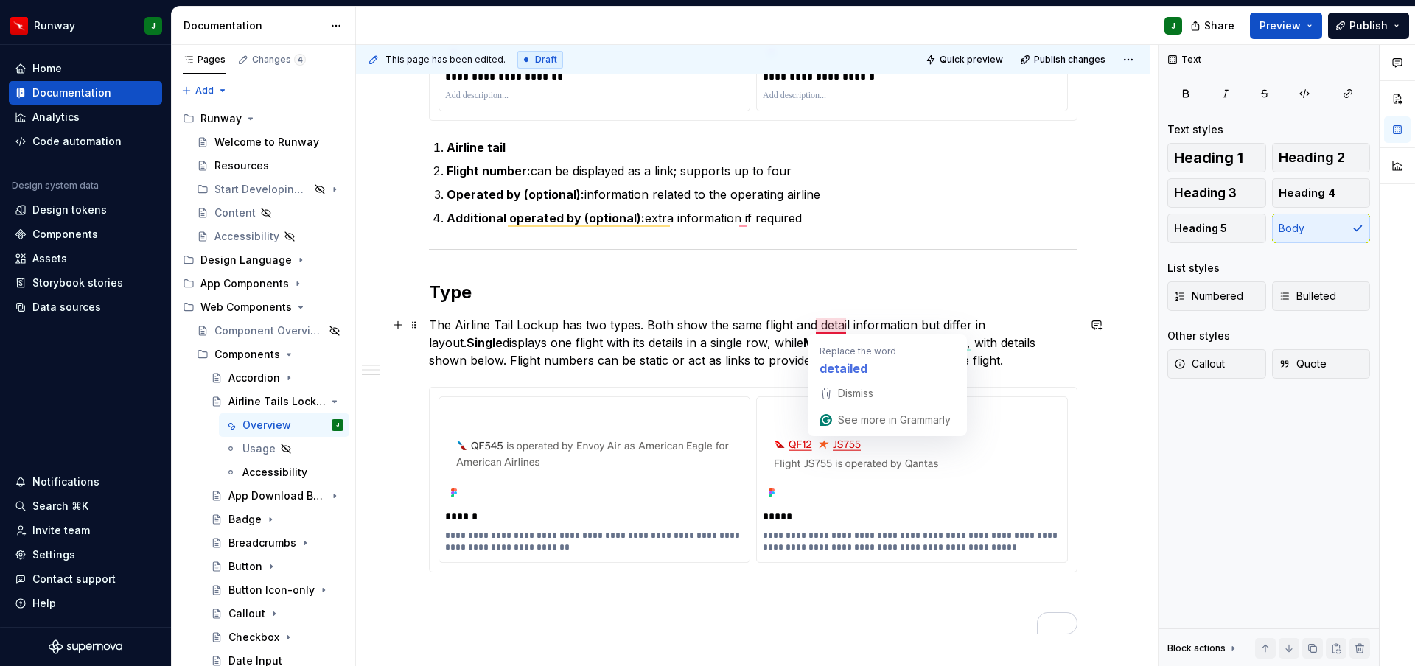
click at [882, 329] on p "The Airline Tail Lockup has two types. Both show the same flight and detail inf…" at bounding box center [753, 342] width 649 height 53
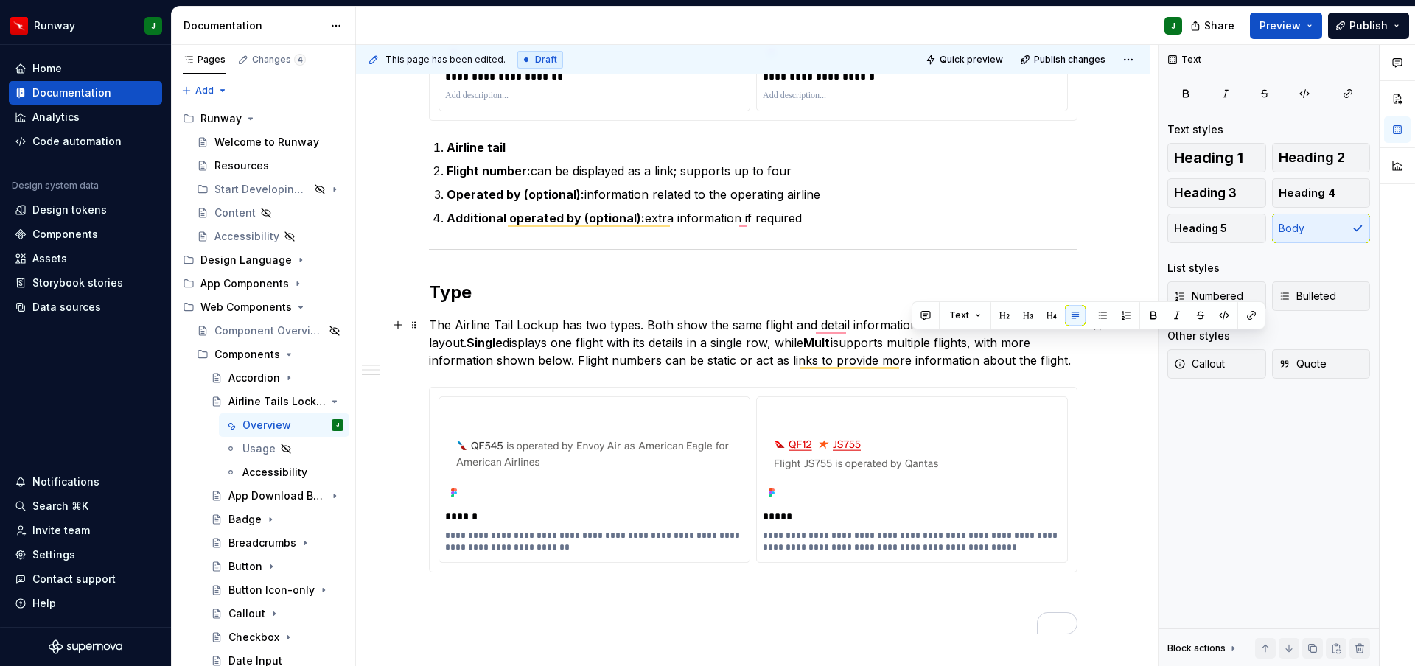
drag, startPoint x: 914, startPoint y: 344, endPoint x: 962, endPoint y: 360, distance: 50.6
click at [962, 360] on p "The Airline Tail Lockup has two types. Both show the same flight and detail inf…" at bounding box center [753, 342] width 649 height 53
copy p "with more information shown below. Flight numbers can be static or act as links…"
click at [1108, 275] on div "**********" at bounding box center [753, 273] width 794 height 1157
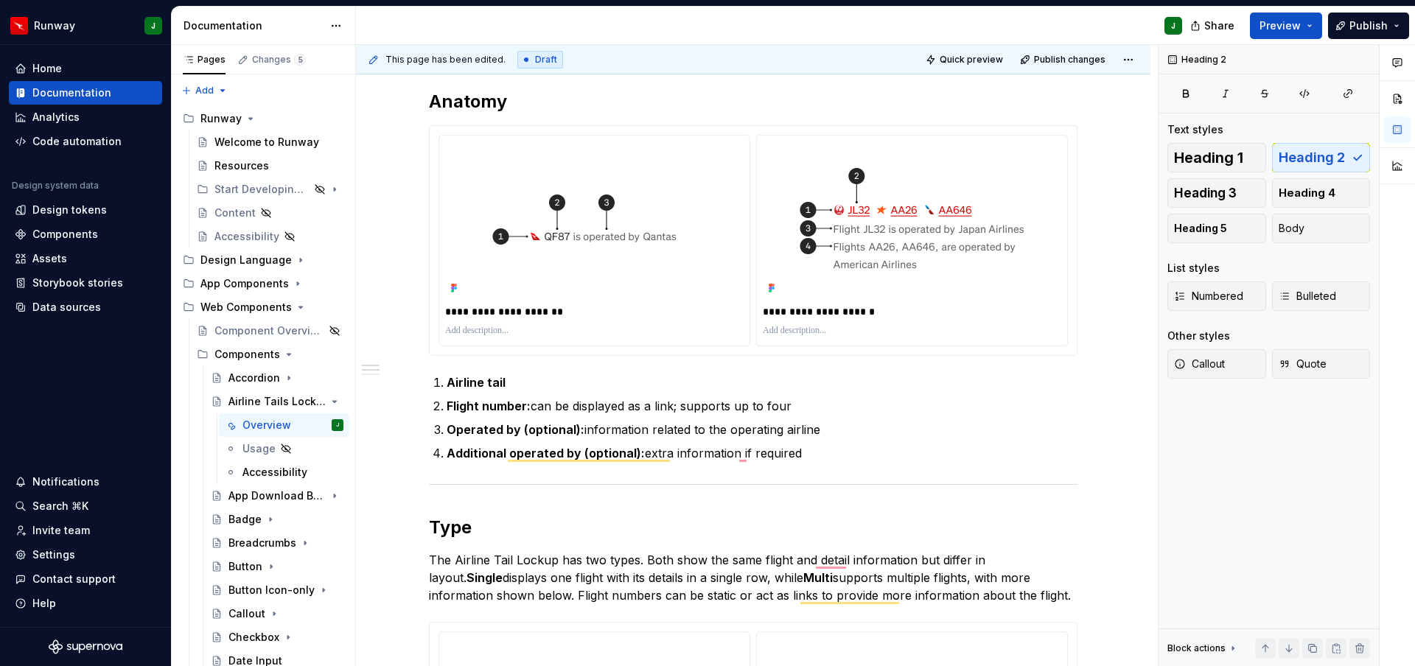
scroll to position [100, 0]
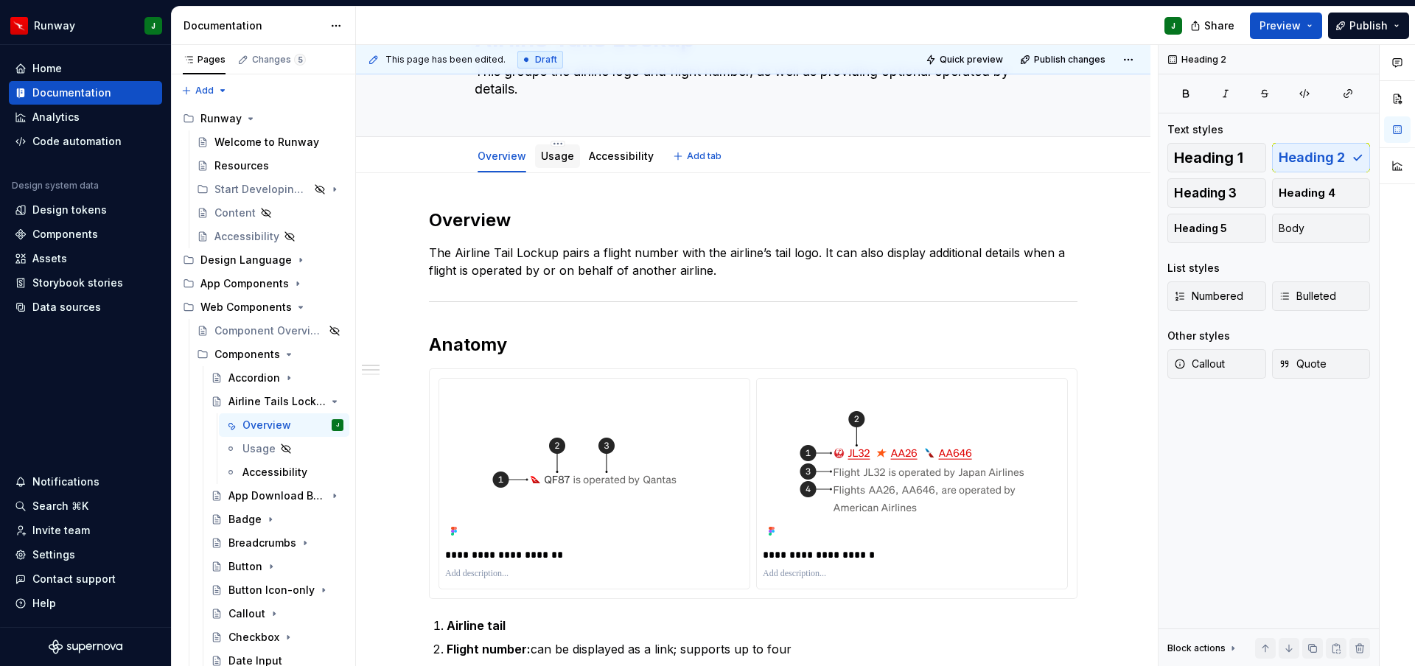
click at [562, 156] on link "Usage" at bounding box center [557, 156] width 33 height 13
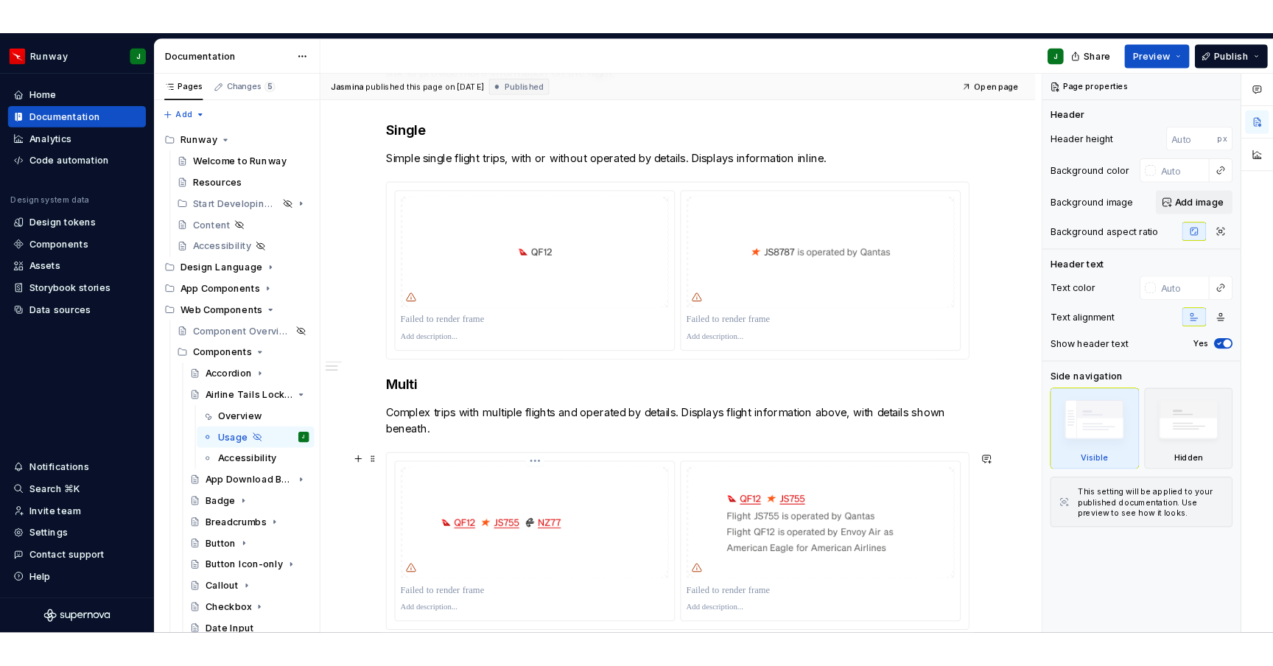
scroll to position [324, 0]
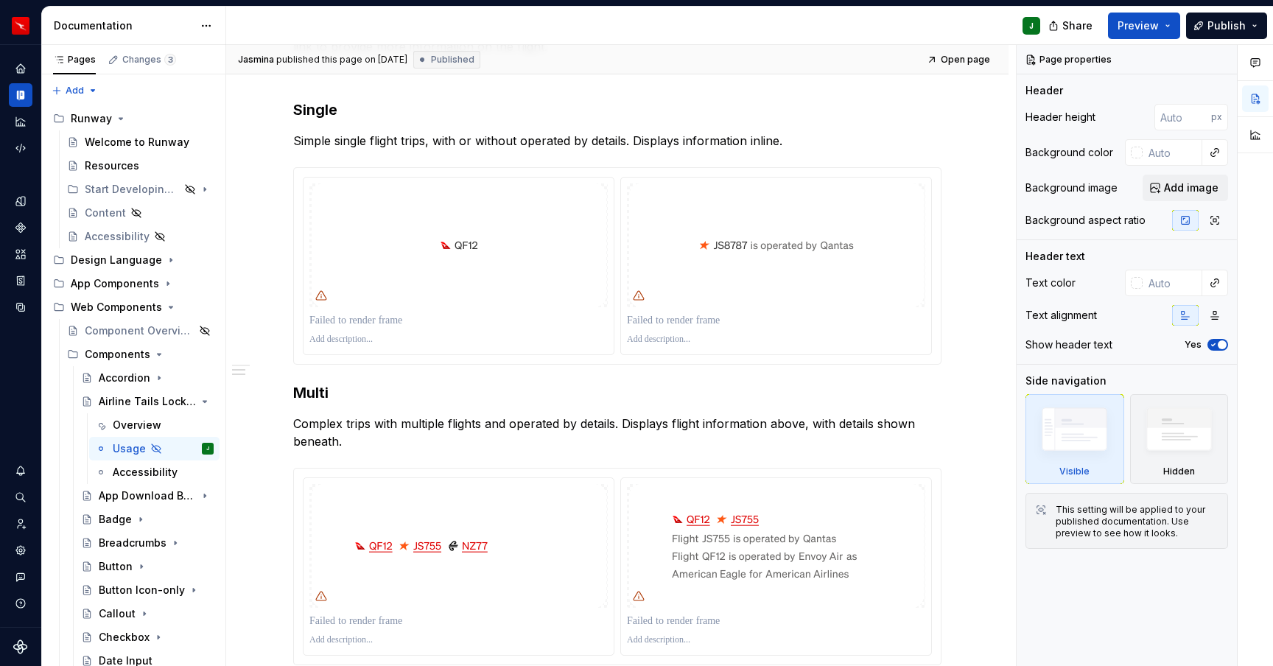
type textarea "*"
